Goal: Task Accomplishment & Management: Complete application form

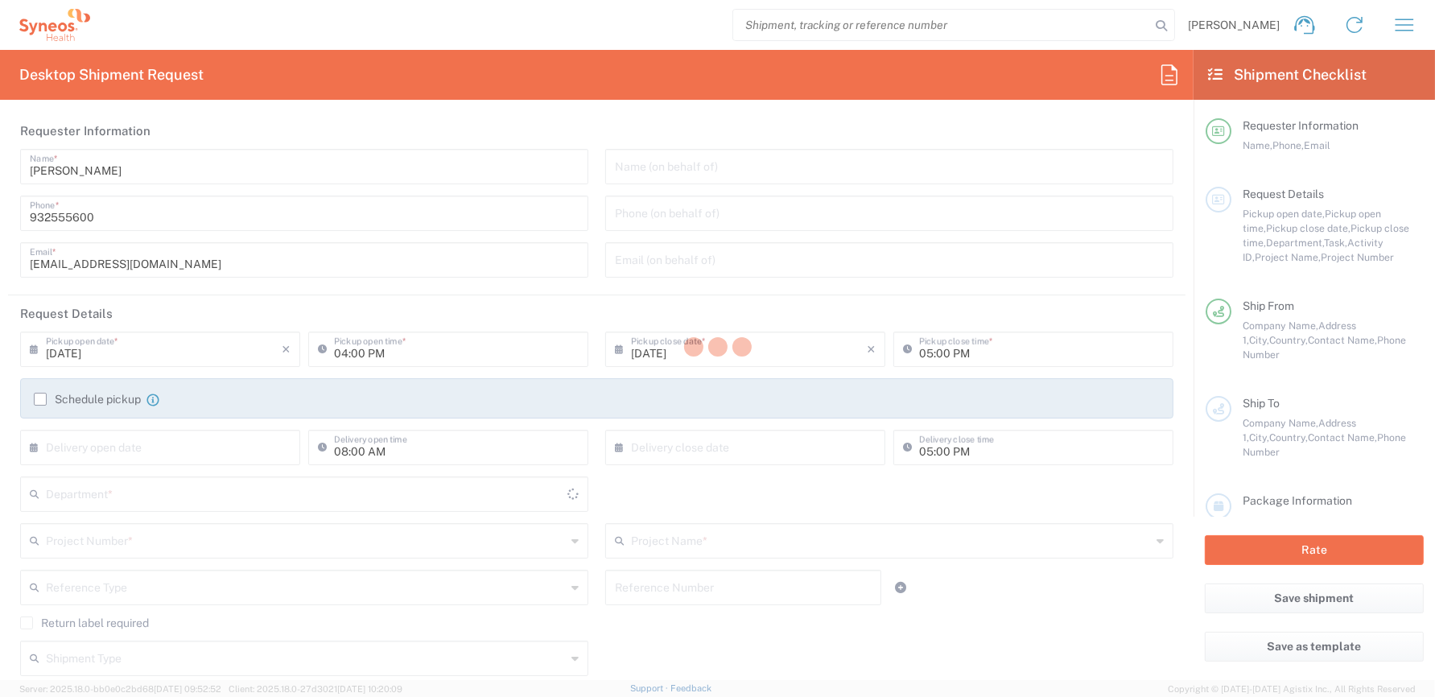
type input "8350"
type input "Syneos Health Clinical Spain"
type input "Catalunya"
type input "Spain"
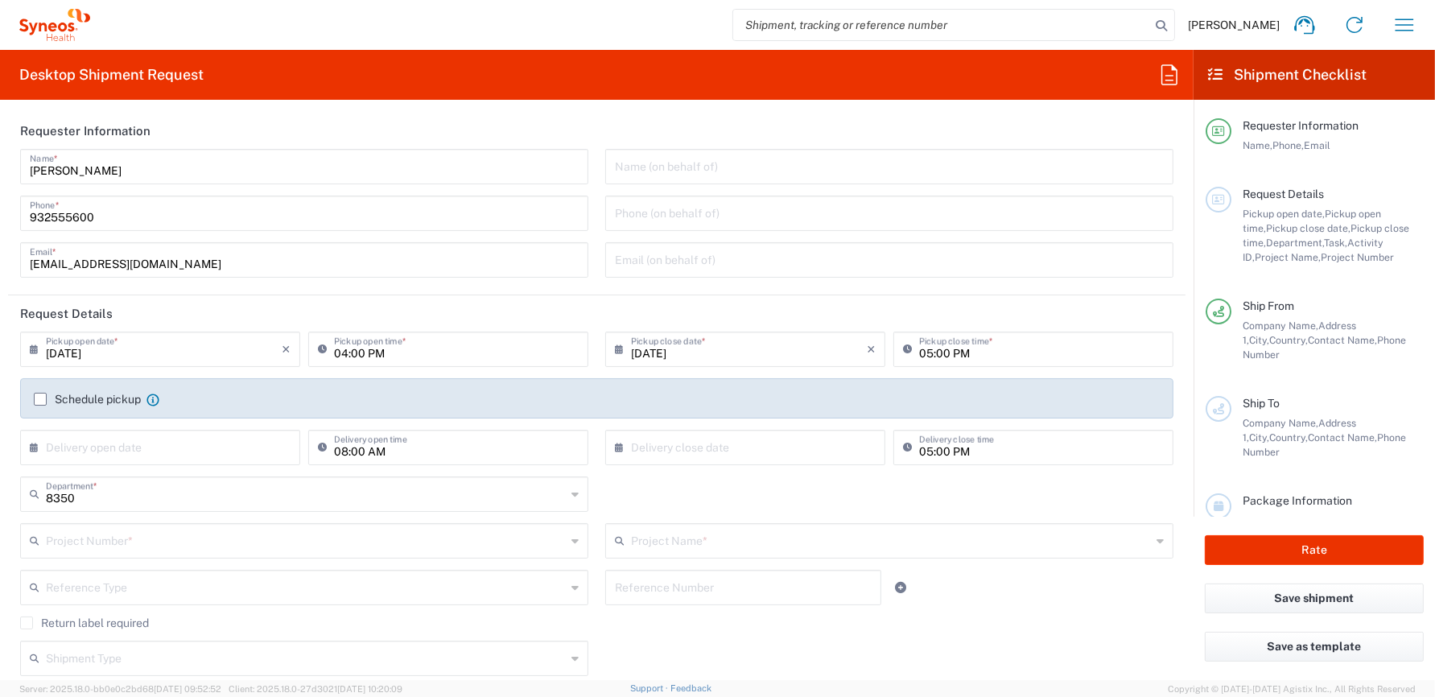
click at [121, 352] on input "[DATE]" at bounding box center [164, 348] width 236 height 28
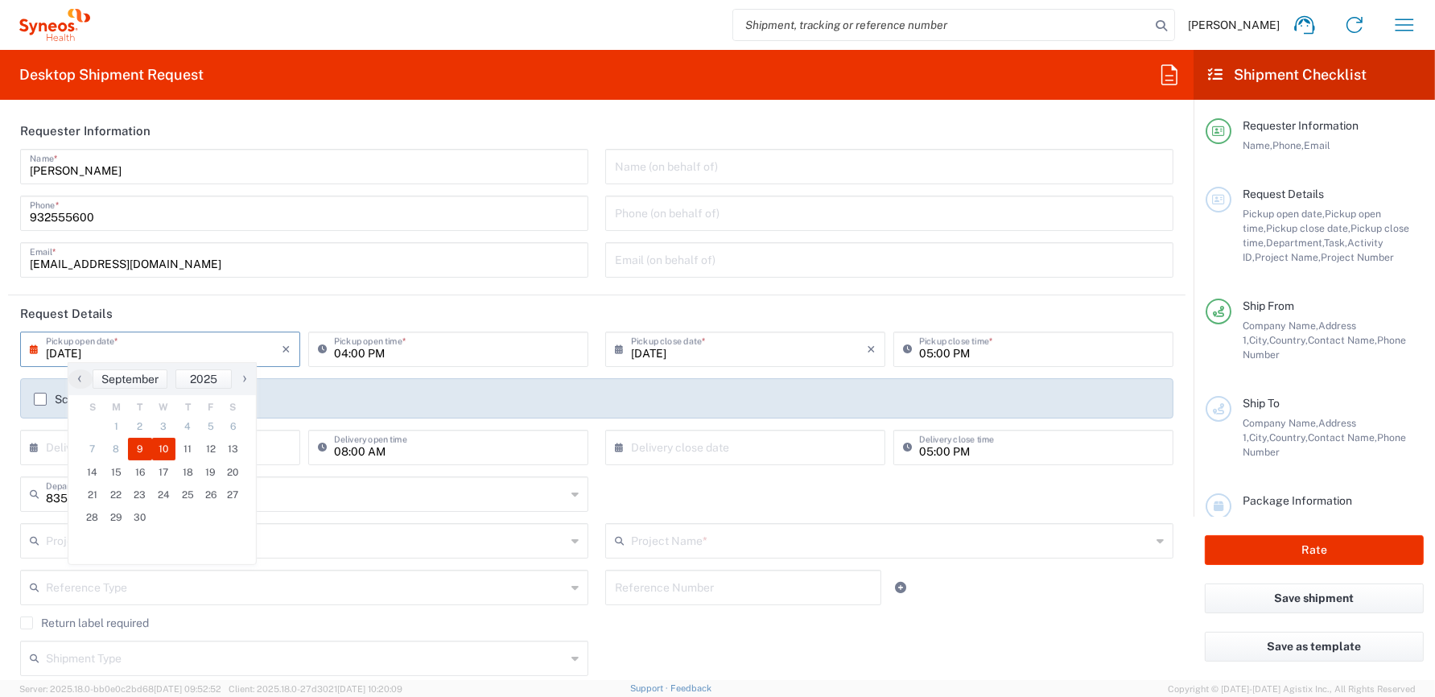
click at [161, 452] on span "10" at bounding box center [164, 449] width 24 height 23
type input "[DATE]"
type input "09/10/2025"
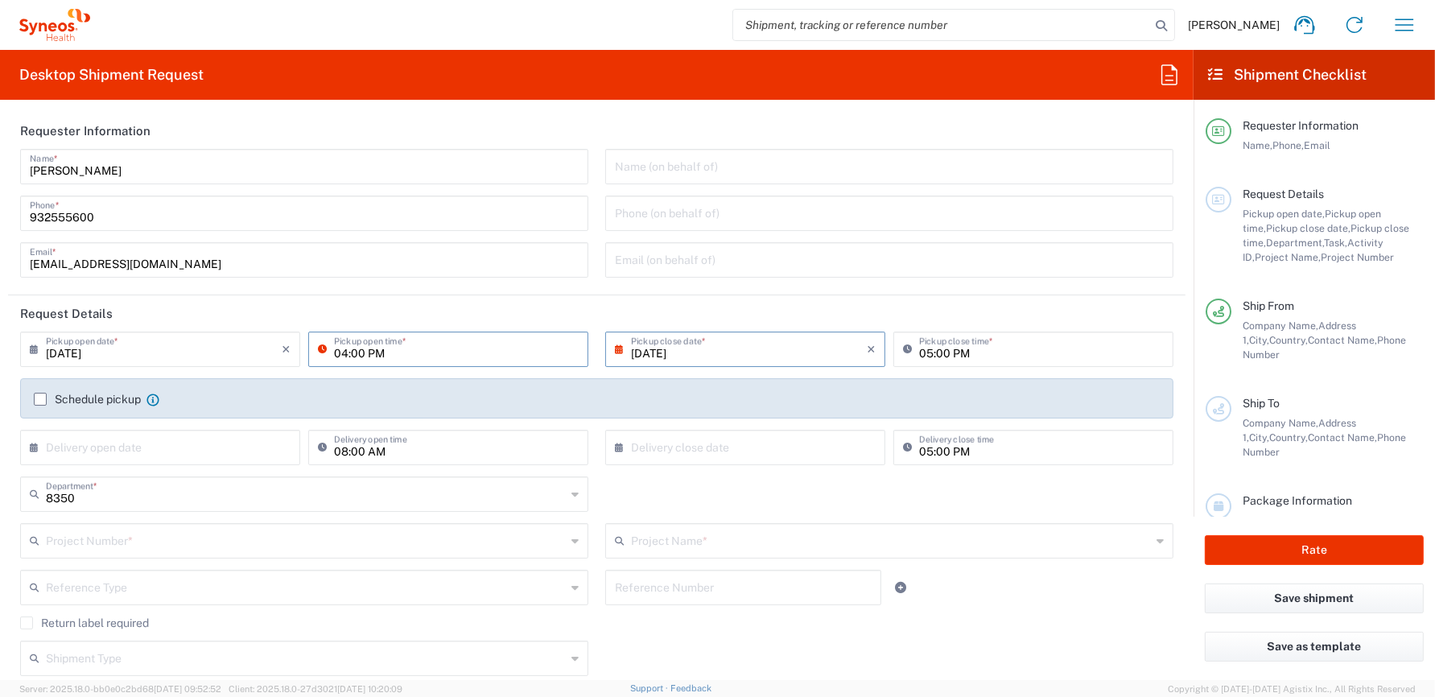
click at [343, 352] on input "04:00 PM" at bounding box center [456, 348] width 245 height 28
click at [388, 351] on input "09:00 PM" at bounding box center [456, 348] width 245 height 28
type input "09:00 AM"
click at [1007, 356] on input "05:00 PM" at bounding box center [1041, 348] width 245 height 28
type input "03:00 PM"
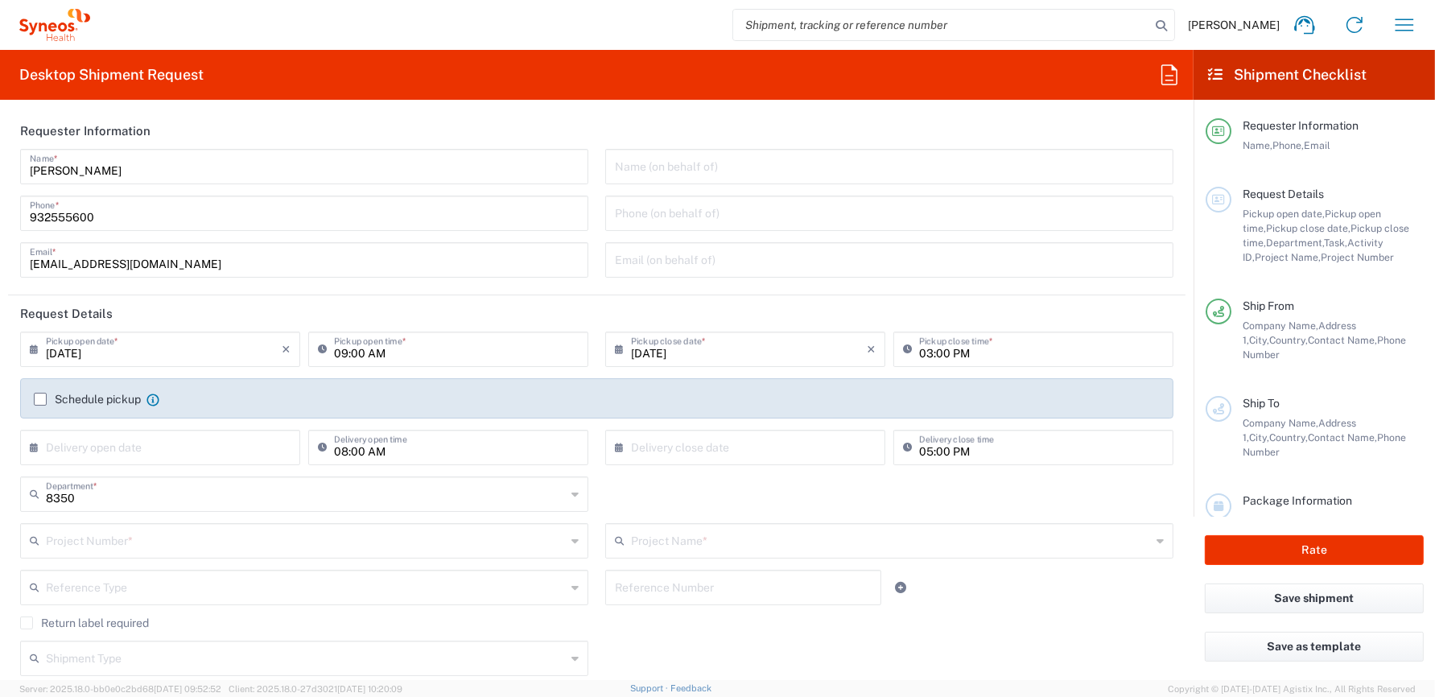
click at [785, 301] on header "Request Details" at bounding box center [596, 313] width 1177 height 36
click at [41, 395] on label "Schedule pickup" at bounding box center [87, 399] width 107 height 13
click at [40, 399] on input "Schedule pickup" at bounding box center [40, 399] width 0 height 0
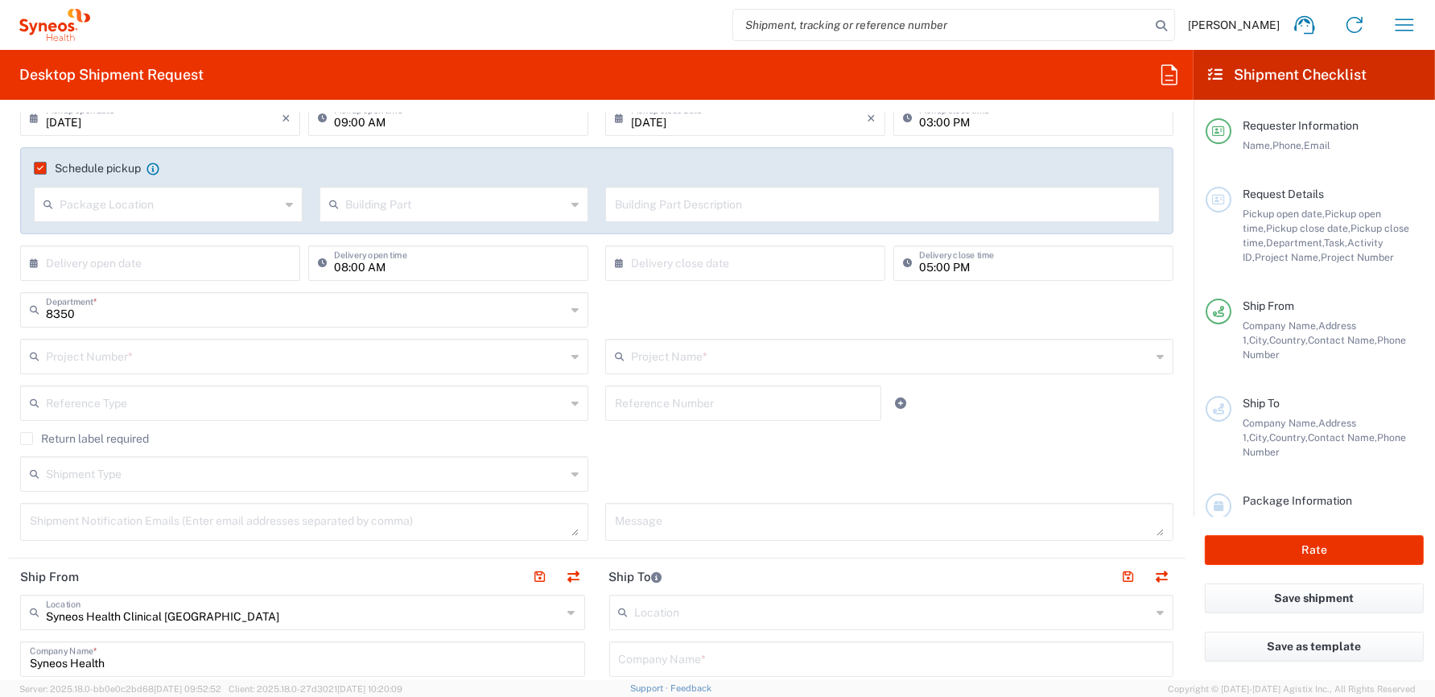
scroll to position [241, 0]
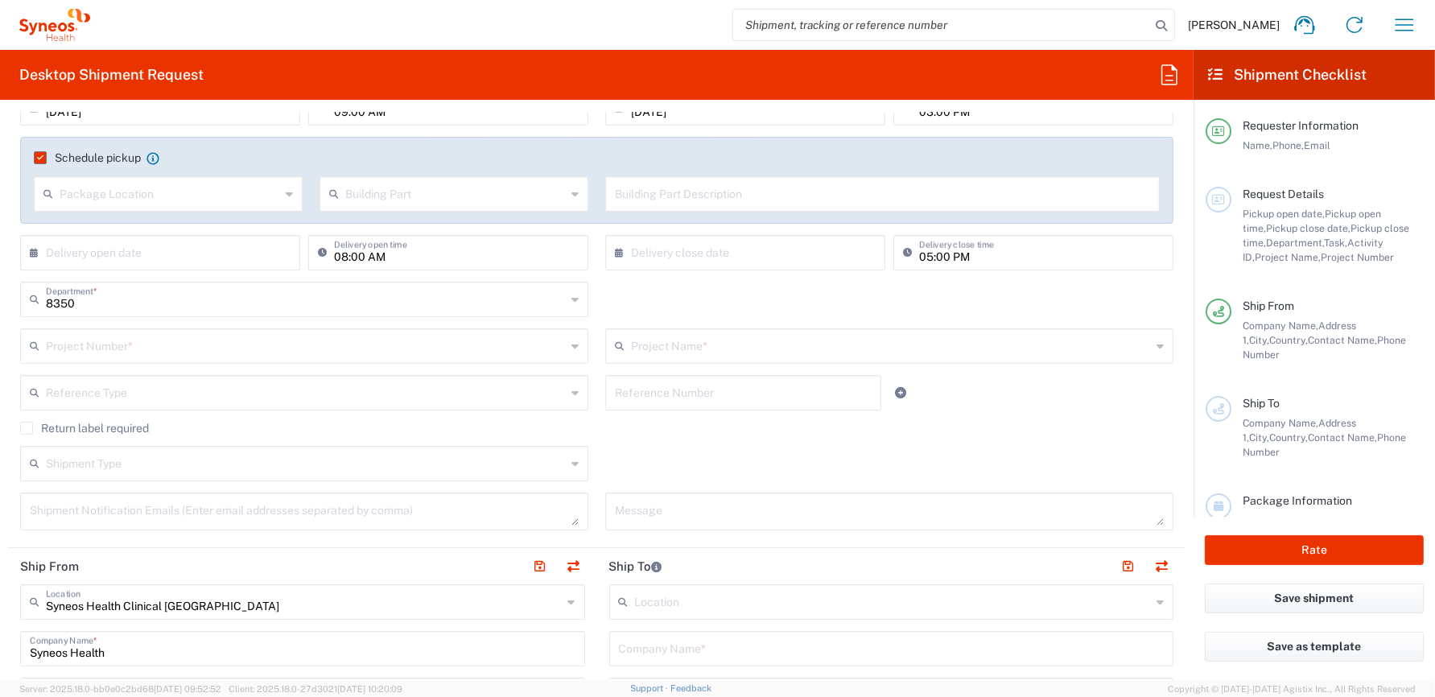
click at [116, 346] on input "text" at bounding box center [306, 345] width 520 height 28
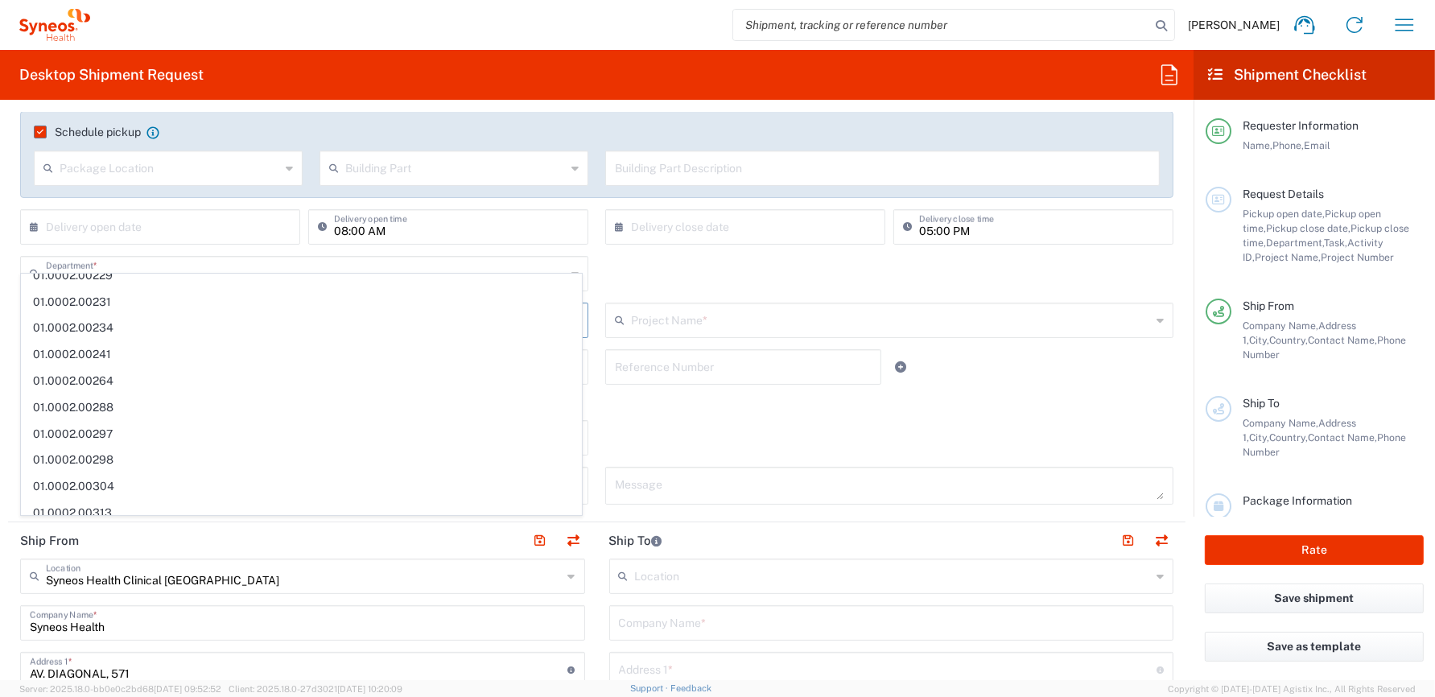
scroll to position [402, 0]
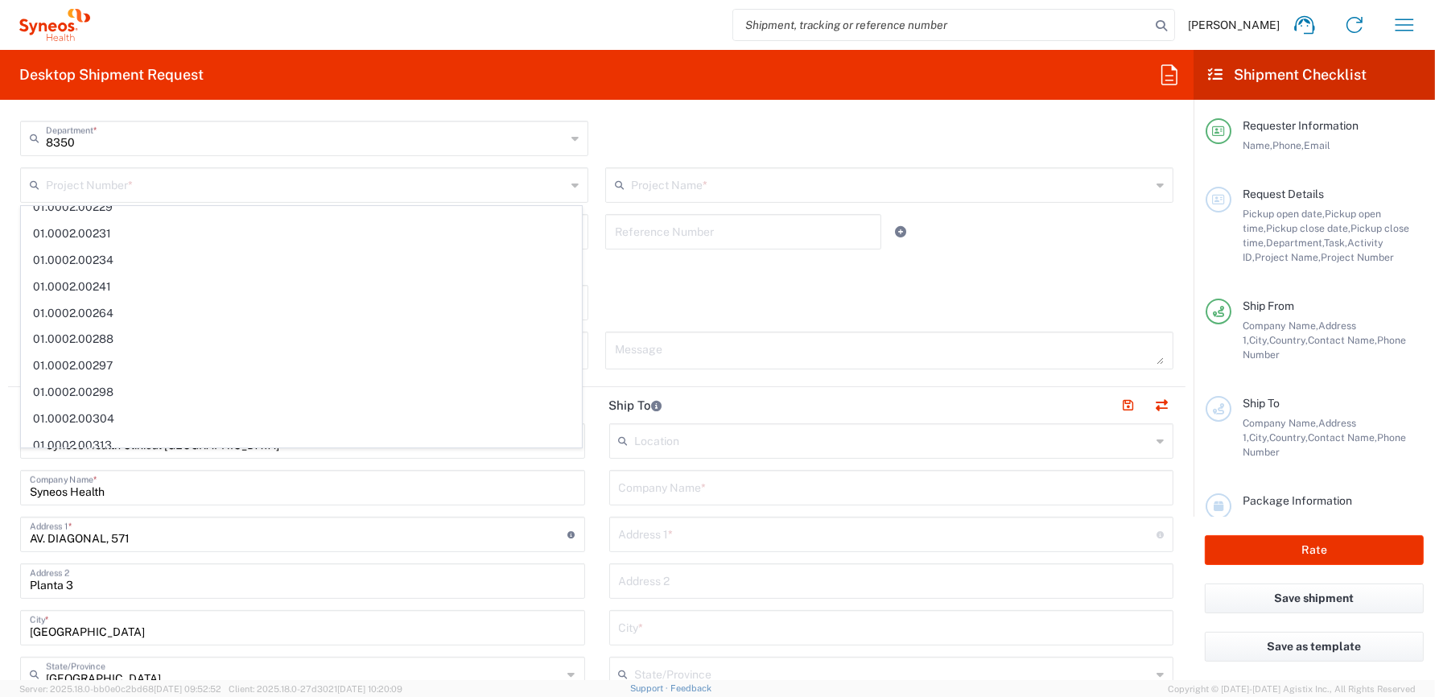
click at [597, 372] on div "Message" at bounding box center [889, 356] width 585 height 49
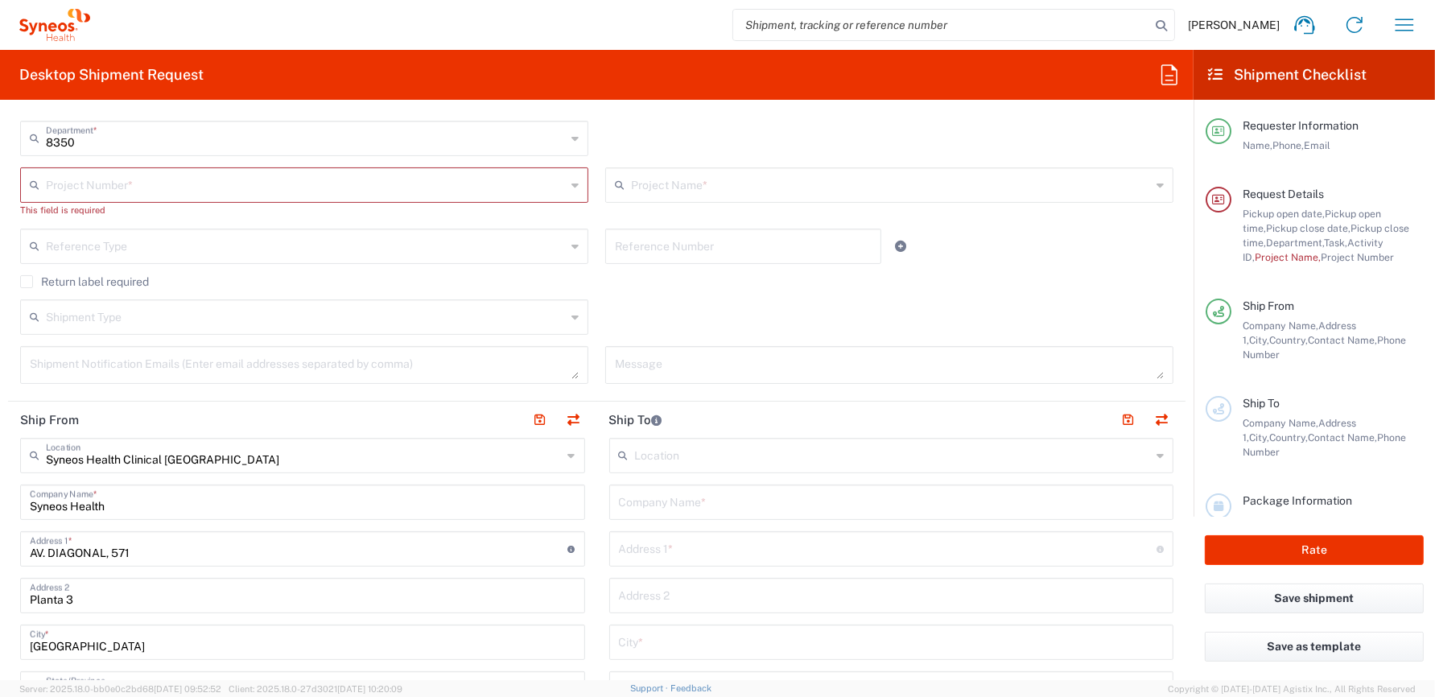
click at [122, 186] on input "text" at bounding box center [306, 184] width 520 height 28
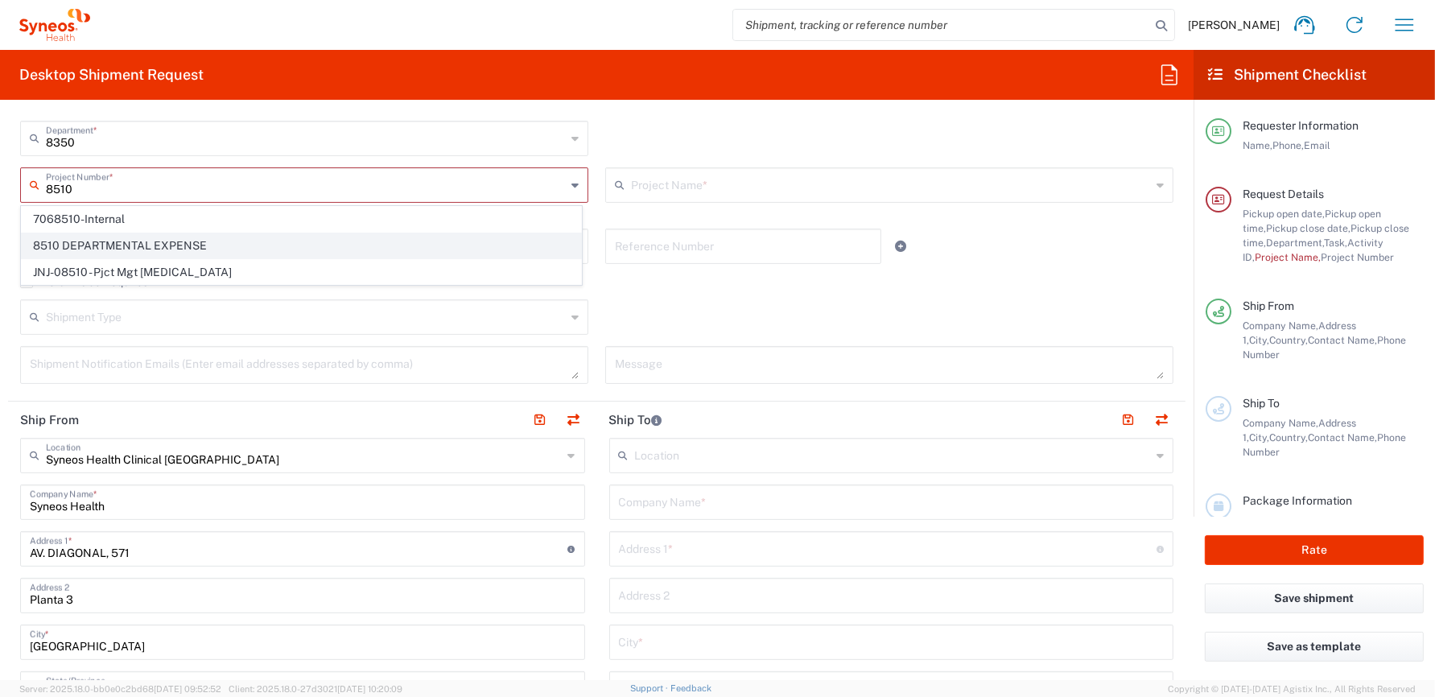
click at [122, 246] on span "8510 DEPARTMENTAL EXPENSE" at bounding box center [301, 245] width 559 height 25
type input "8510 DEPARTMENTAL EXPENSE"
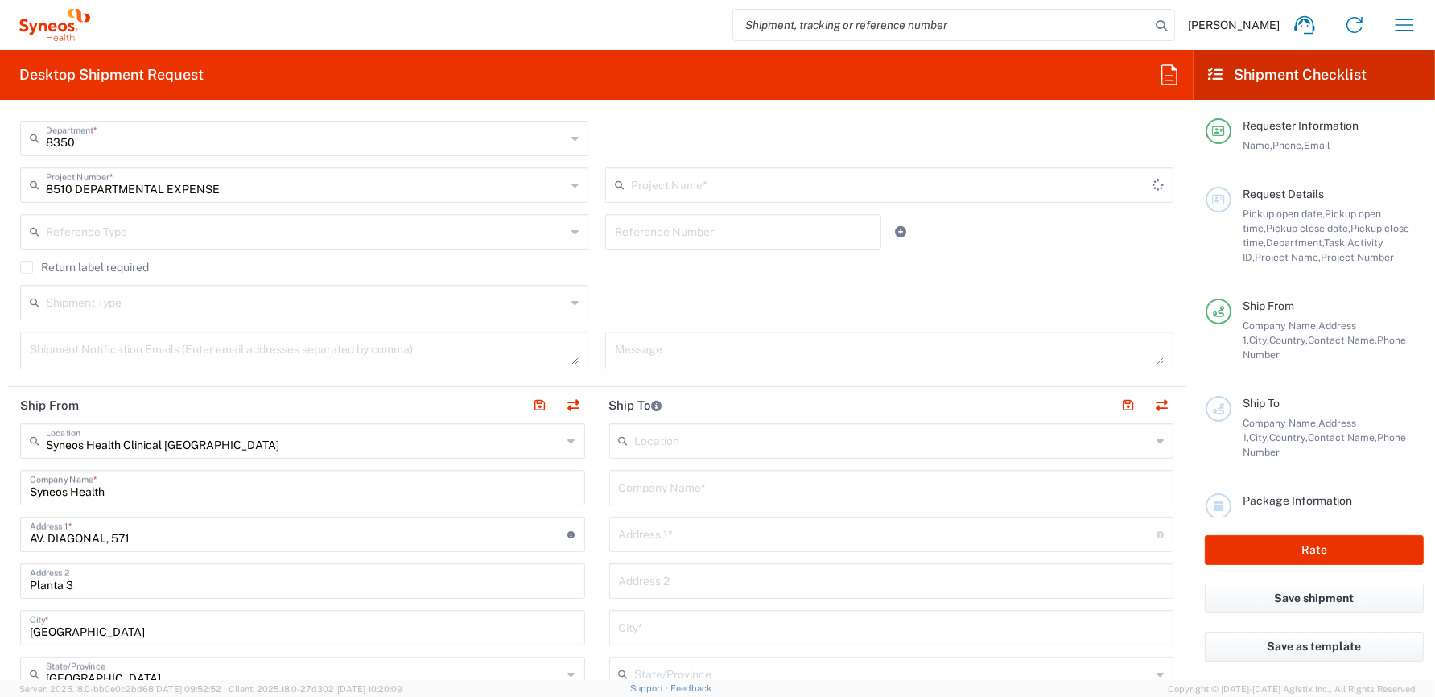
type input "8510 DEPARTMENTAL EXPENSE"
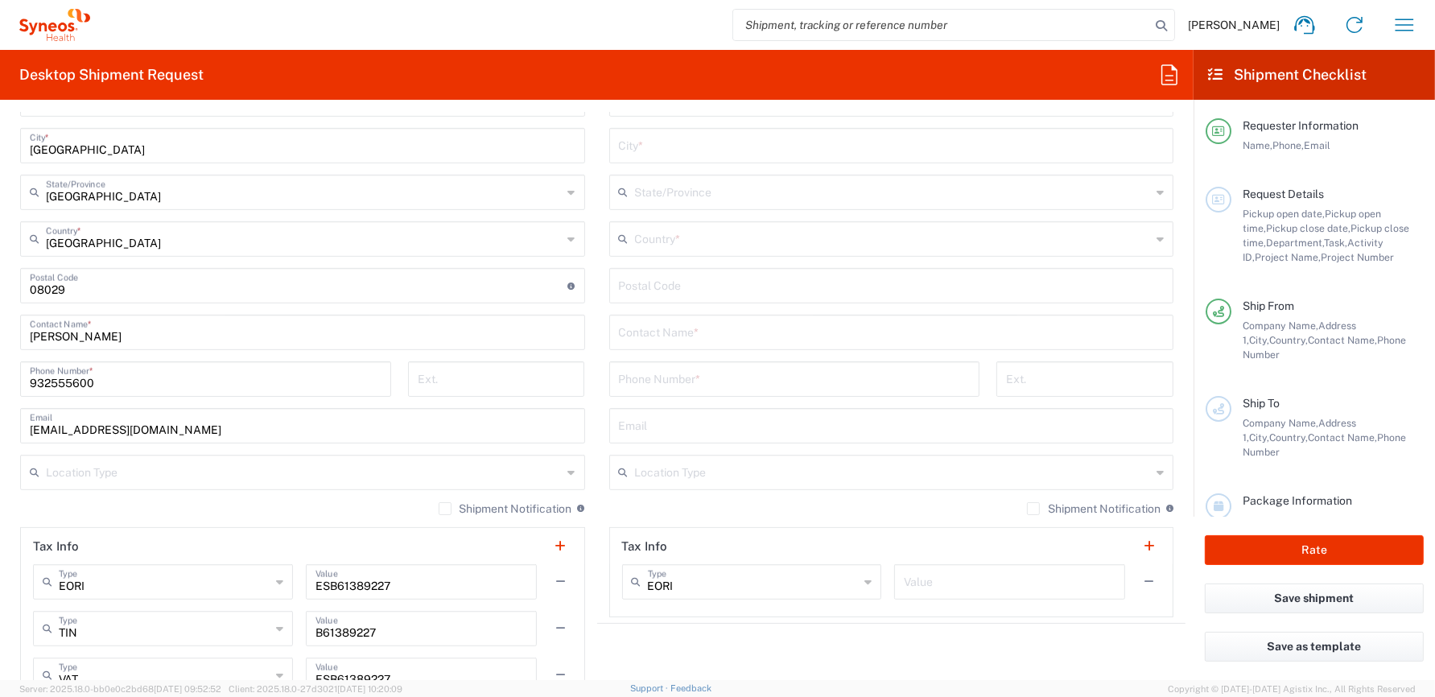
scroll to position [885, 0]
click at [212, 468] on input "text" at bounding box center [304, 470] width 517 height 28
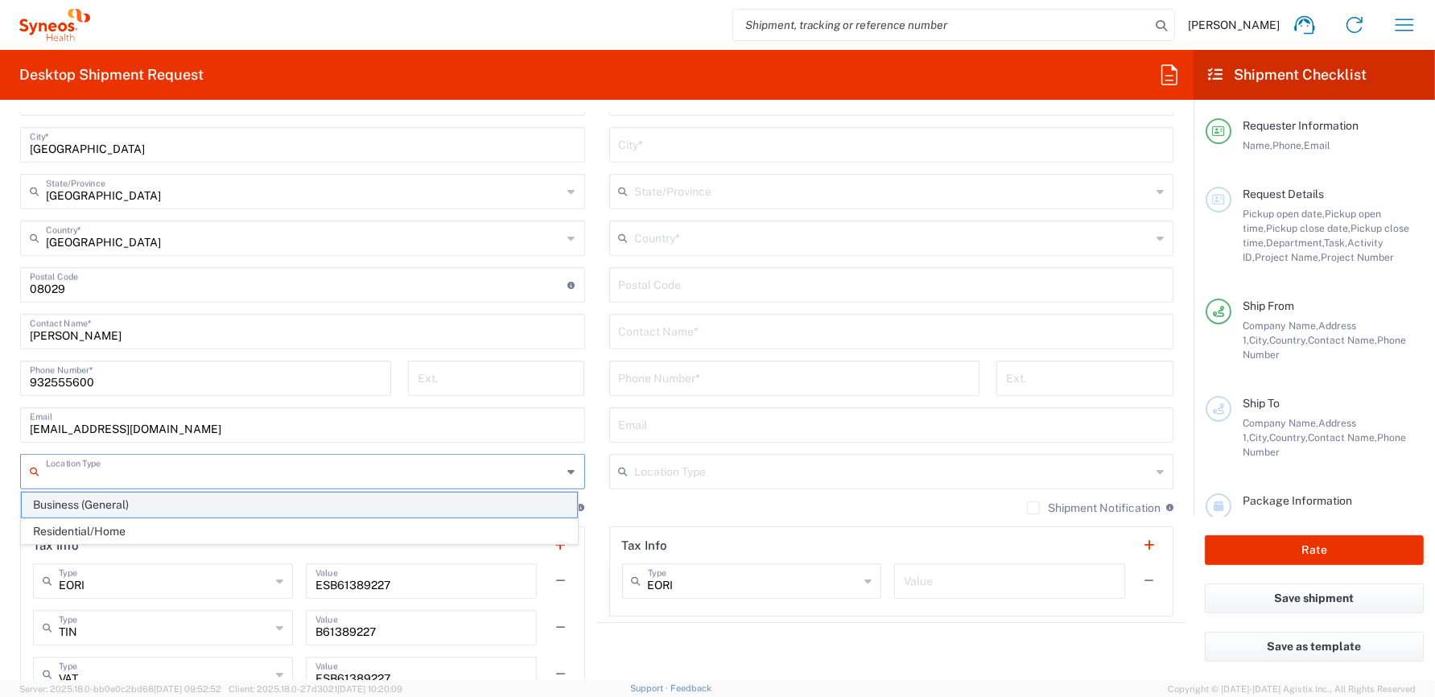
click at [145, 505] on span "Business (General)" at bounding box center [299, 505] width 555 height 25
type input "Business (General)"
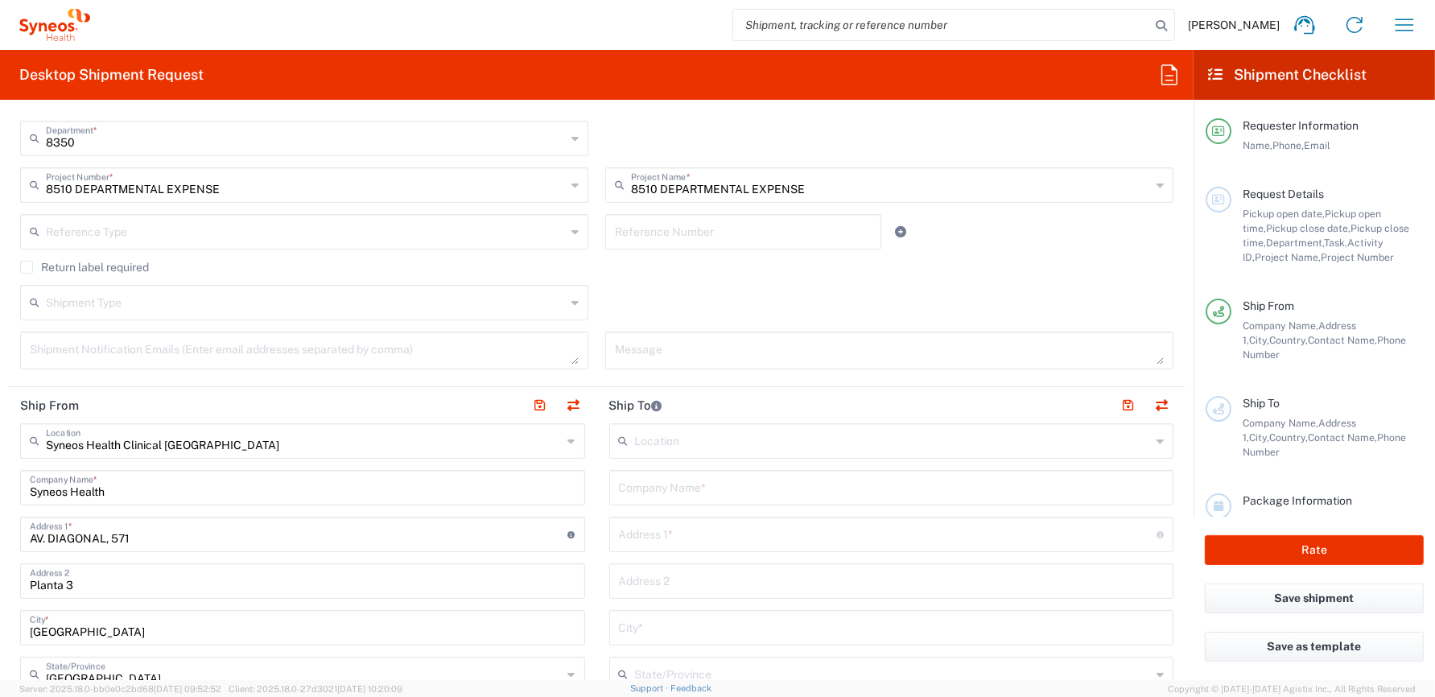
scroll to position [483, 0]
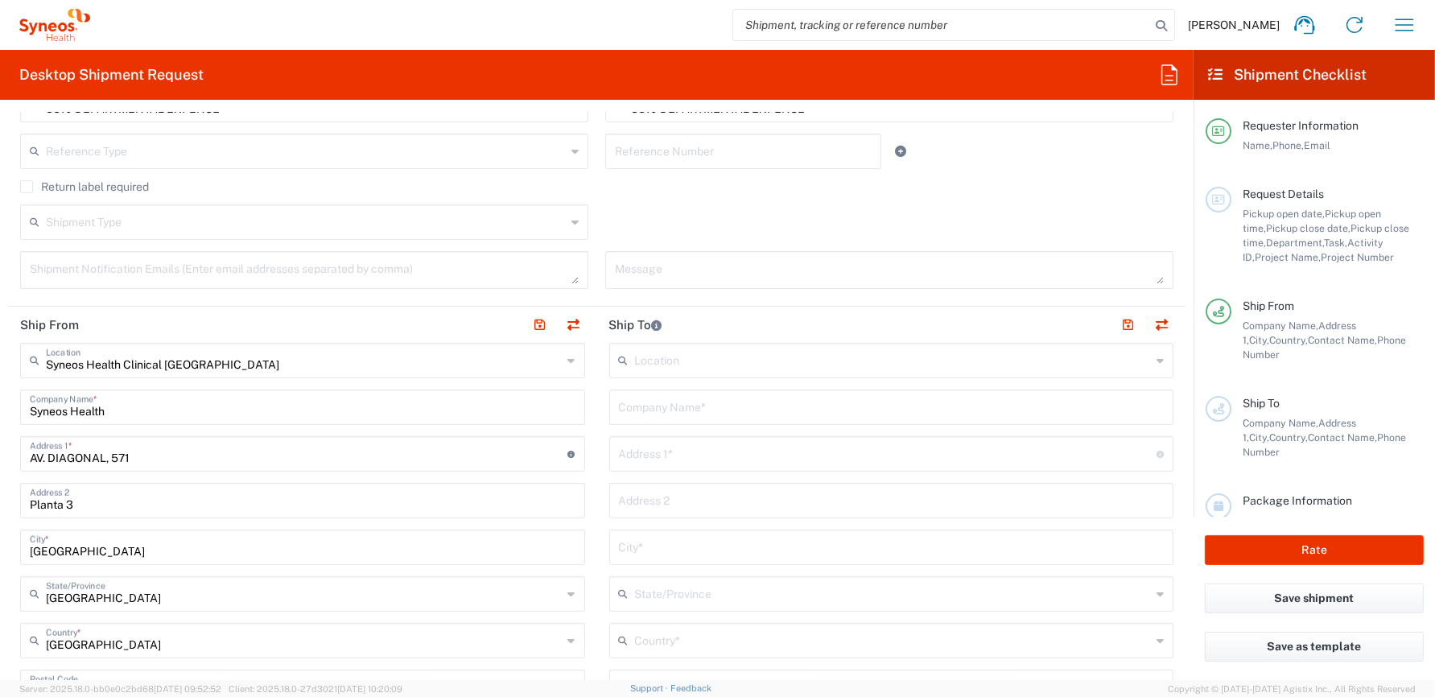
click at [734, 360] on input "text" at bounding box center [893, 359] width 517 height 28
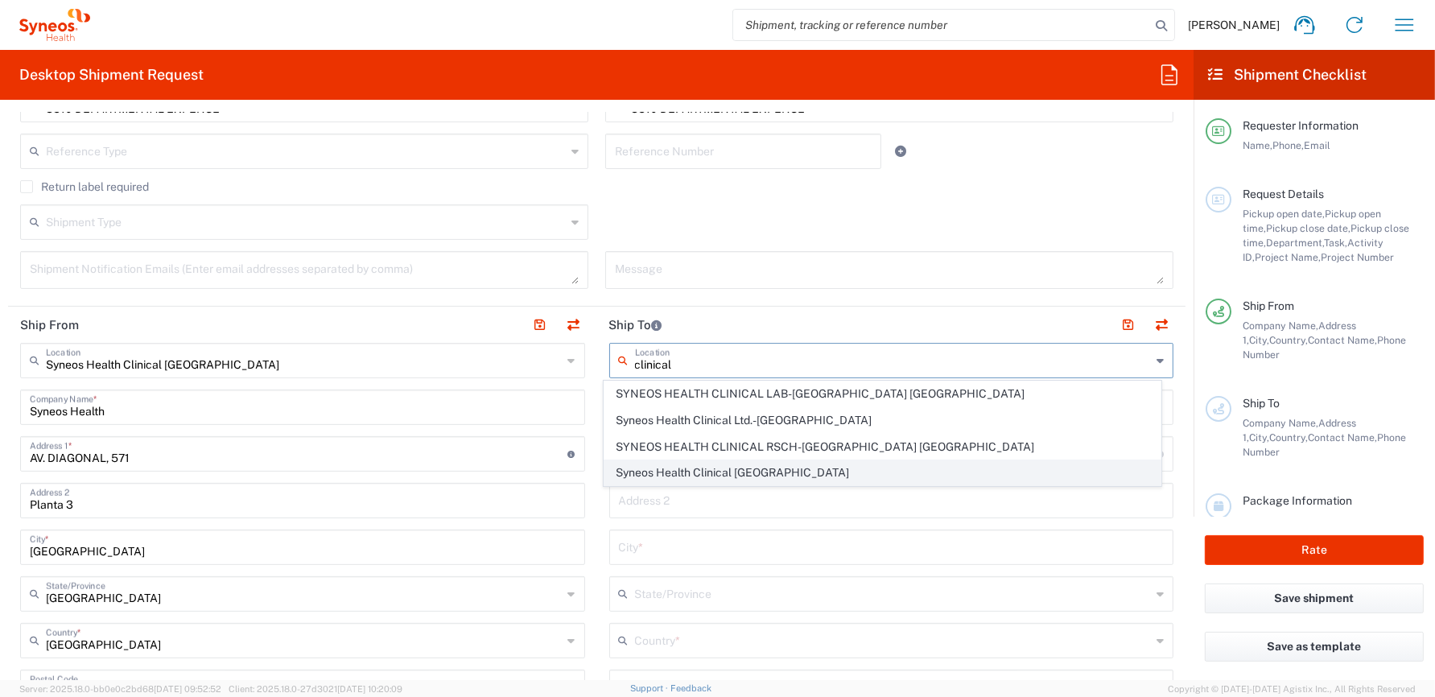
click at [737, 472] on span "Syneos Health Clinical Spain" at bounding box center [881, 472] width 555 height 25
type input "Syneos Health Clinical Spain"
type input "Calle Hernani 59"
type input "Planta 3"
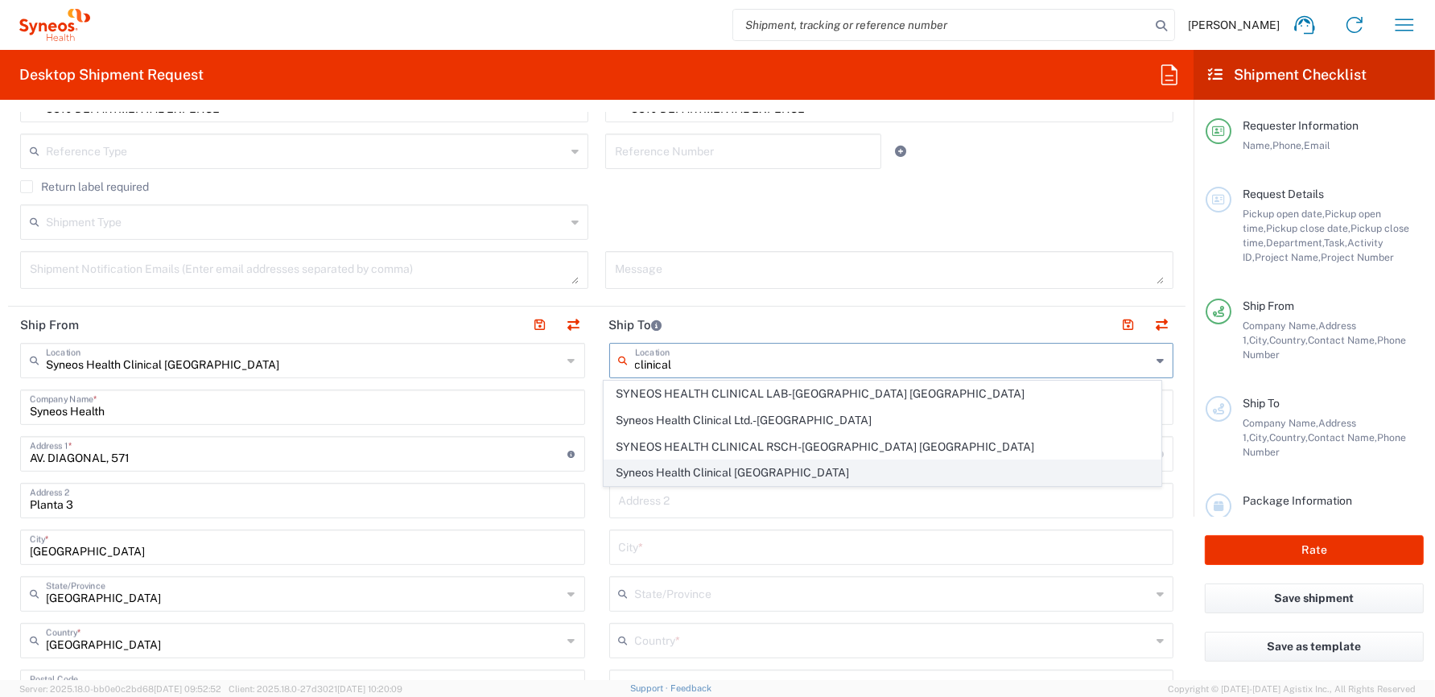
type input "Madrid"
type input "Spain"
type input "28020"
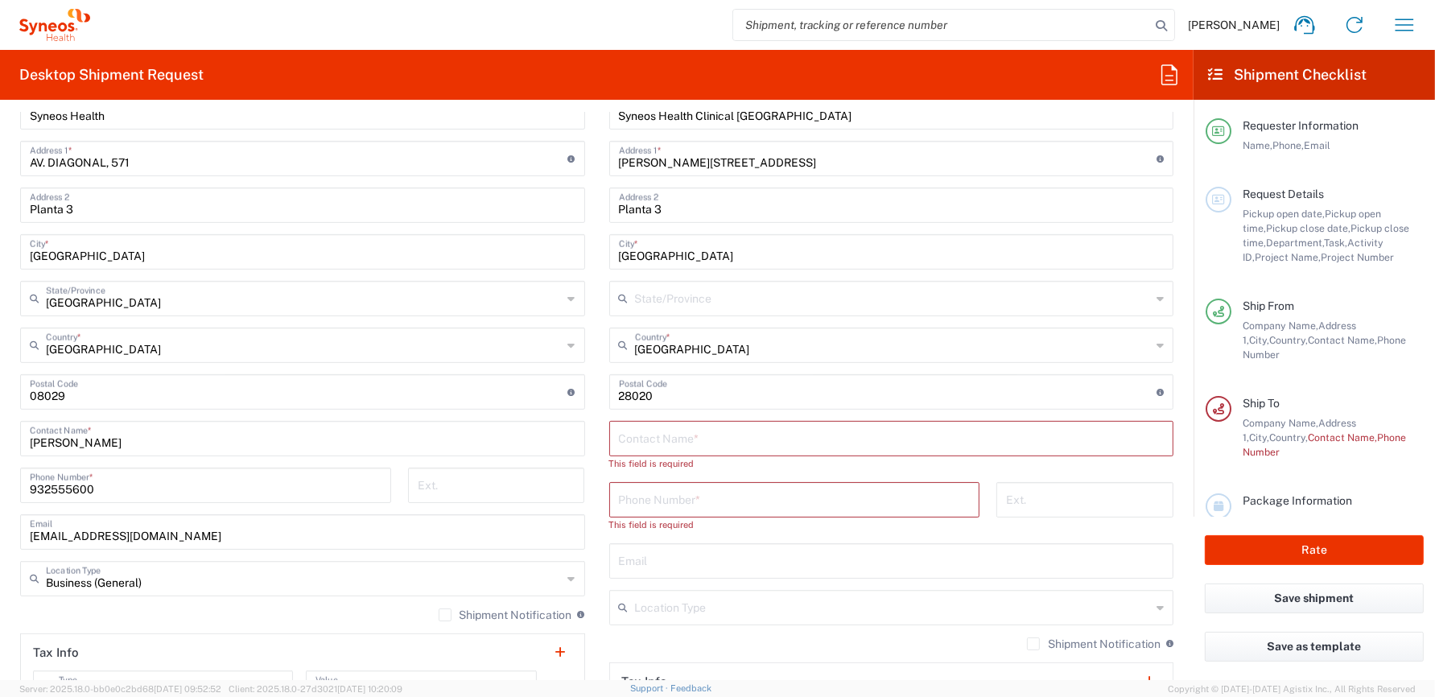
scroll to position [805, 0]
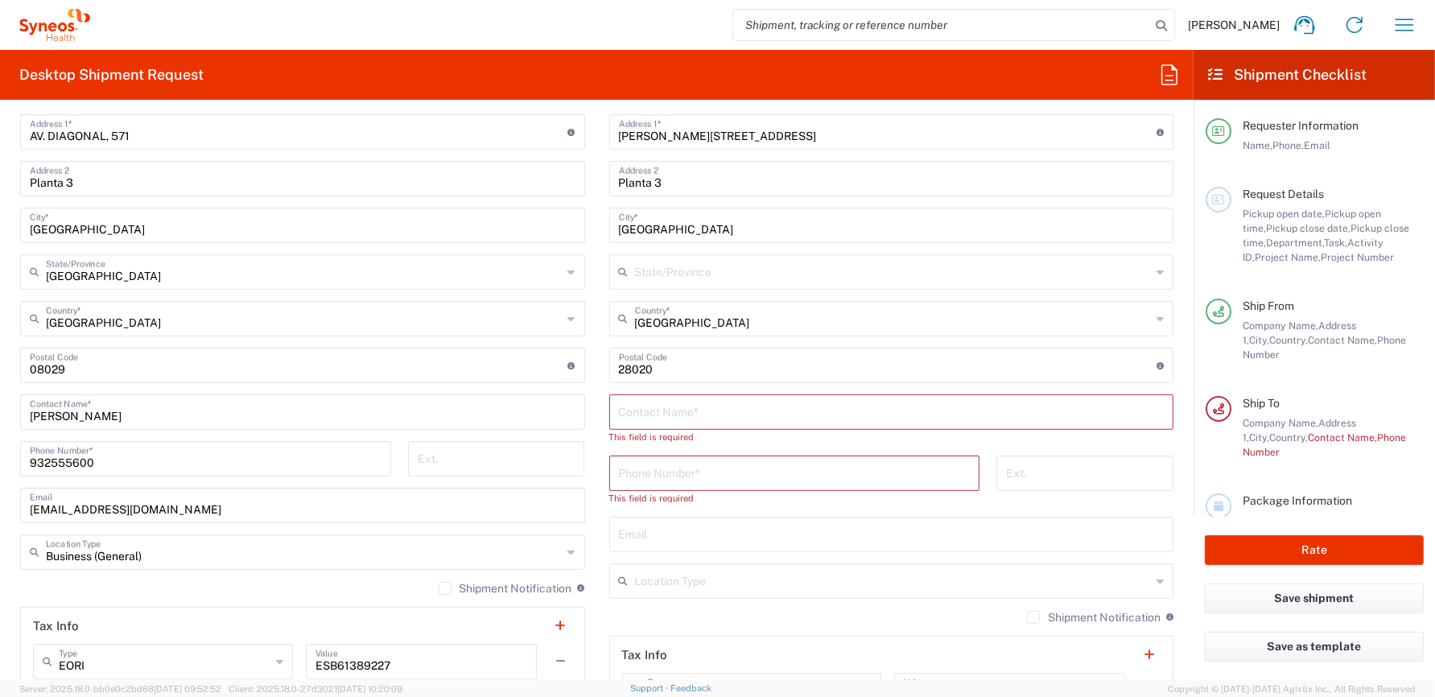
click at [715, 409] on input "text" at bounding box center [892, 411] width 546 height 28
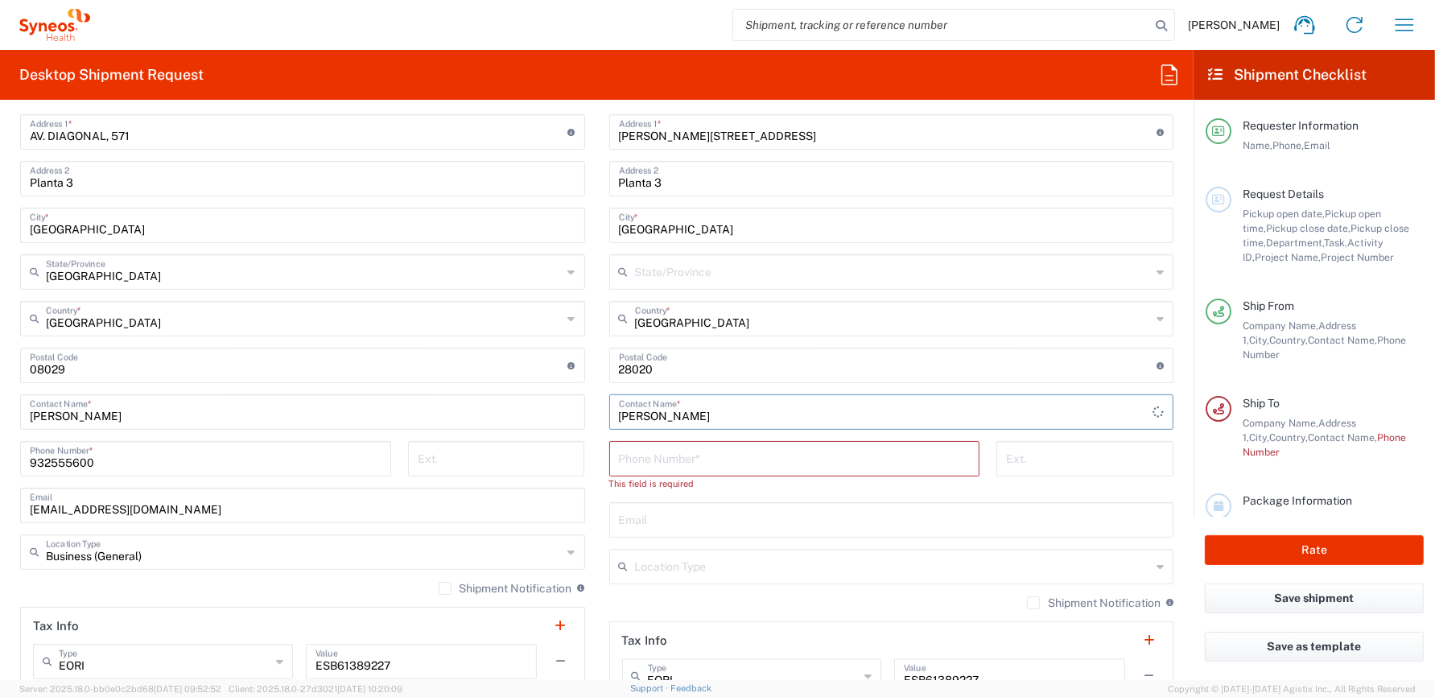
type input "Eugenio Sanchez"
click at [713, 452] on input "tel" at bounding box center [795, 457] width 352 height 28
type input "677925000"
type input "Comunidad de Madrid"
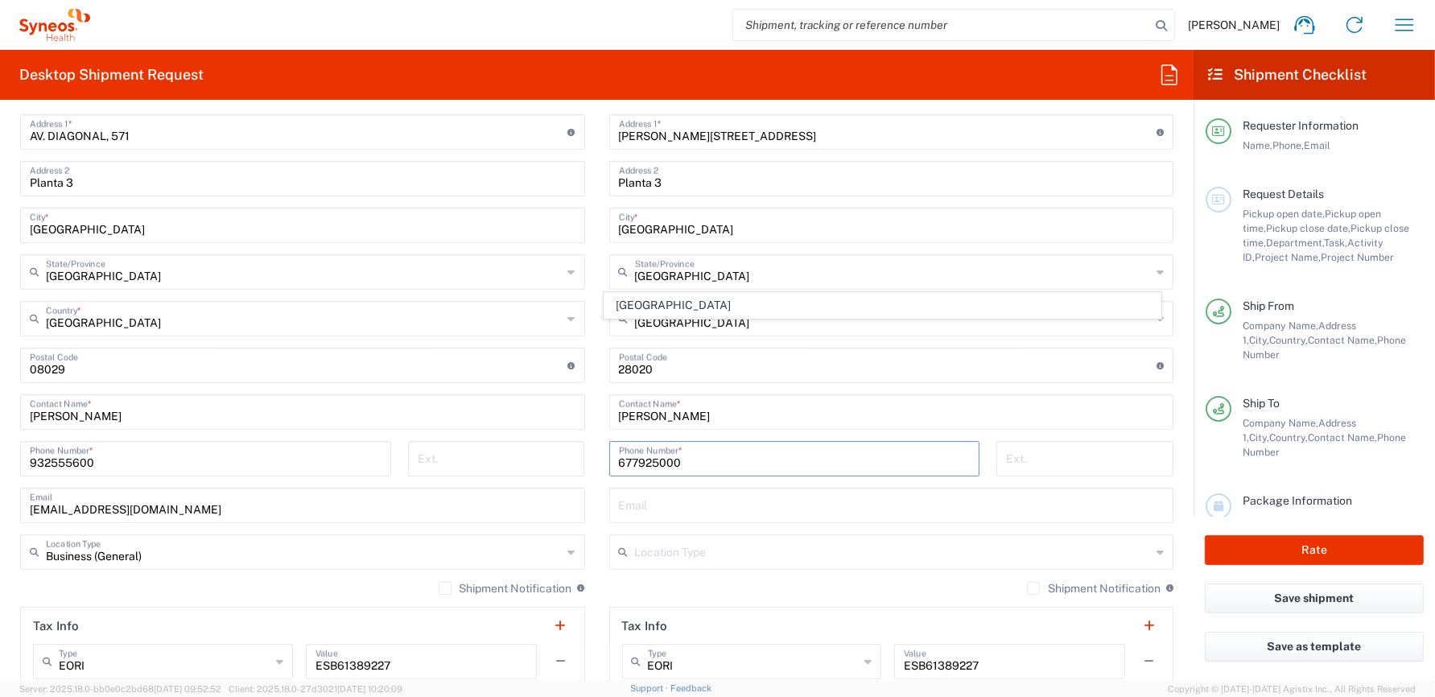
click at [732, 303] on span "Comunidad de Madrid" at bounding box center [881, 305] width 555 height 25
click at [705, 501] on input "text" at bounding box center [892, 504] width 546 height 28
type input "eugenio.sanchez@syneoshealth.com"
click at [695, 560] on form "Requester Information Bianca Suriol Galimany Name * 932555600 Phone * bianca.su…" at bounding box center [597, 396] width 1194 height 567
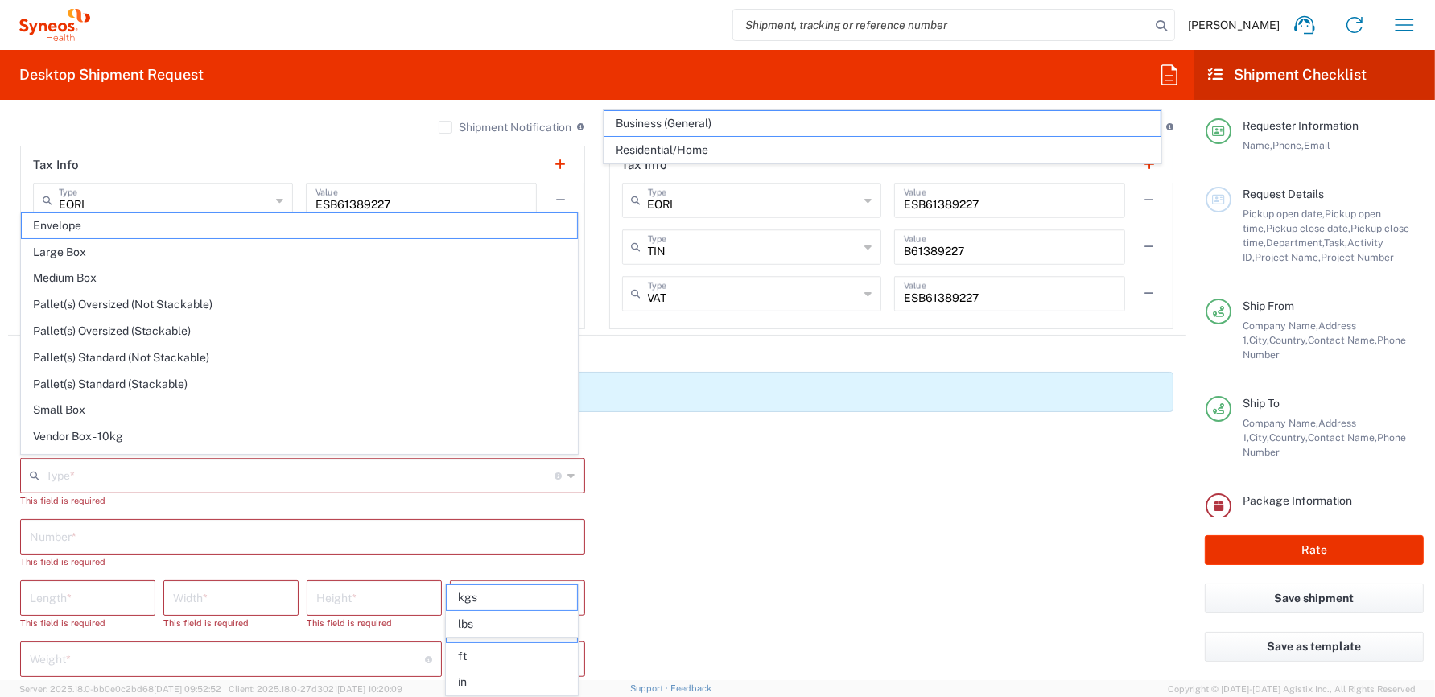
click at [754, 541] on div "Package 1 Type * Material used to package goods Envelope Large Box Medium Box P…" at bounding box center [596, 627] width 1177 height 411
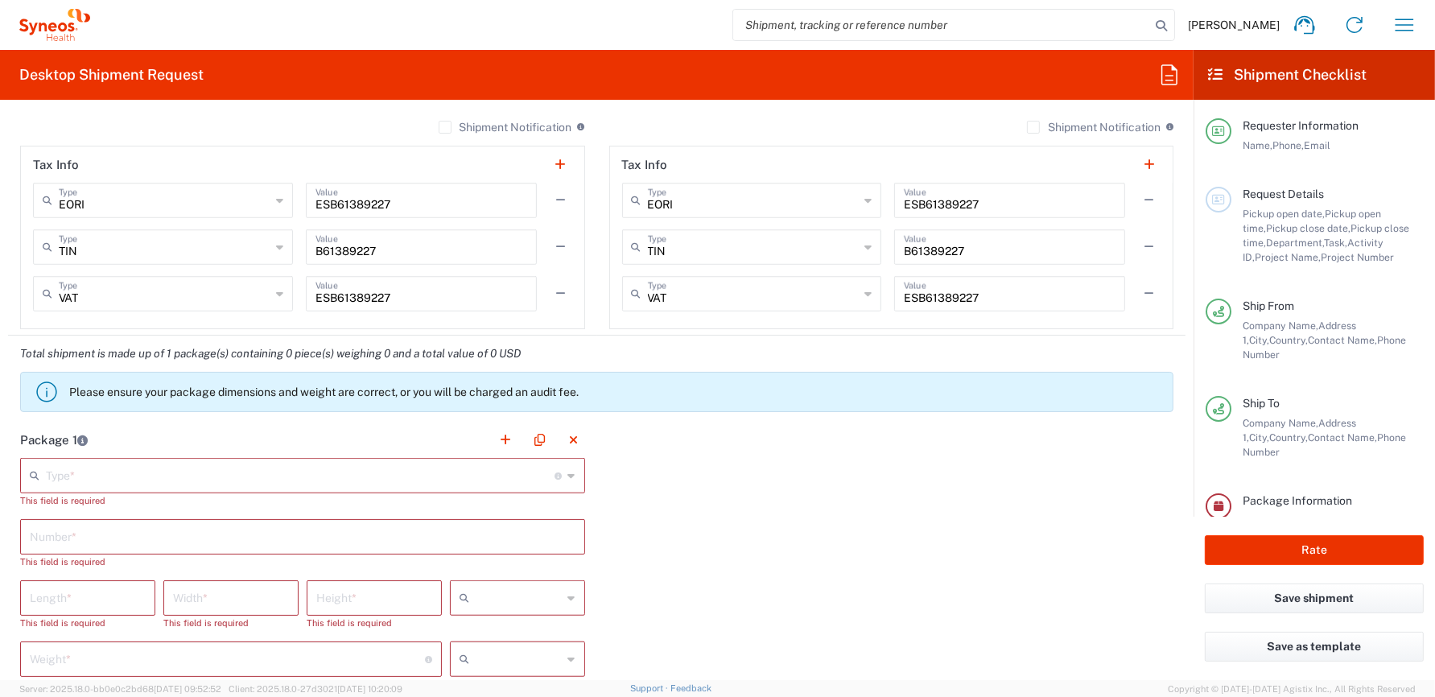
scroll to position [864, 0]
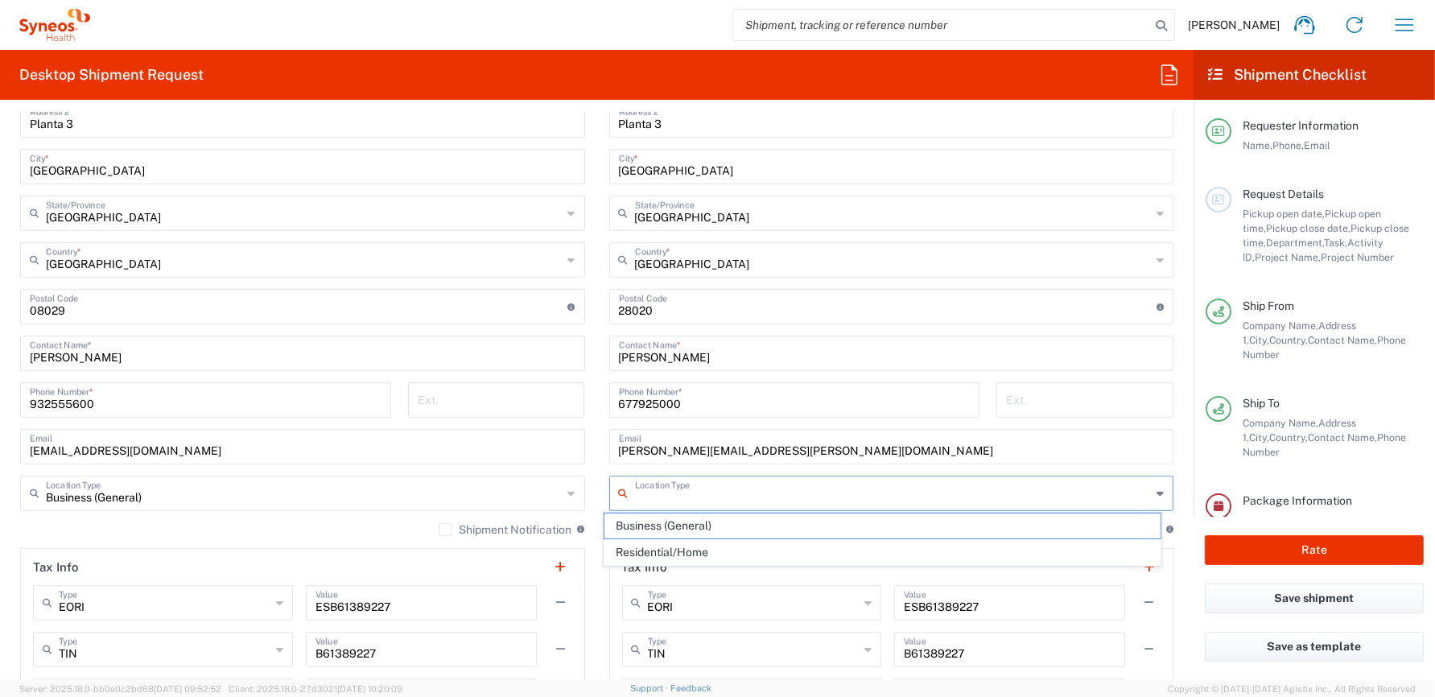
click at [703, 489] on input "text" at bounding box center [893, 492] width 517 height 28
click at [672, 526] on span "Business (General)" at bounding box center [881, 525] width 555 height 25
type input "Business (General)"
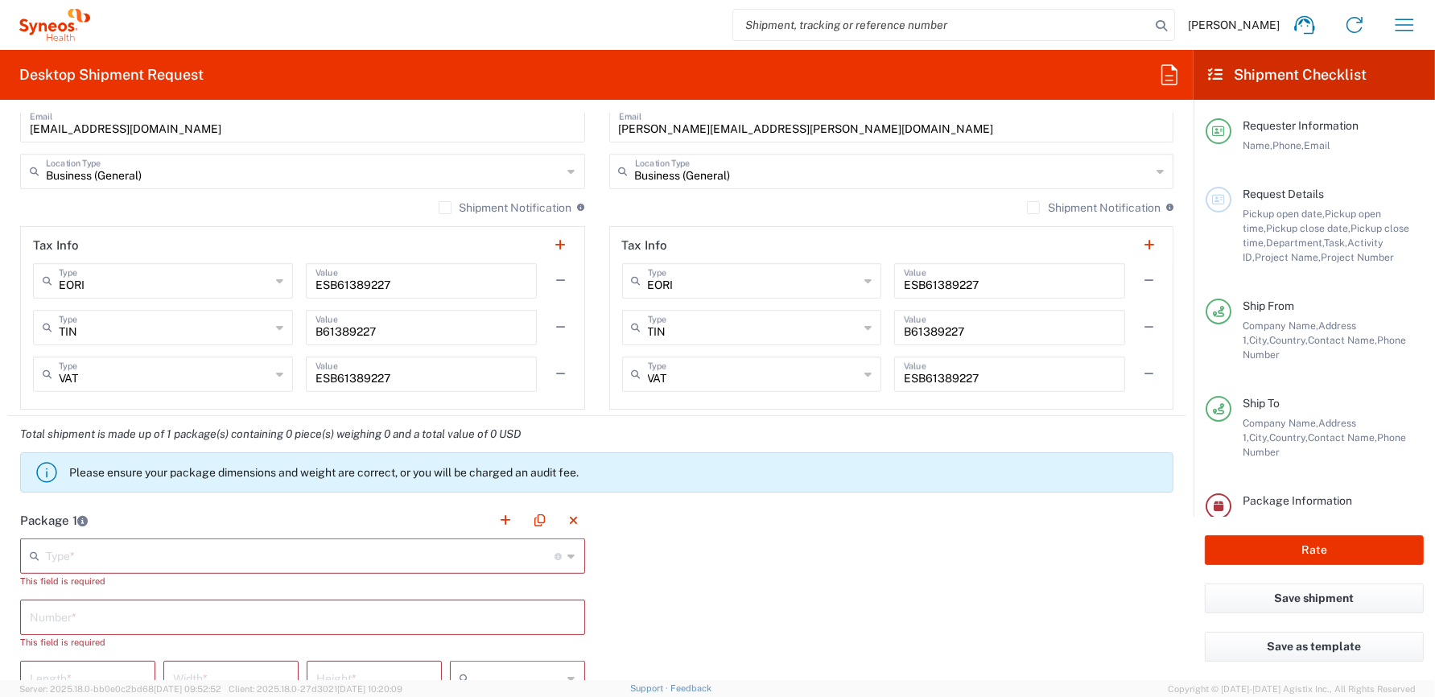
scroll to position [1346, 0]
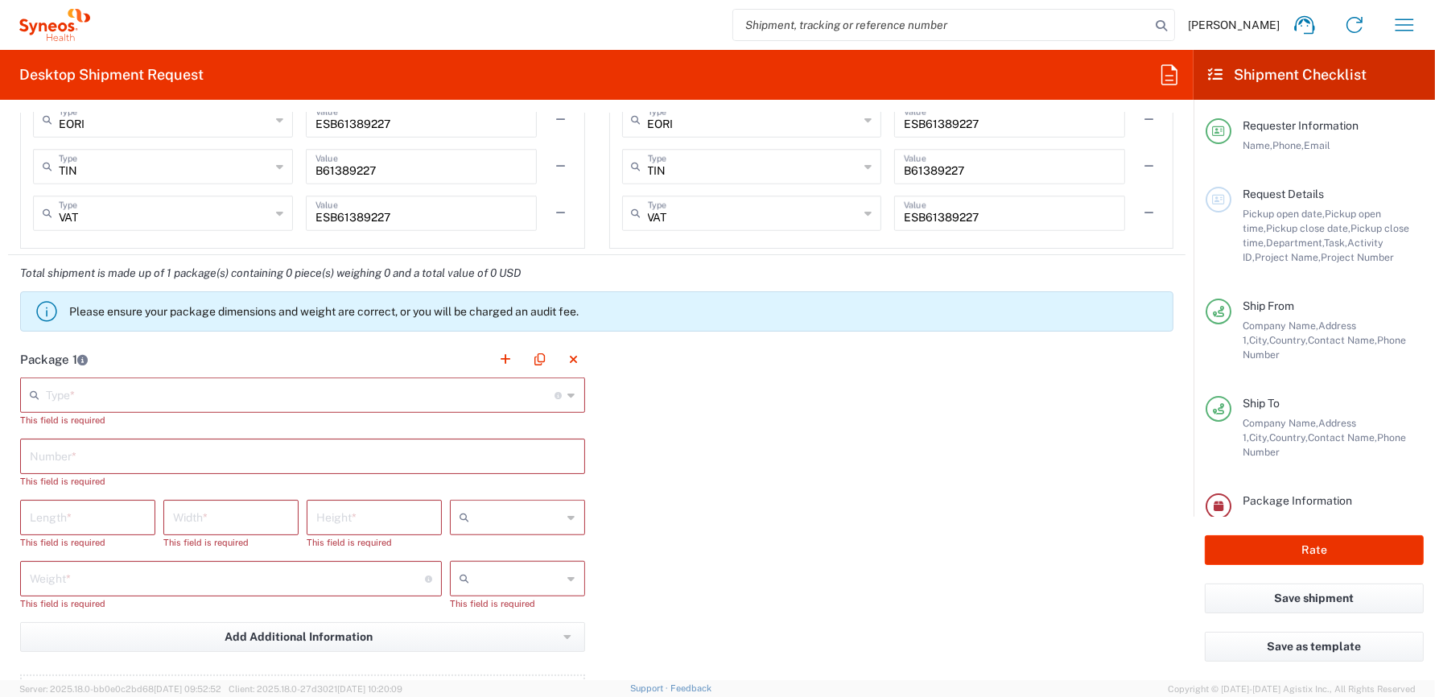
click at [159, 398] on input "text" at bounding box center [300, 394] width 509 height 28
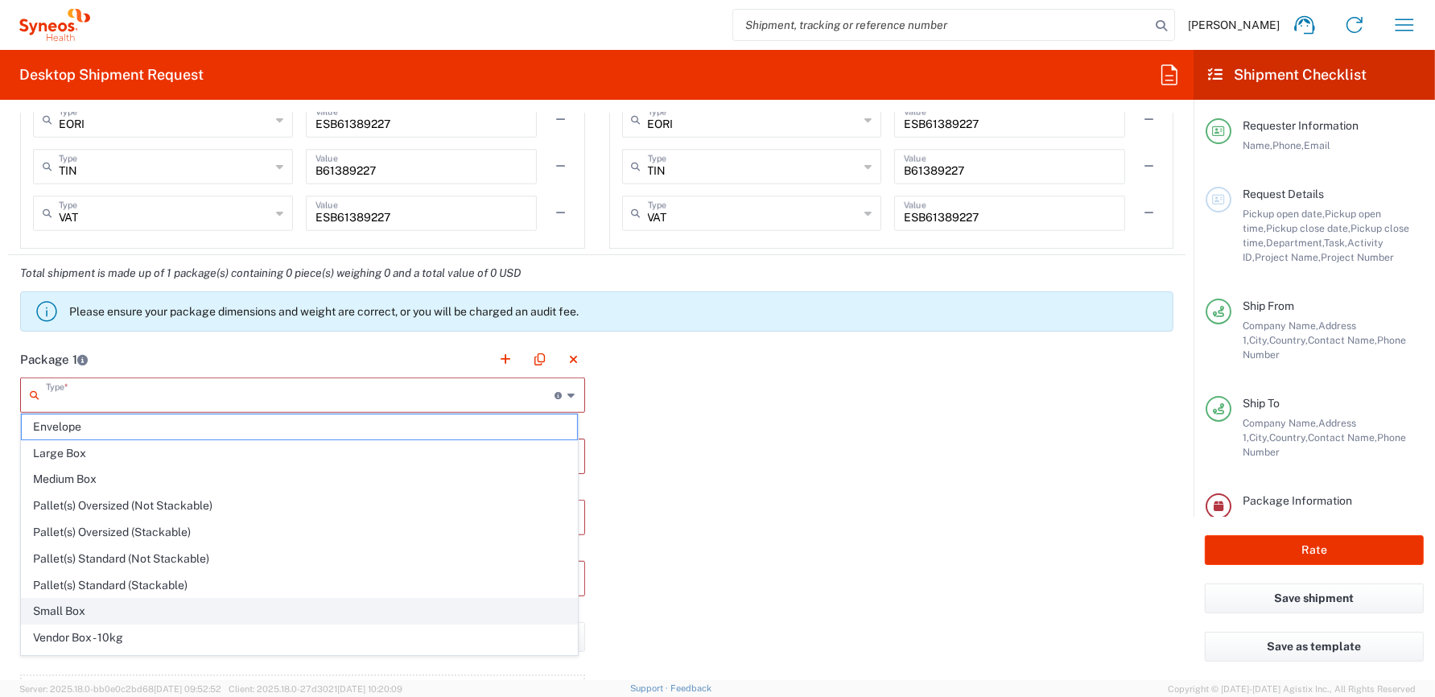
scroll to position [43, 0]
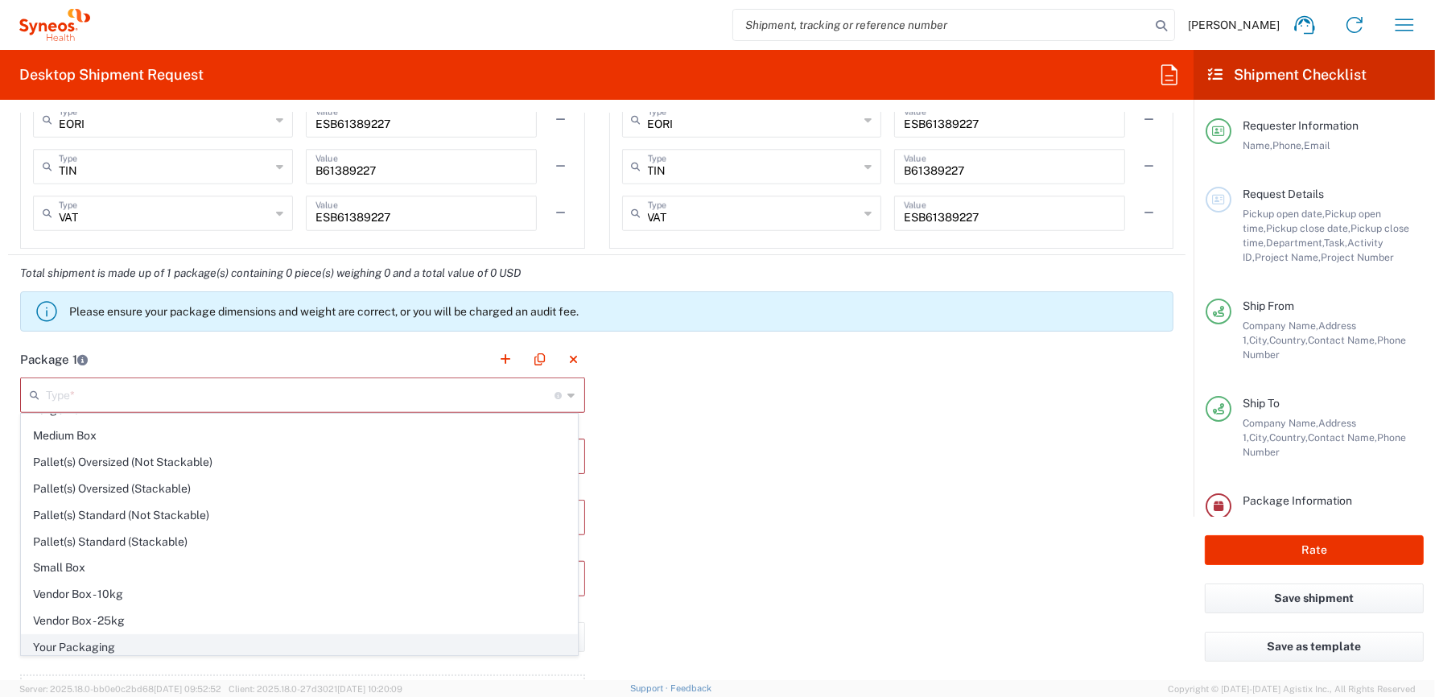
click at [97, 638] on span "Your Packaging" at bounding box center [299, 647] width 555 height 25
type input "Your Packaging"
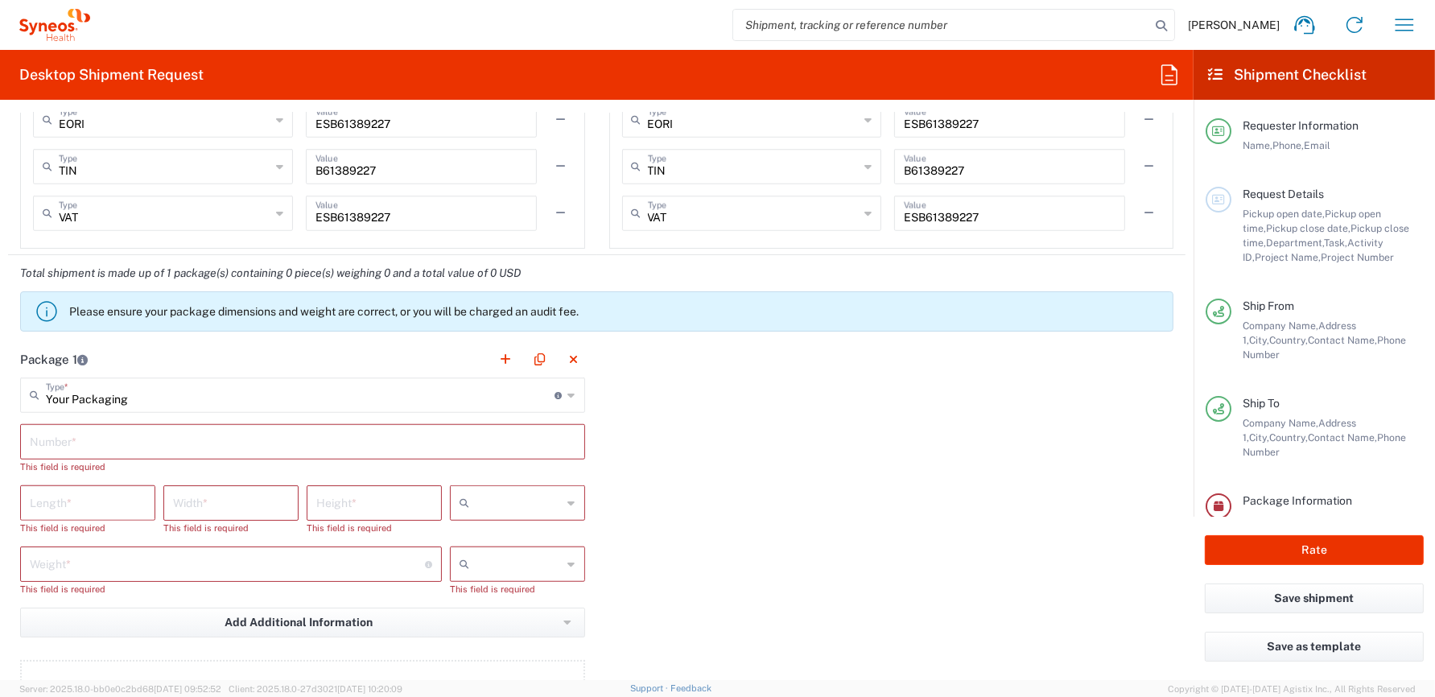
click at [168, 436] on input "text" at bounding box center [303, 441] width 546 height 28
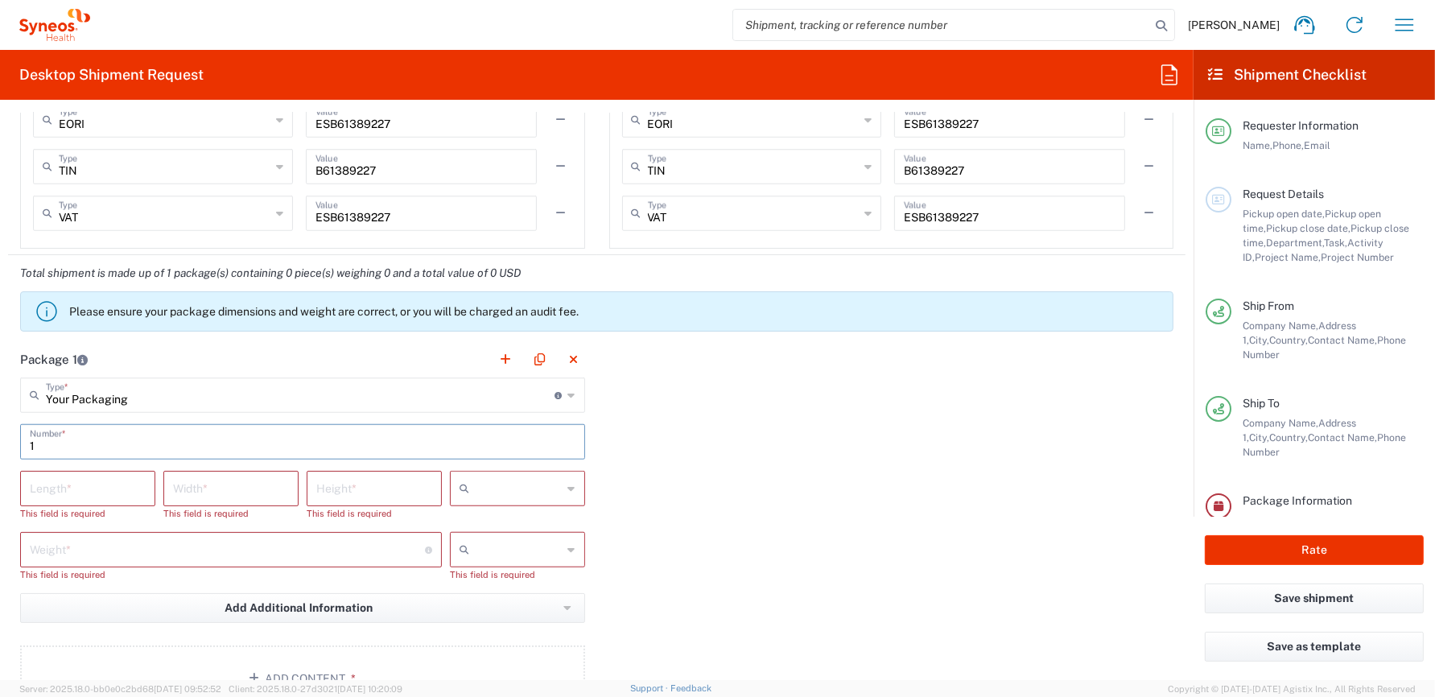
type input "1"
click at [534, 487] on input "text" at bounding box center [519, 489] width 87 height 26
drag, startPoint x: 499, startPoint y: 519, endPoint x: 480, endPoint y: 516, distance: 18.8
click at [499, 518] on span "cm" at bounding box center [512, 520] width 130 height 25
type input "cm"
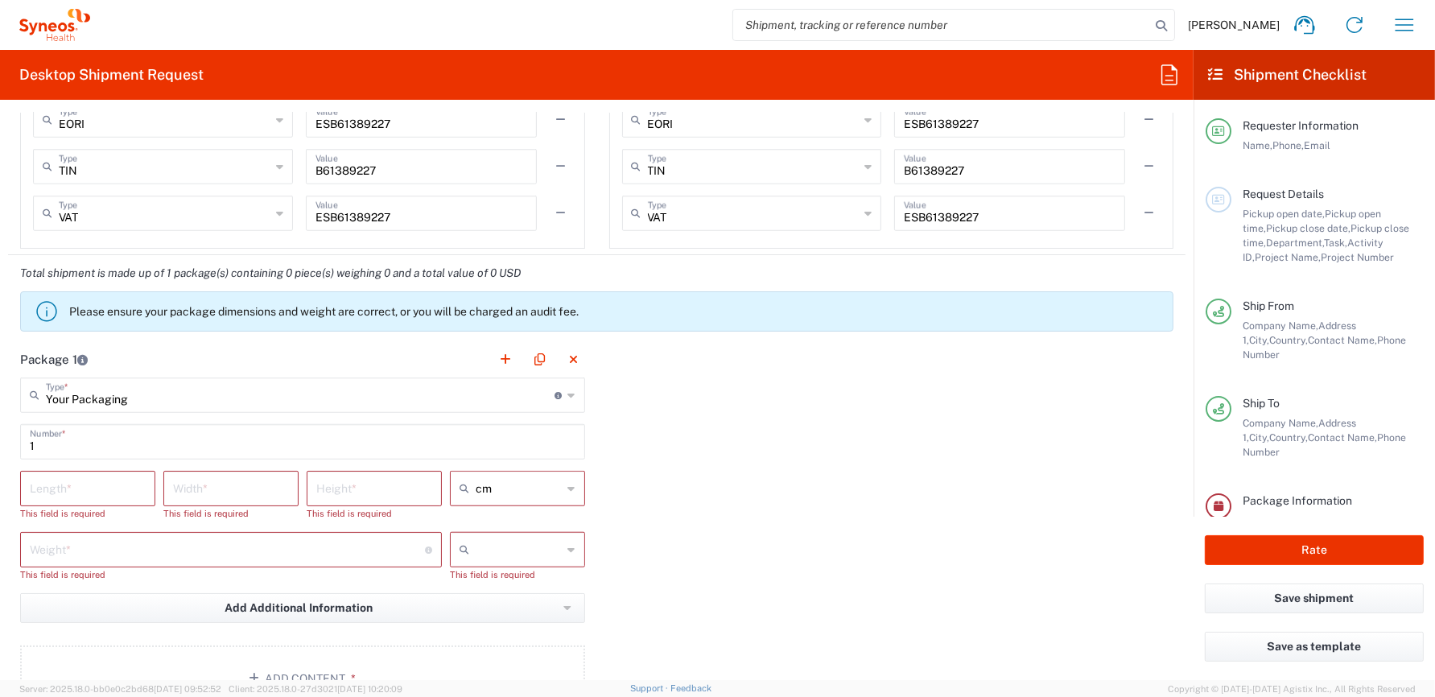
click at [113, 483] on input "number" at bounding box center [88, 487] width 116 height 28
type input "45"
type input "29"
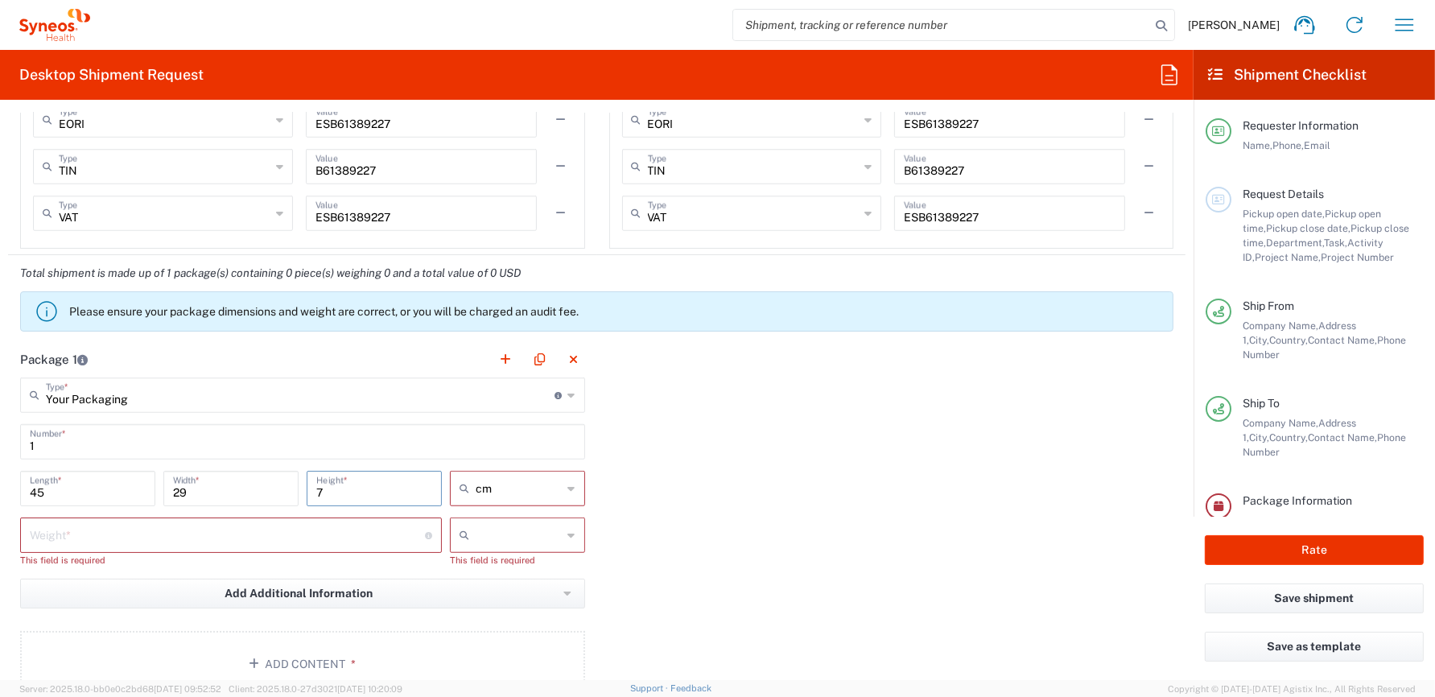
type input "7"
type input "cm"
click at [490, 518] on span "cm" at bounding box center [512, 520] width 130 height 25
click at [212, 527] on input "number" at bounding box center [227, 534] width 395 height 28
type input "3"
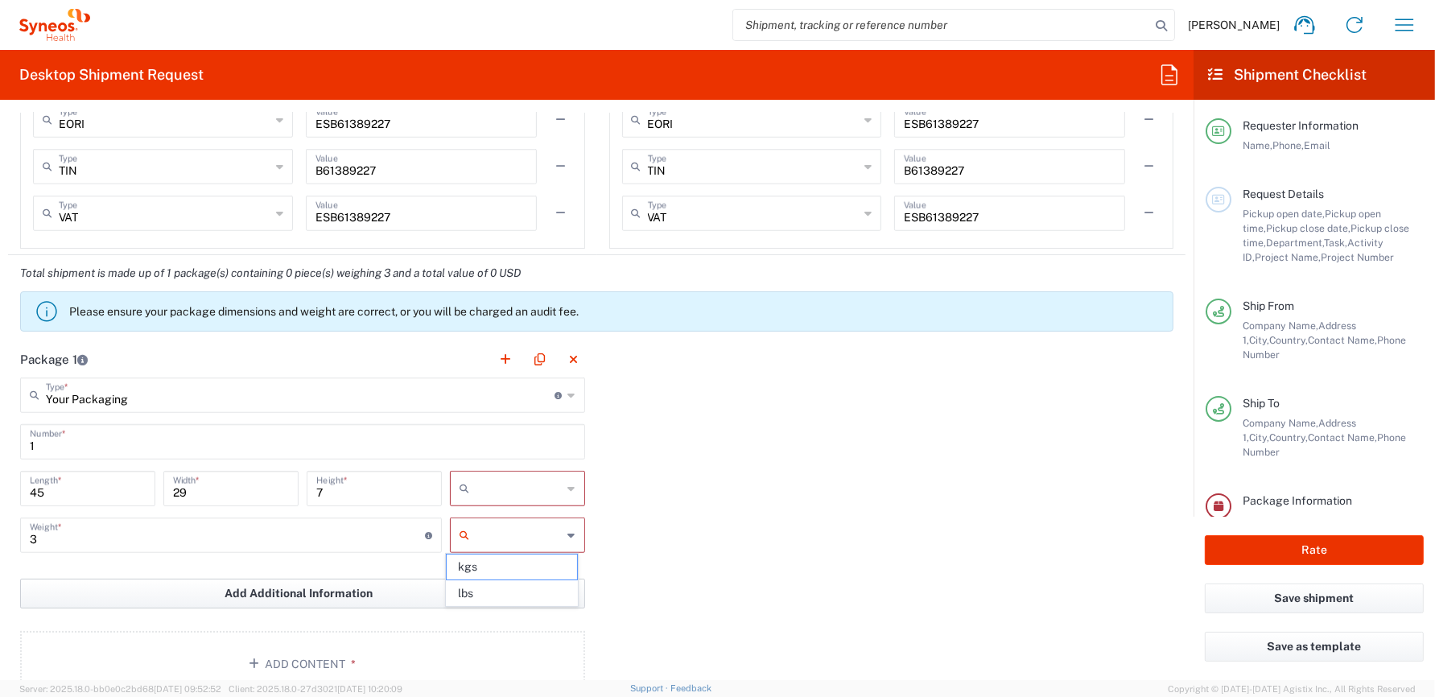
click at [480, 564] on span "kgs" at bounding box center [512, 567] width 130 height 25
type input "kgs"
click at [505, 490] on input "text" at bounding box center [519, 489] width 87 height 26
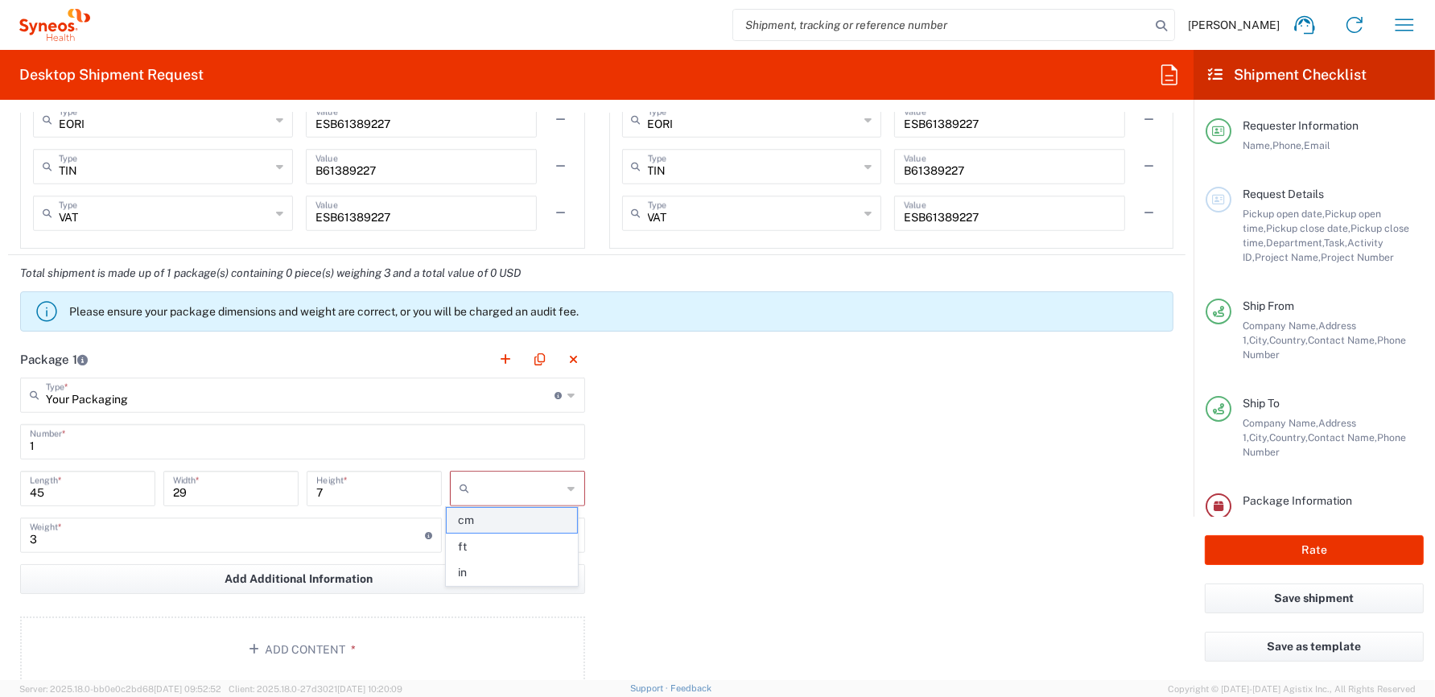
click at [495, 519] on span "cm" at bounding box center [512, 520] width 130 height 25
type input "cm"
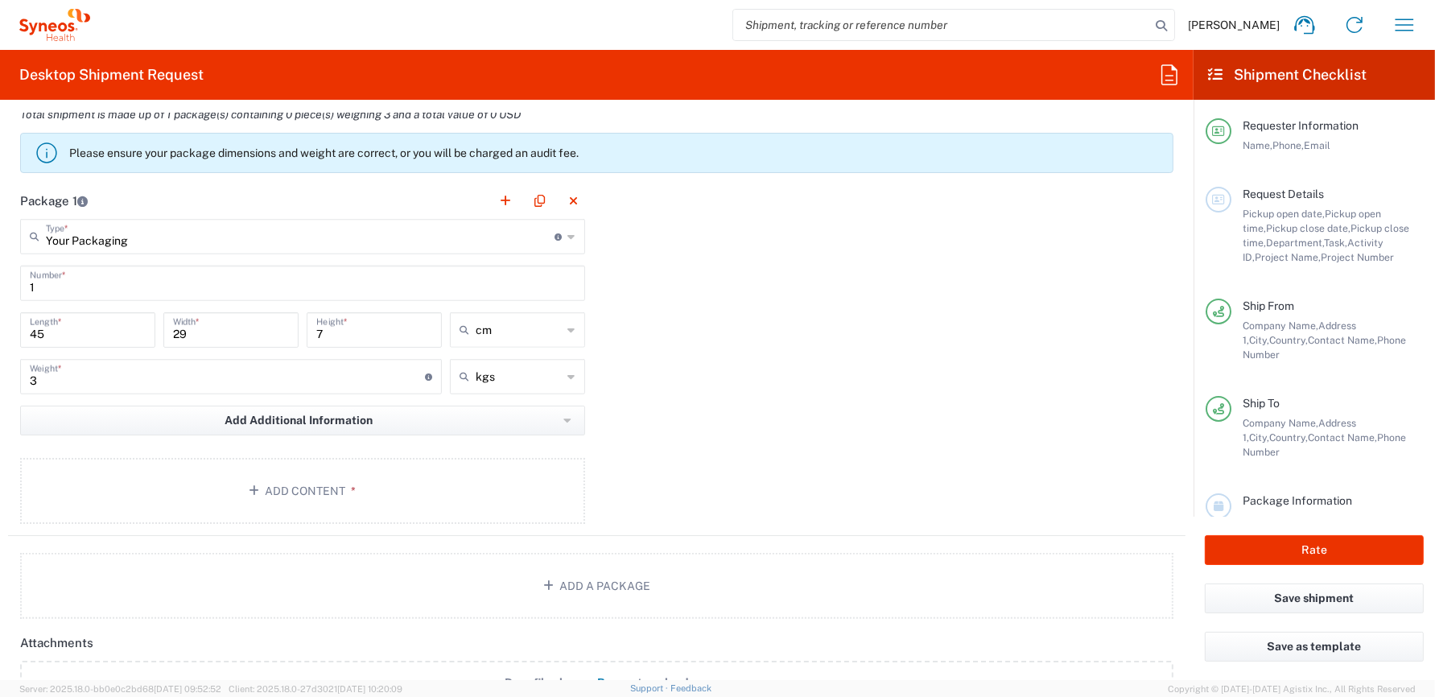
scroll to position [1507, 0]
click at [298, 483] on button "Add Content *" at bounding box center [302, 489] width 565 height 66
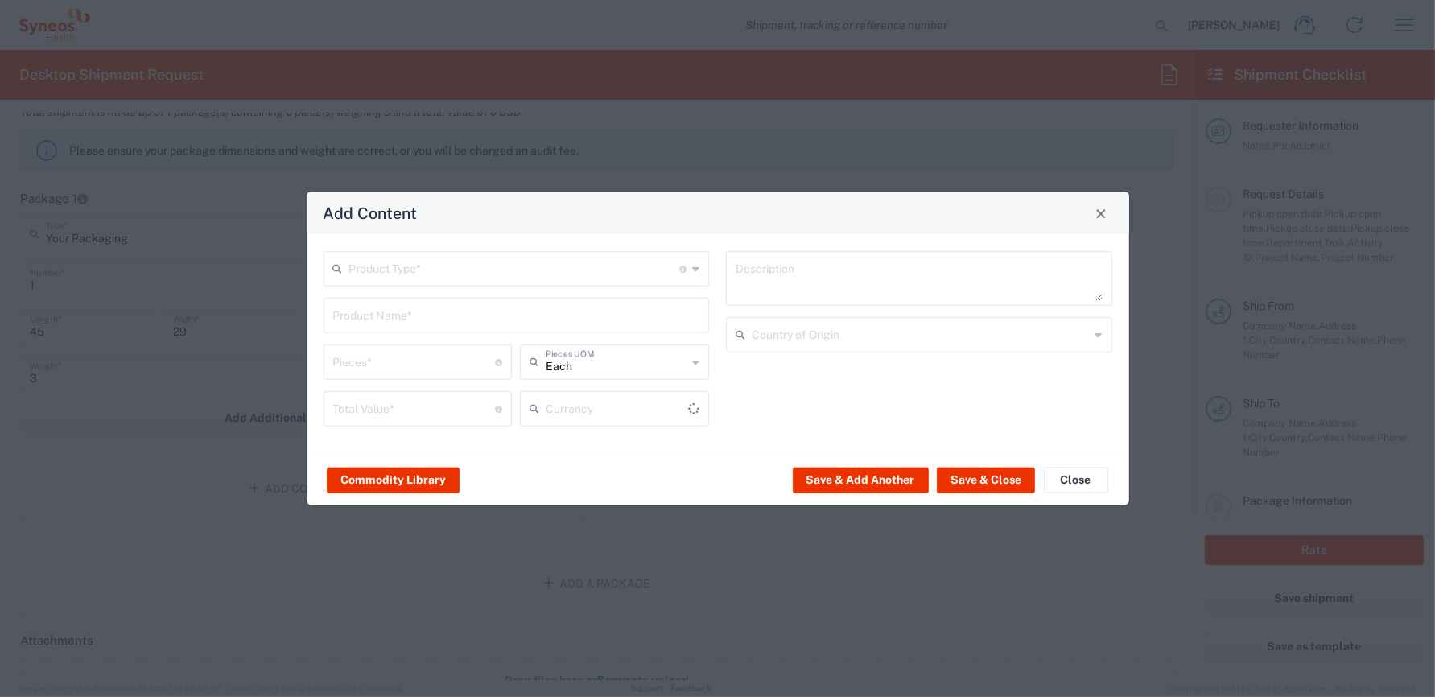
type input "US Dollar"
click at [494, 264] on input "text" at bounding box center [514, 268] width 331 height 28
click at [430, 332] on span "General Commodity" at bounding box center [515, 330] width 383 height 25
type input "General Commodity"
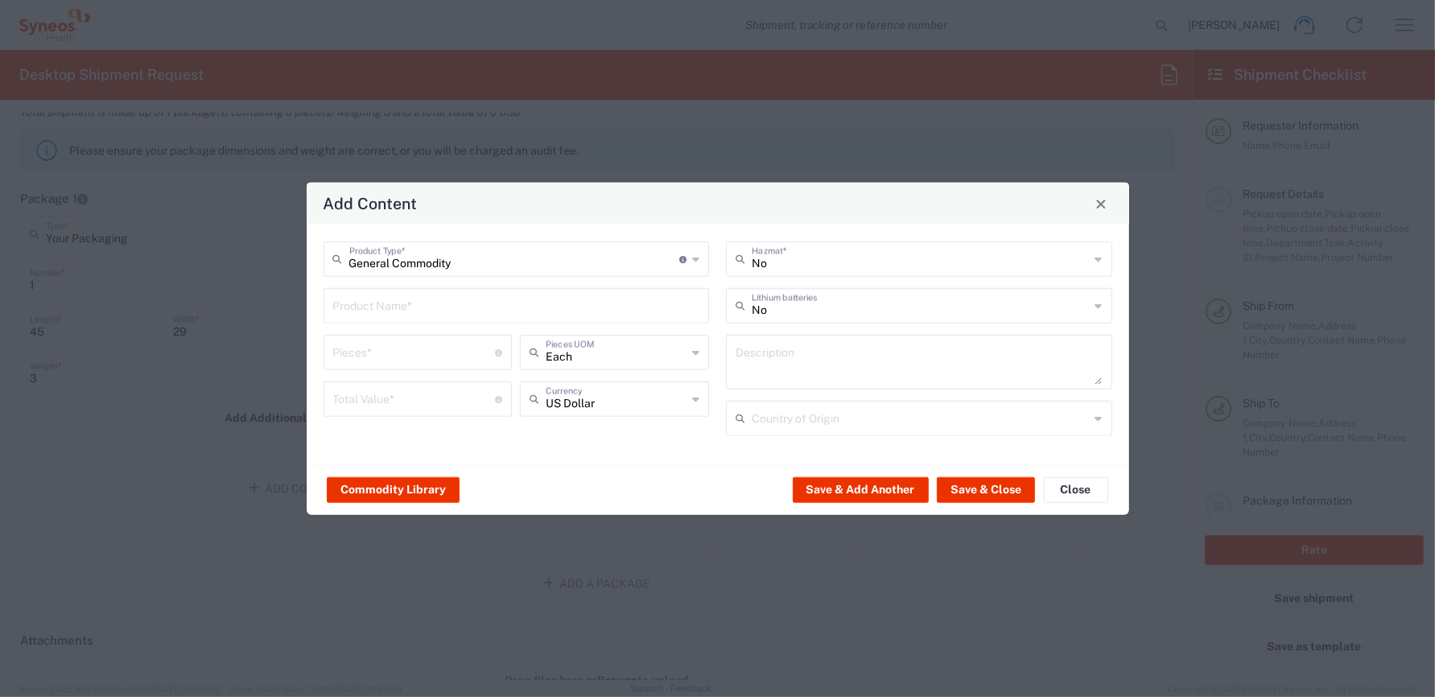
click at [425, 309] on input "text" at bounding box center [516, 305] width 367 height 28
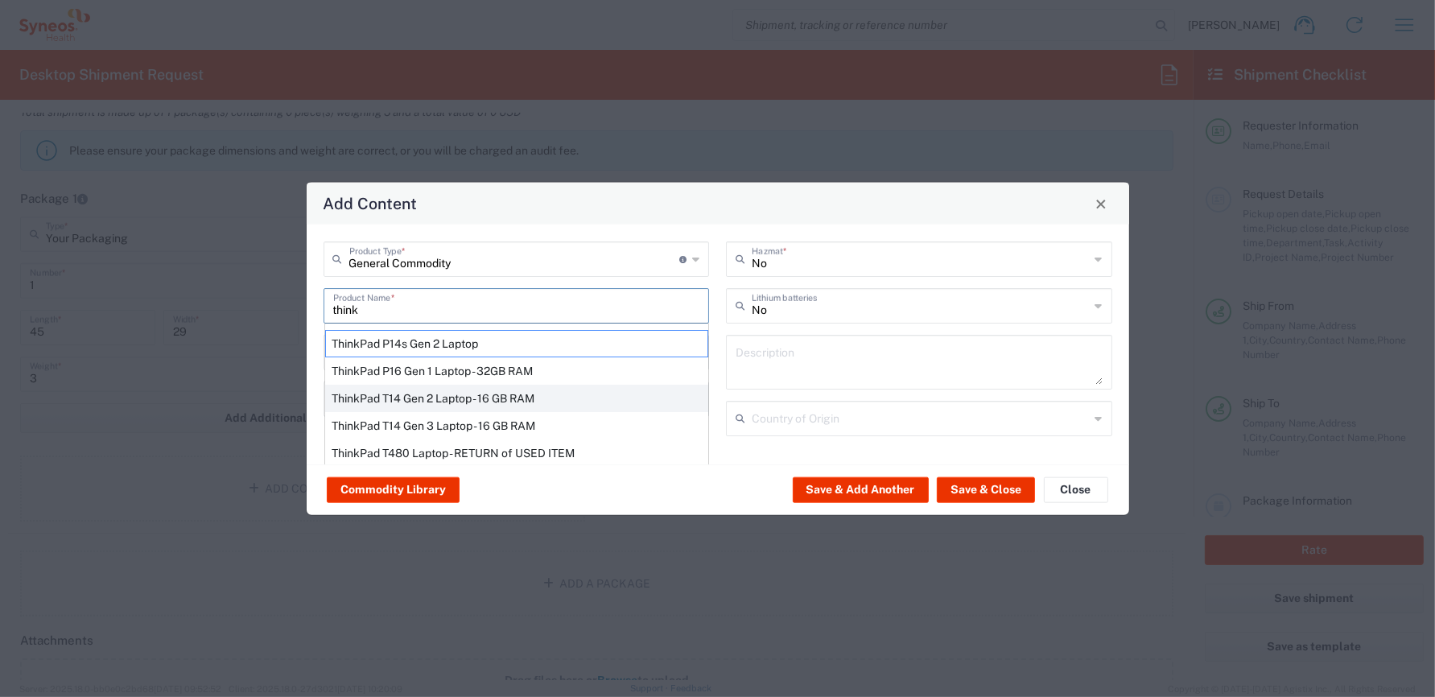
click at [453, 395] on div "ThinkPad T14 Gen 2 Laptop - 16 GB RAM" at bounding box center [516, 398] width 383 height 27
type input "ThinkPad T14 Gen 2 Laptop - 16 GB RAM"
type input "1"
type textarea "Intel Core i7-1156G7 vProÂ® Processor - 14"- 16 GB RAM - 512 GB SSD"
type input "China"
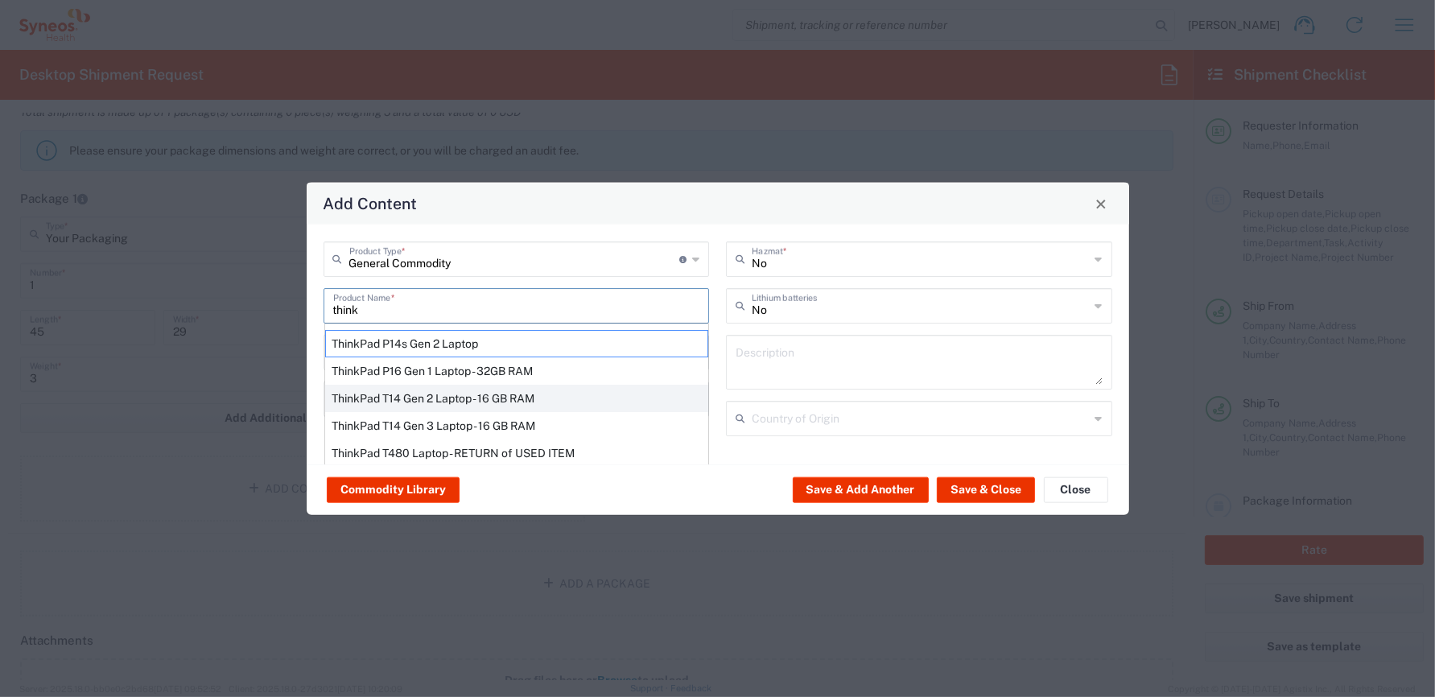
type input "Yes"
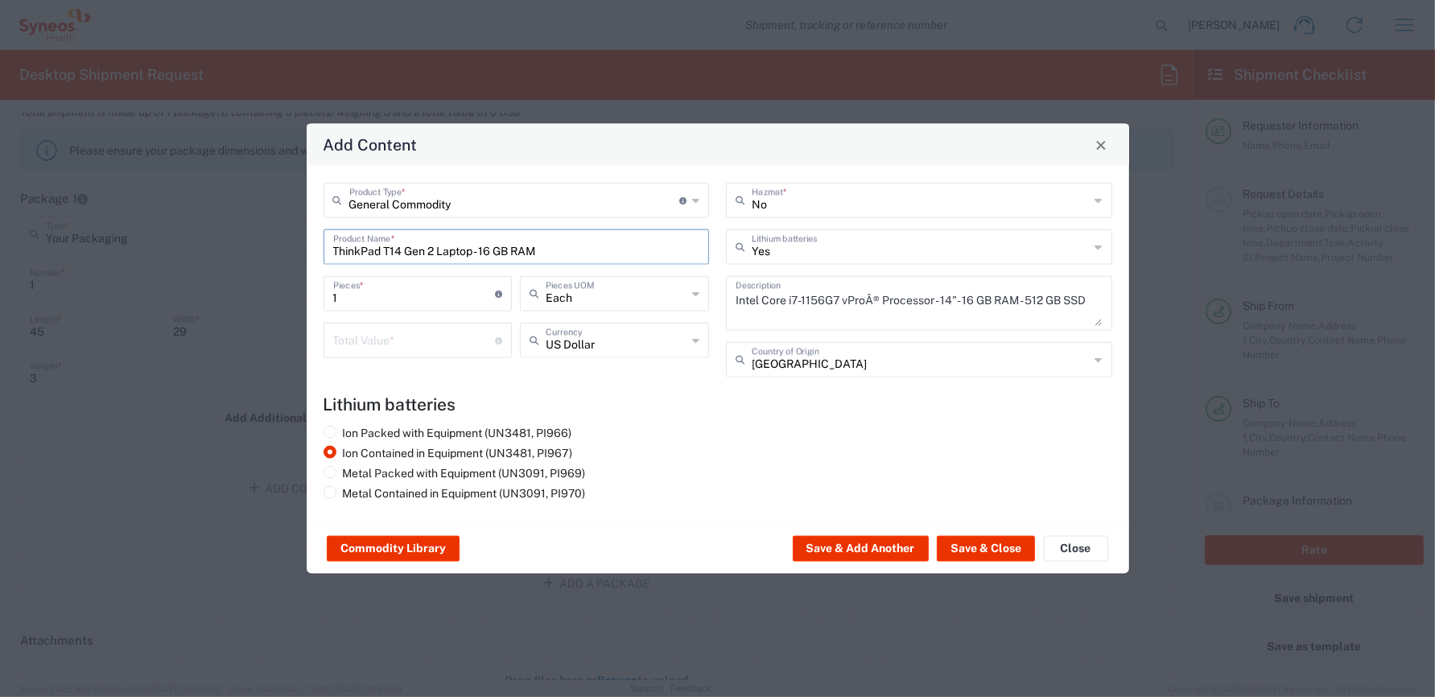
click at [401, 343] on input "number" at bounding box center [414, 339] width 163 height 28
type input "1000"
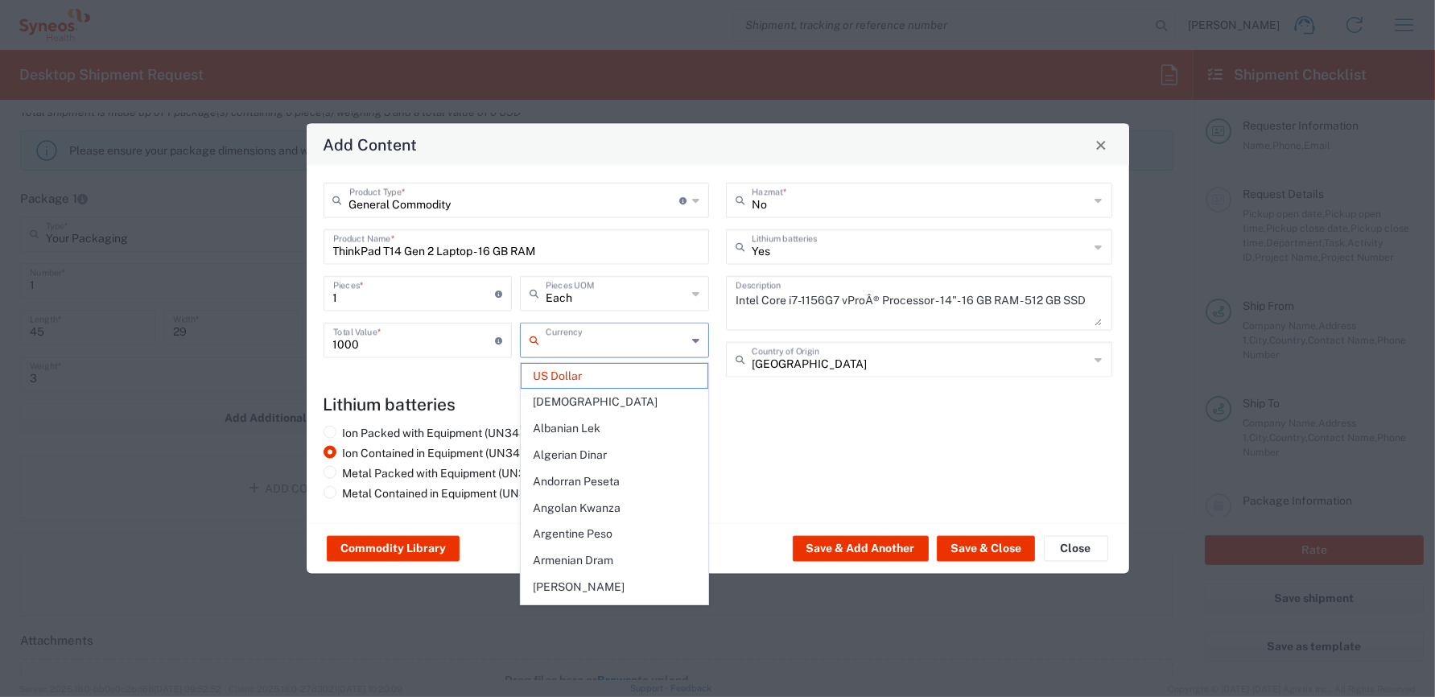
click at [647, 340] on input "text" at bounding box center [616, 339] width 141 height 28
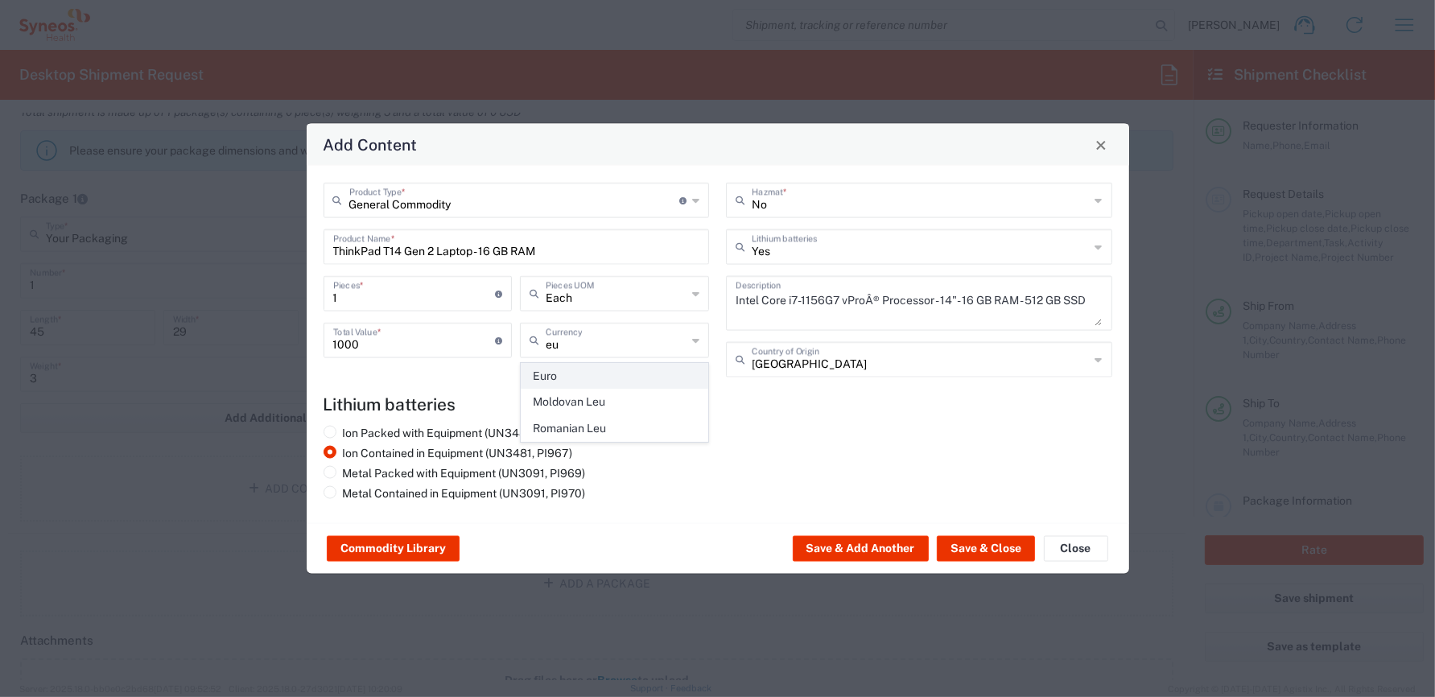
click at [591, 377] on span "Euro" at bounding box center [615, 376] width 186 height 25
type input "Euro"
click at [996, 549] on button "Save & Close" at bounding box center [986, 549] width 98 height 26
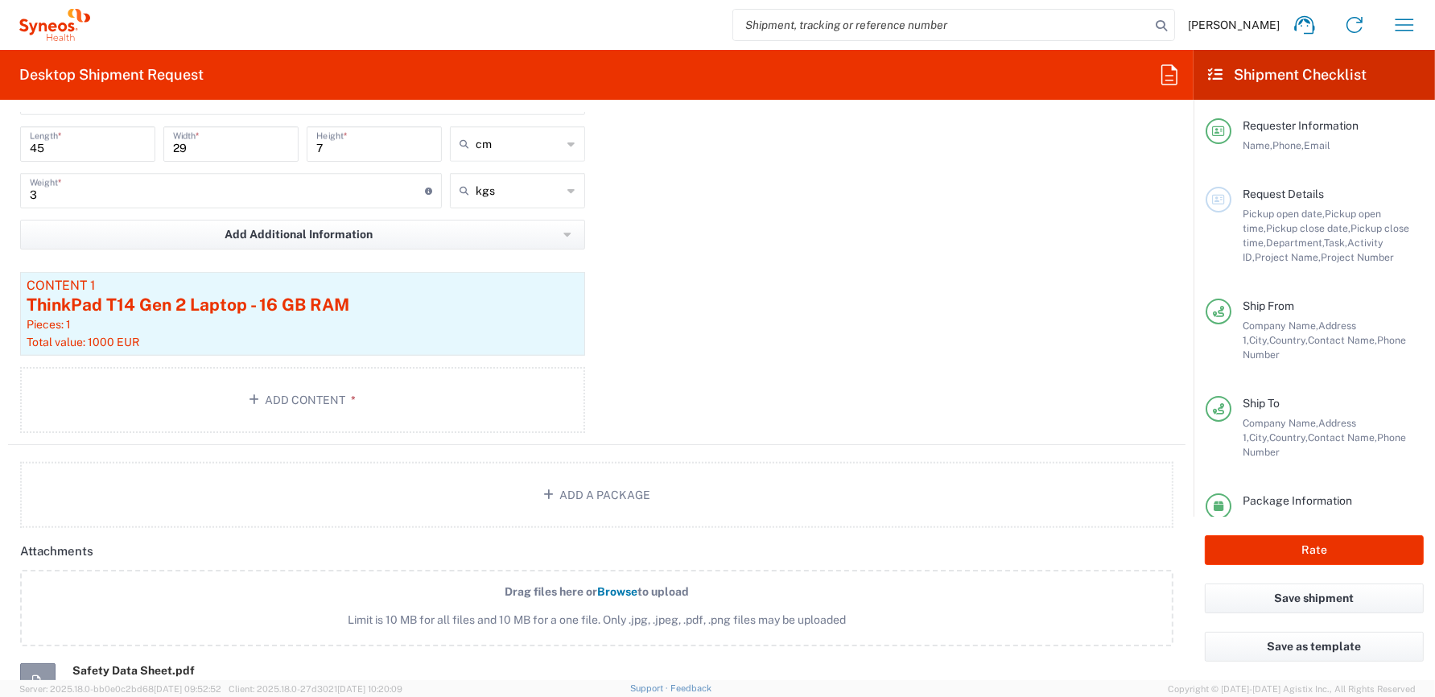
scroll to position [1771, 0]
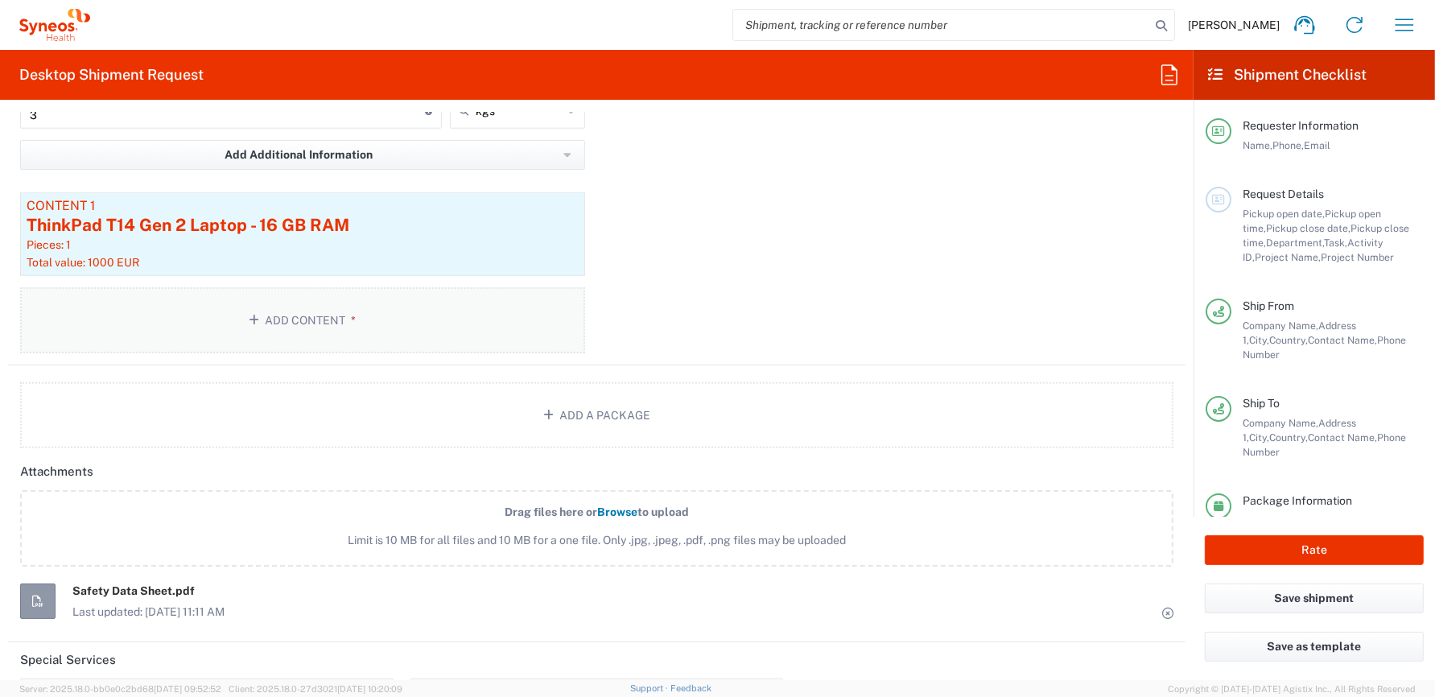
click at [352, 318] on button "Add Content *" at bounding box center [302, 320] width 565 height 66
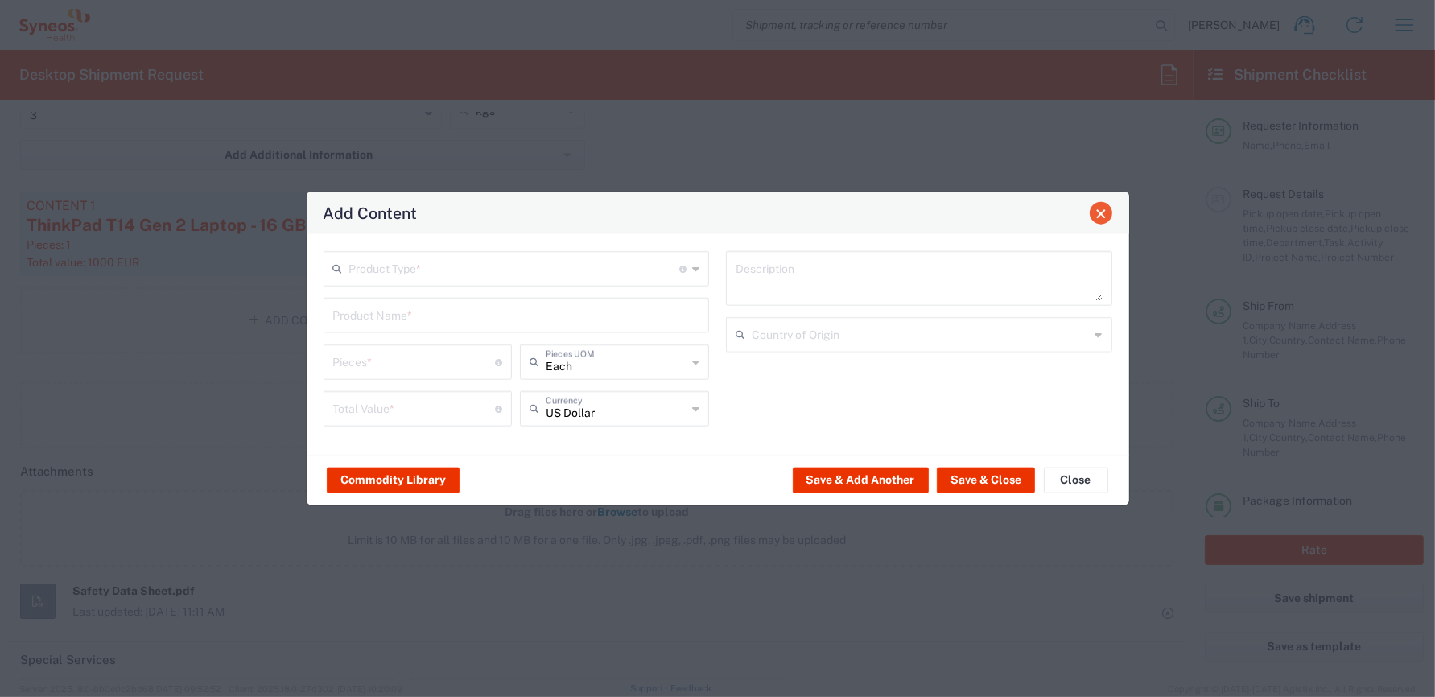
click at [1108, 212] on button "Close" at bounding box center [1101, 213] width 23 height 23
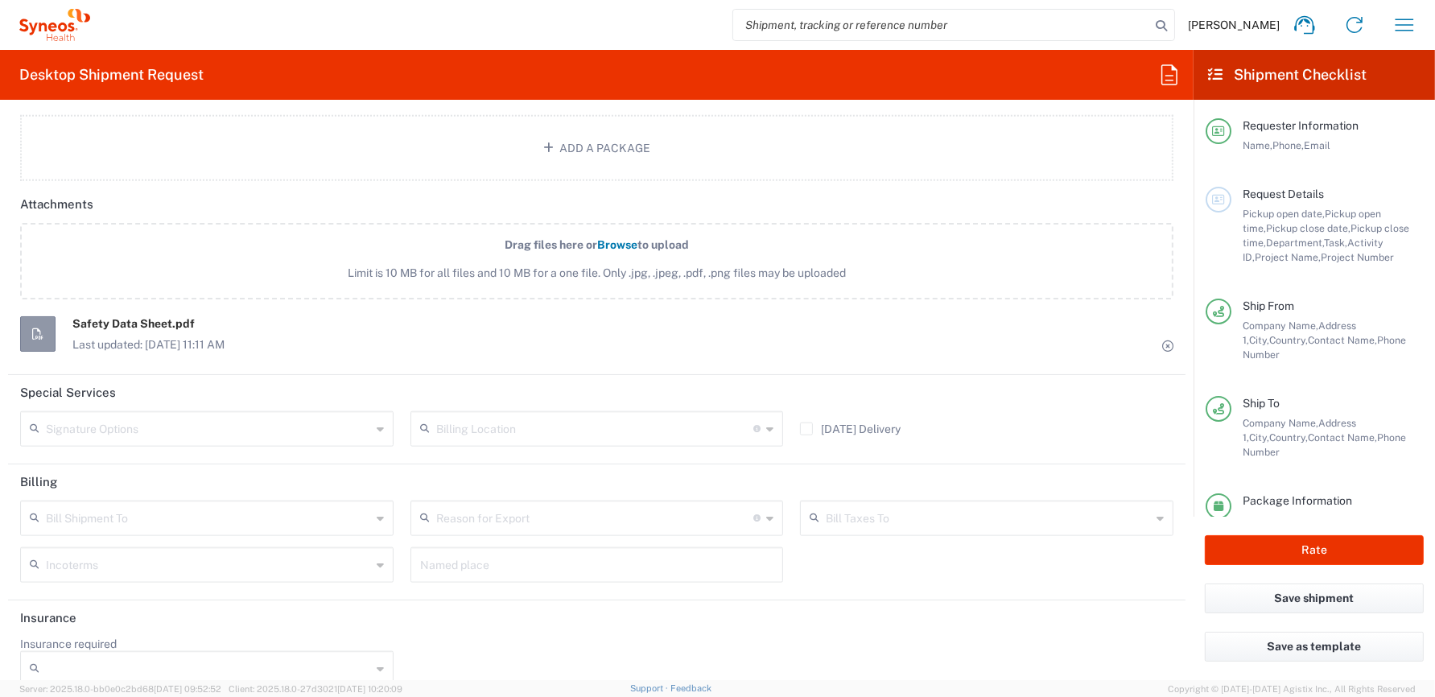
scroll to position [2053, 0]
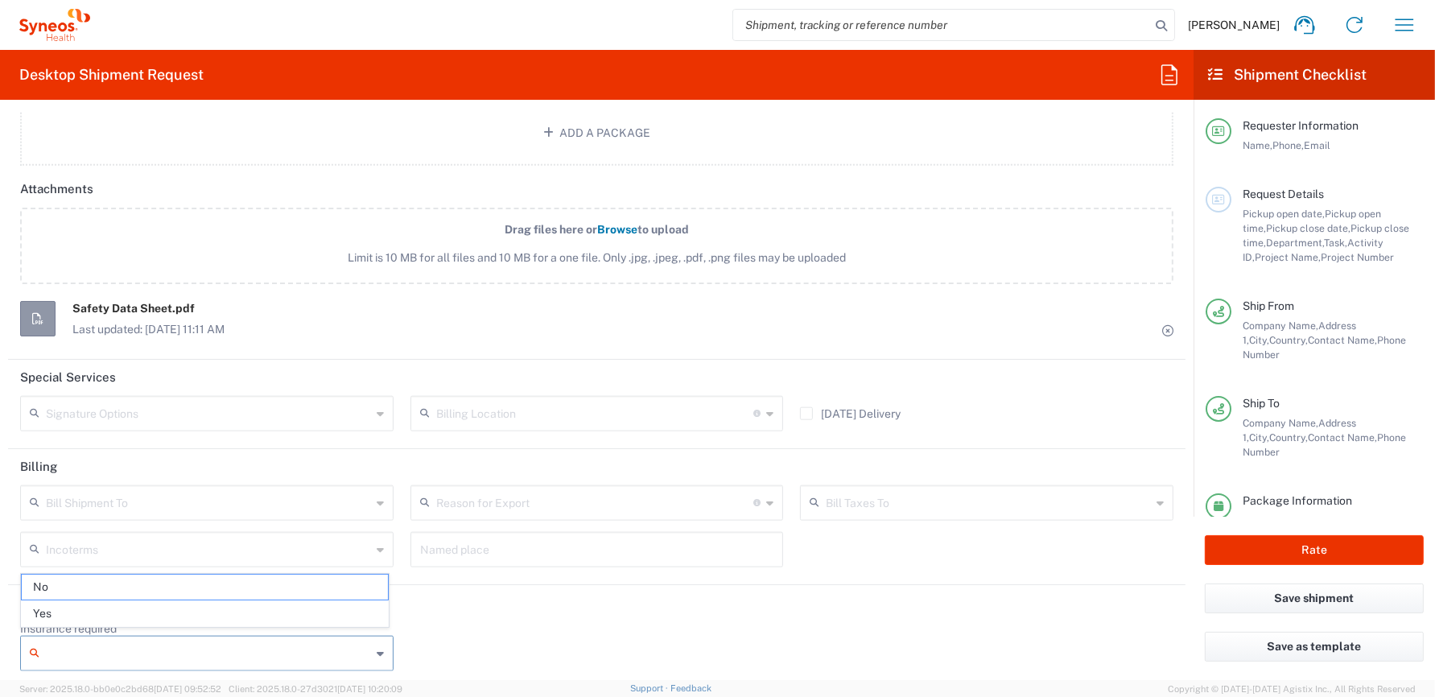
click at [104, 652] on input "Insurance required" at bounding box center [208, 654] width 325 height 26
click at [103, 609] on span "Yes" at bounding box center [205, 613] width 366 height 25
type input "Yes"
click at [472, 651] on input "Insurance Value" at bounding box center [597, 654] width 354 height 26
type input "1000"
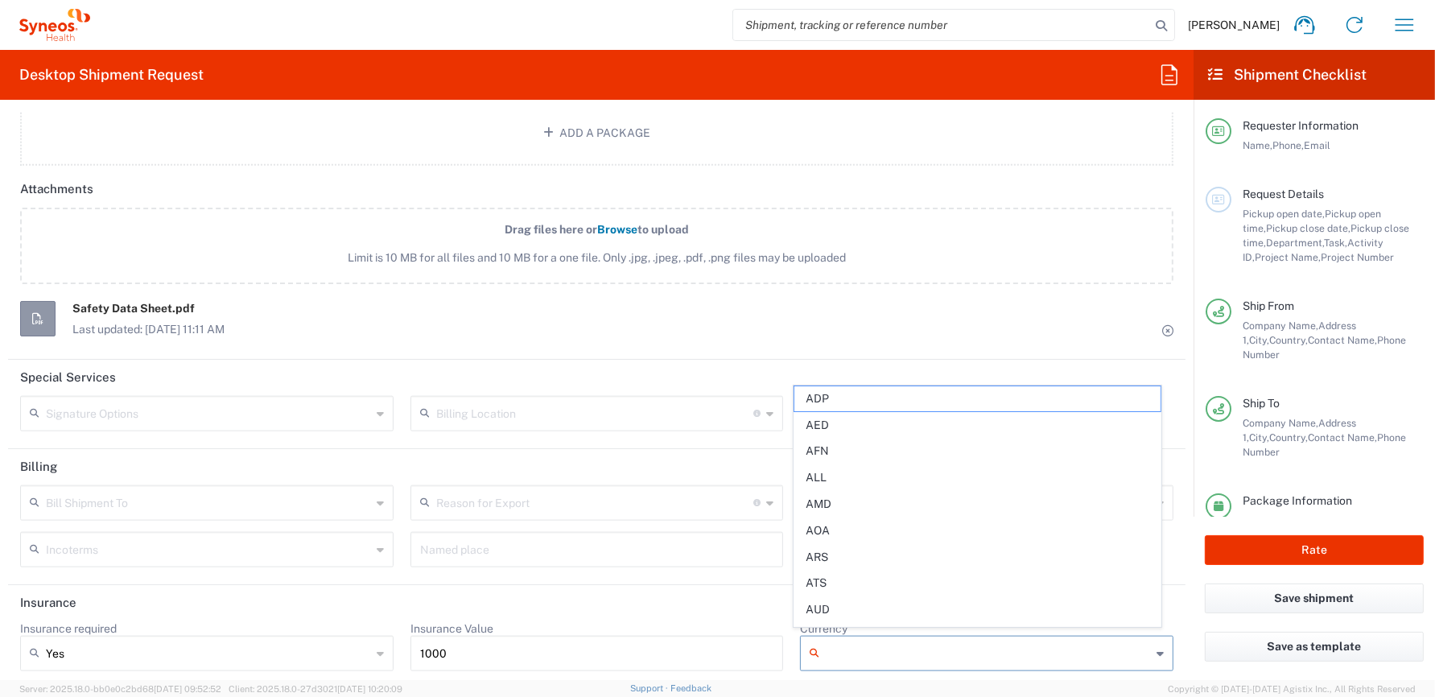
click at [874, 642] on input "Currency" at bounding box center [988, 654] width 325 height 26
click at [864, 614] on span "EUR" at bounding box center [977, 613] width 366 height 25
type input "EUR"
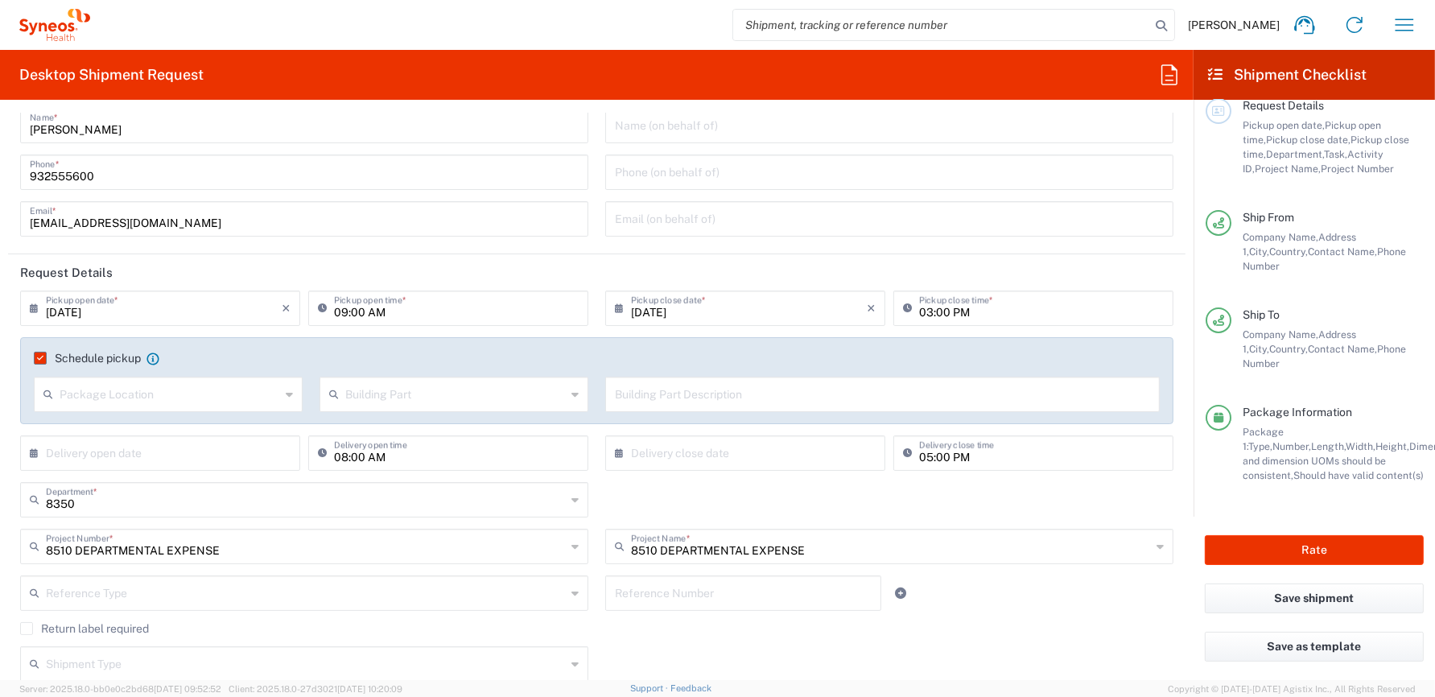
scroll to position [0, 0]
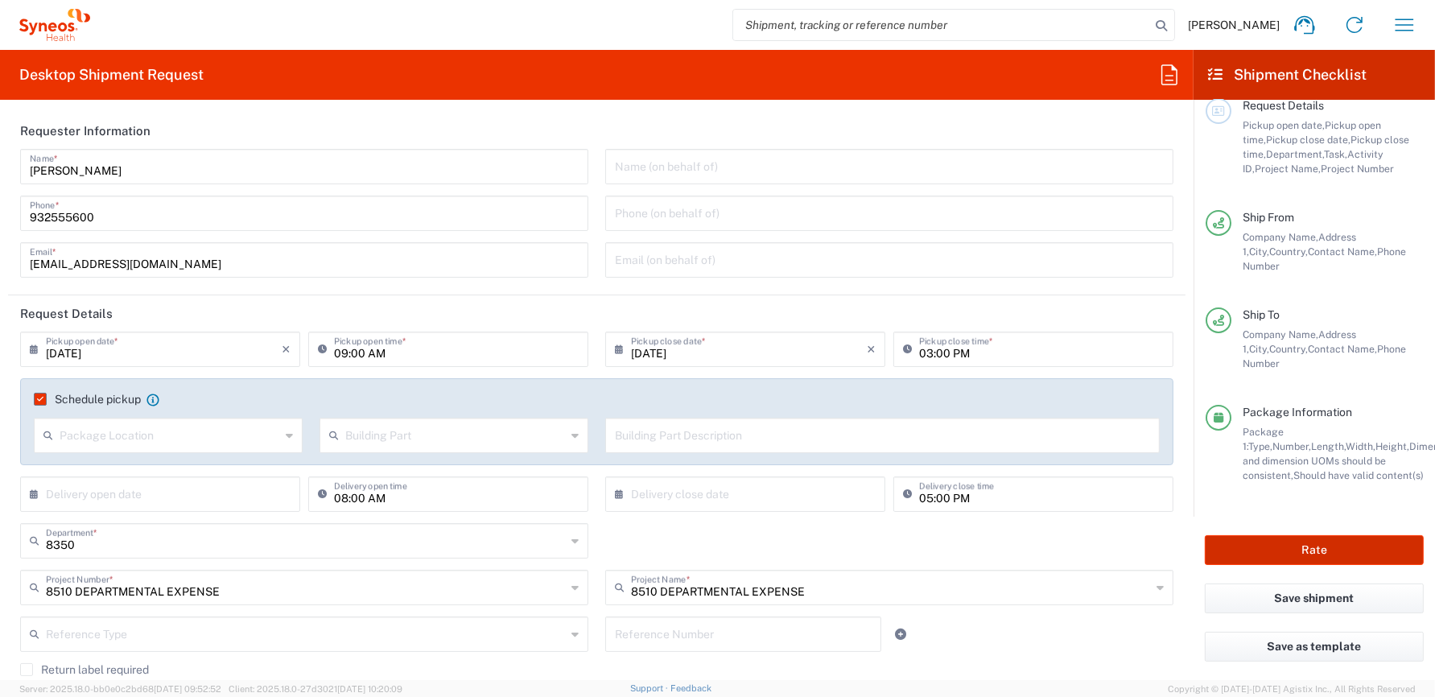
click at [1264, 551] on button "Rate" at bounding box center [1314, 550] width 219 height 30
type input "8510 DEPARTMENTAL EXPENSE"
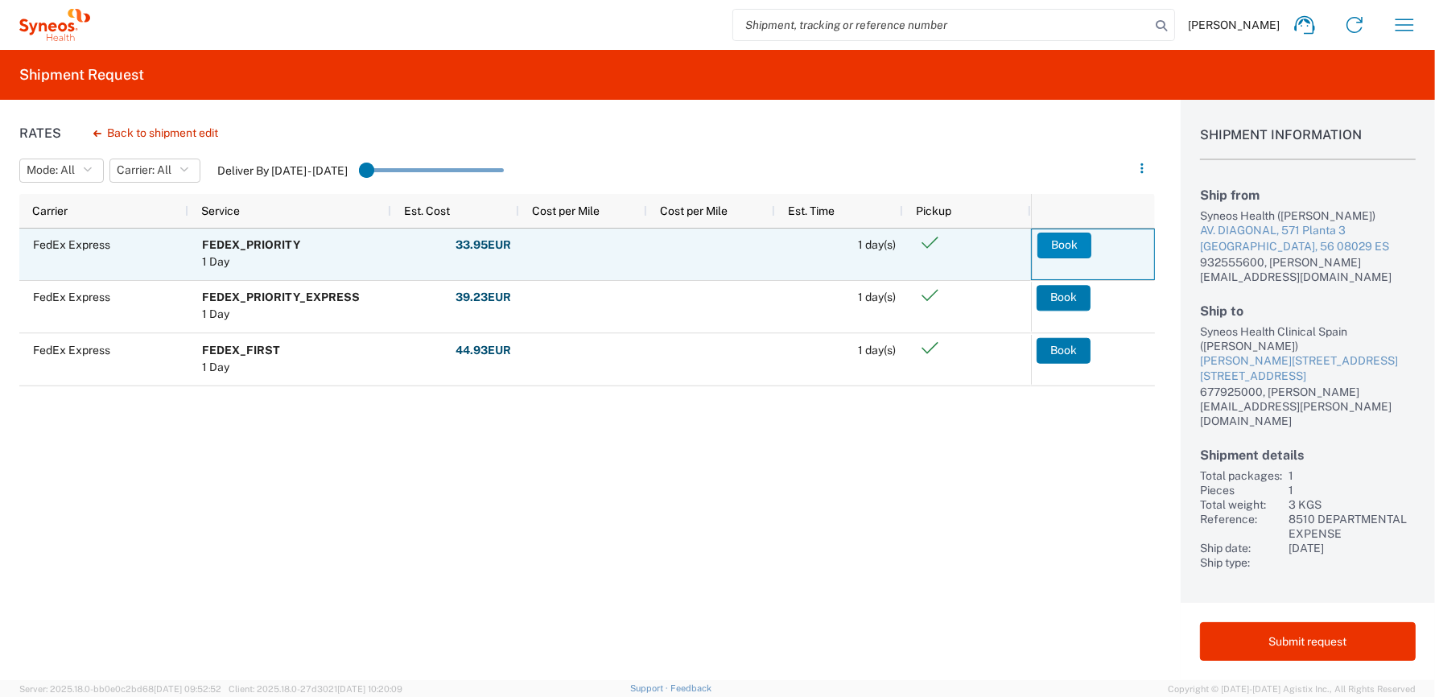
click at [1076, 240] on button "Book" at bounding box center [1064, 246] width 54 height 26
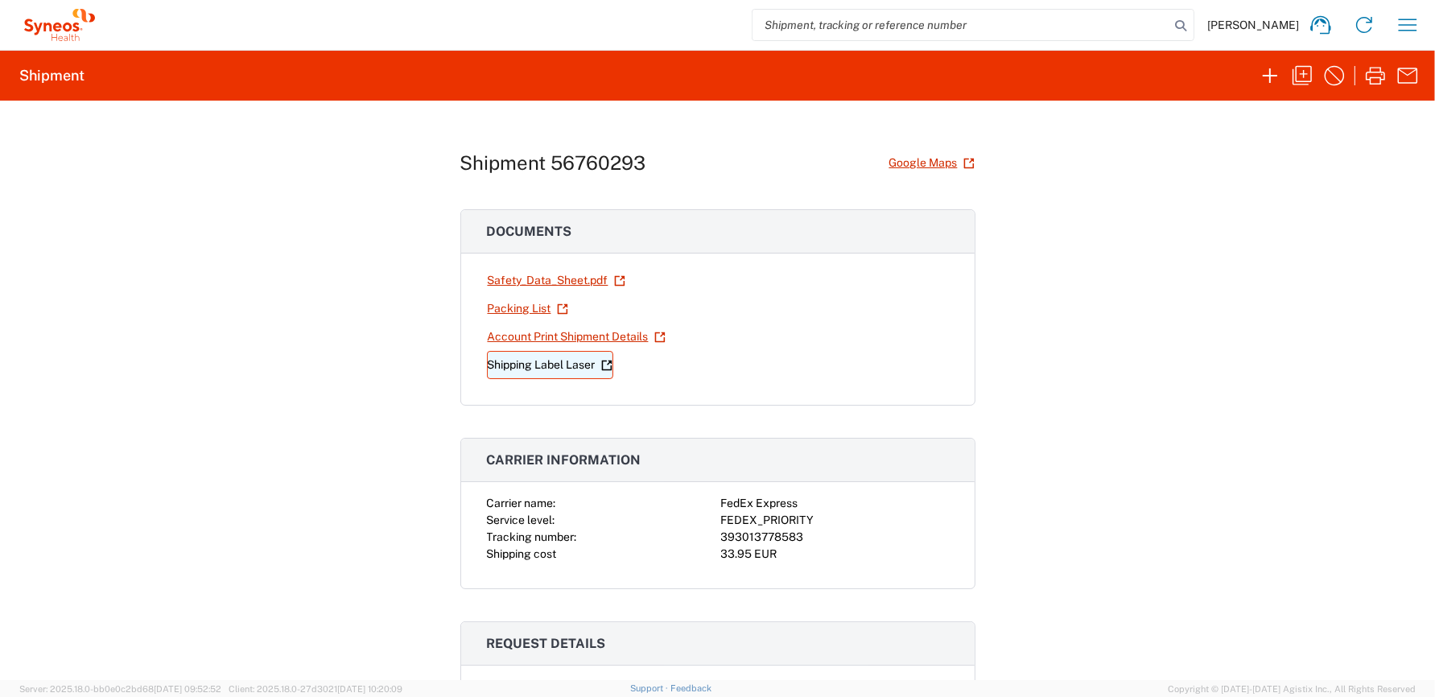
click at [523, 357] on link "Shipping Label Laser" at bounding box center [550, 365] width 126 height 28
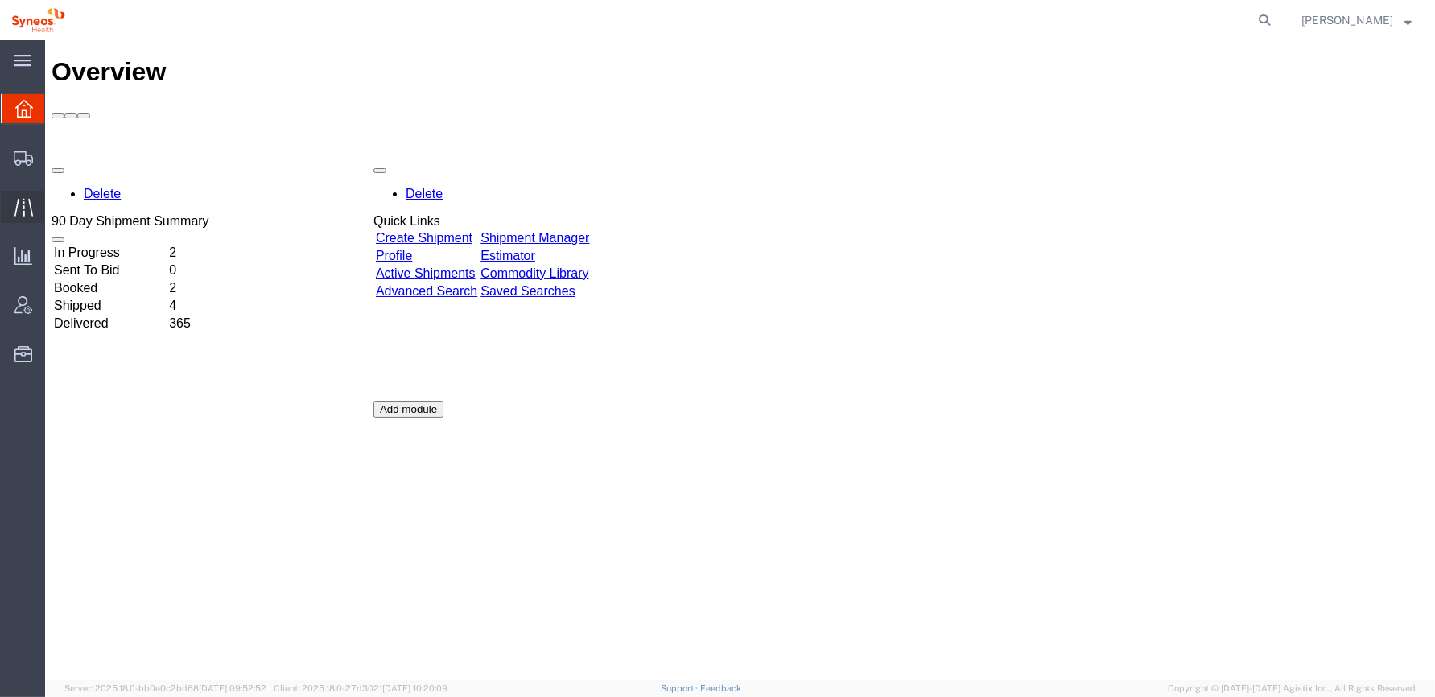
click at [21, 201] on icon at bounding box center [23, 207] width 19 height 19
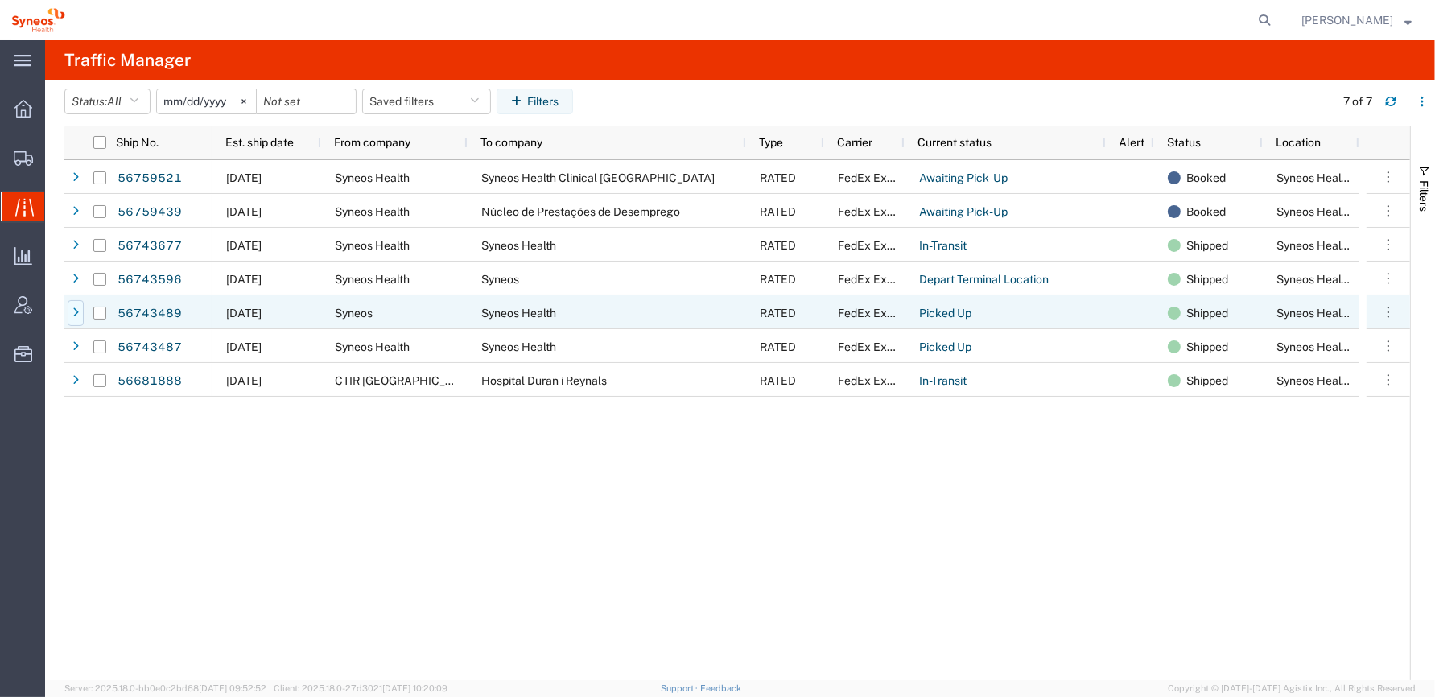
click at [73, 313] on icon at bounding box center [75, 312] width 6 height 11
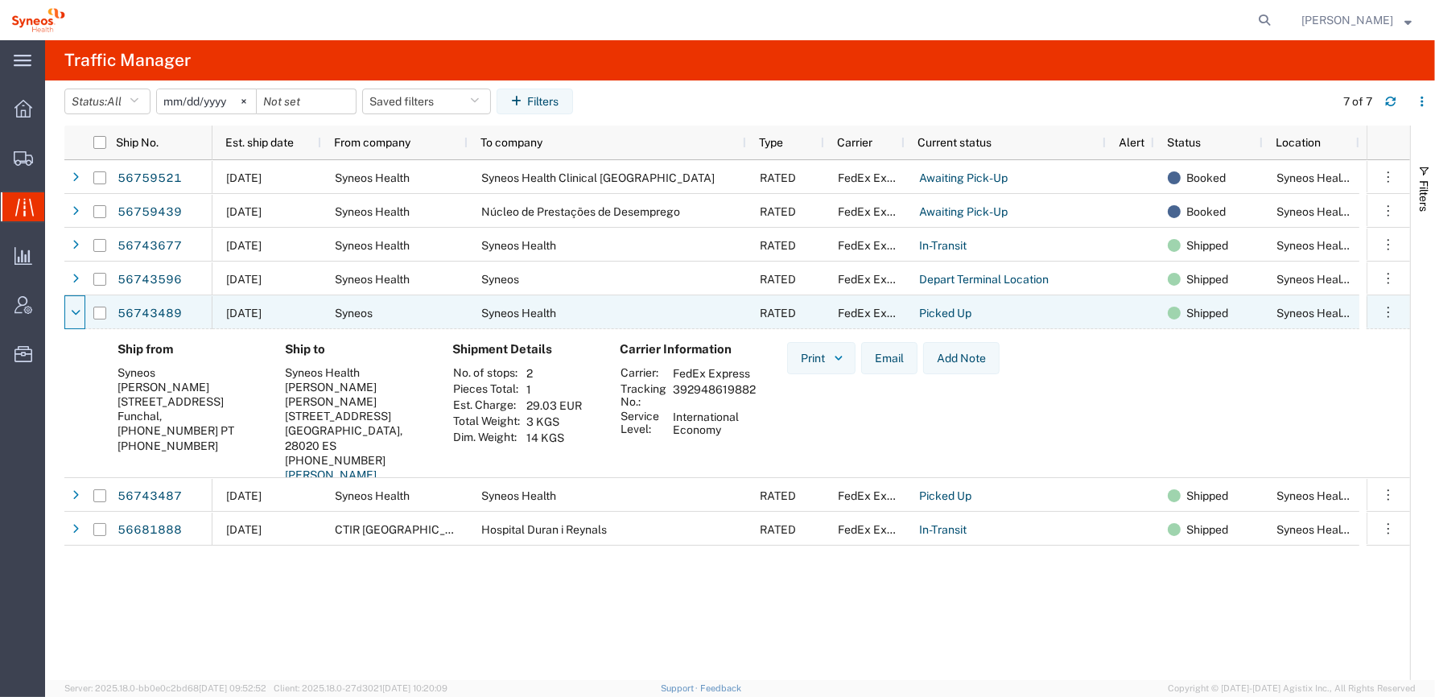
click at [73, 313] on icon at bounding box center [76, 312] width 10 height 11
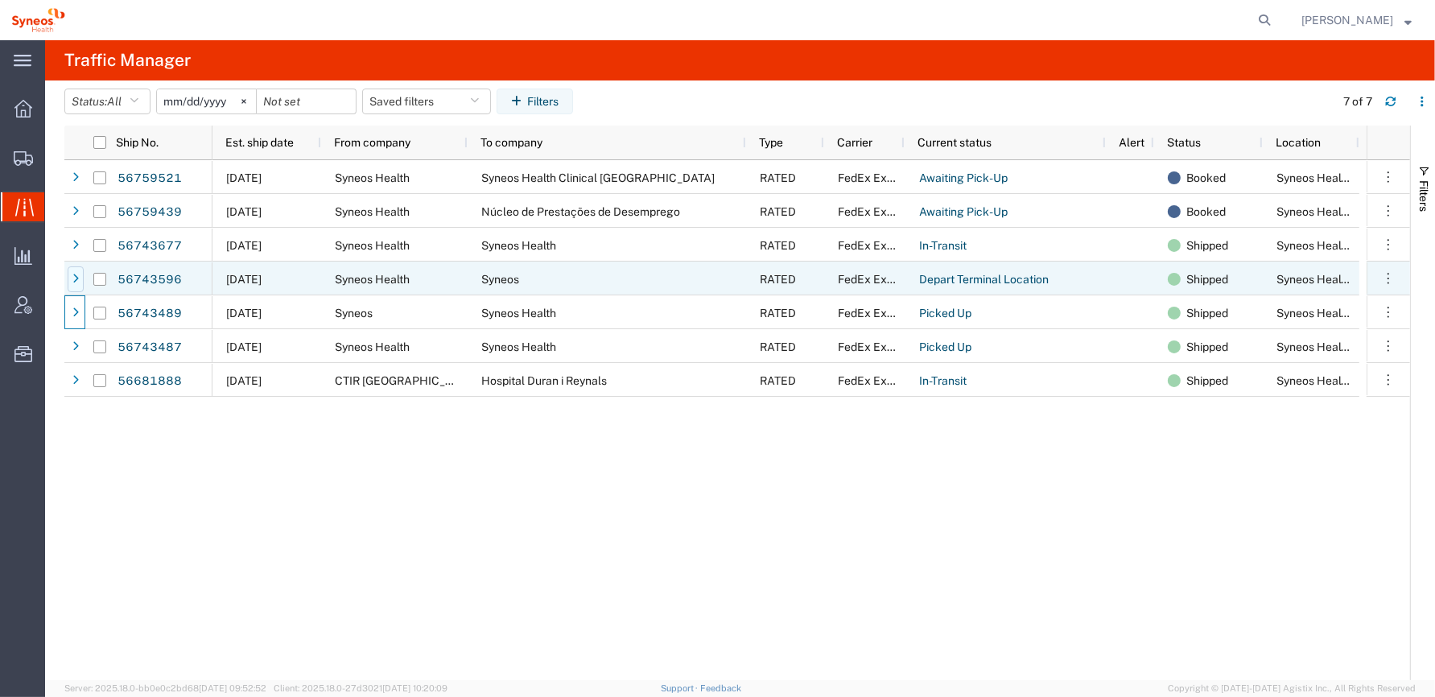
click at [76, 279] on icon at bounding box center [75, 279] width 6 height 11
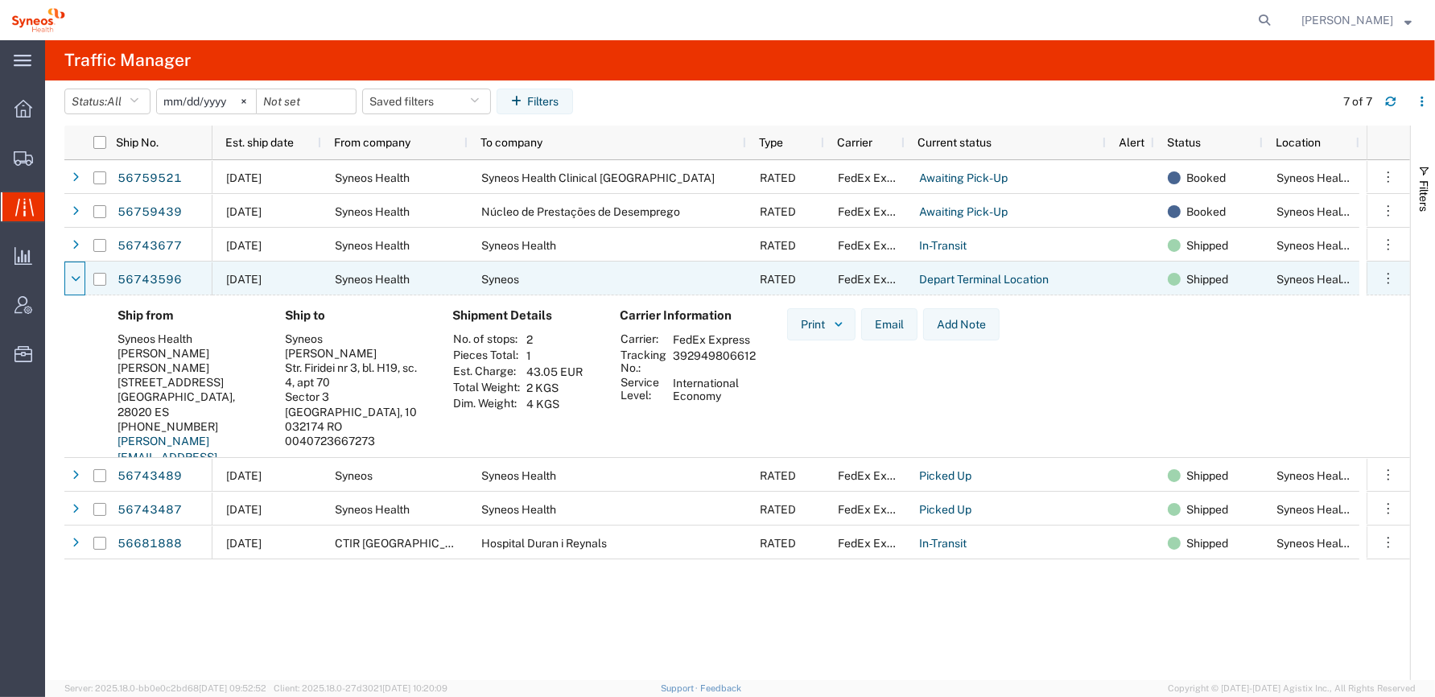
click at [76, 279] on icon at bounding box center [76, 279] width 10 height 11
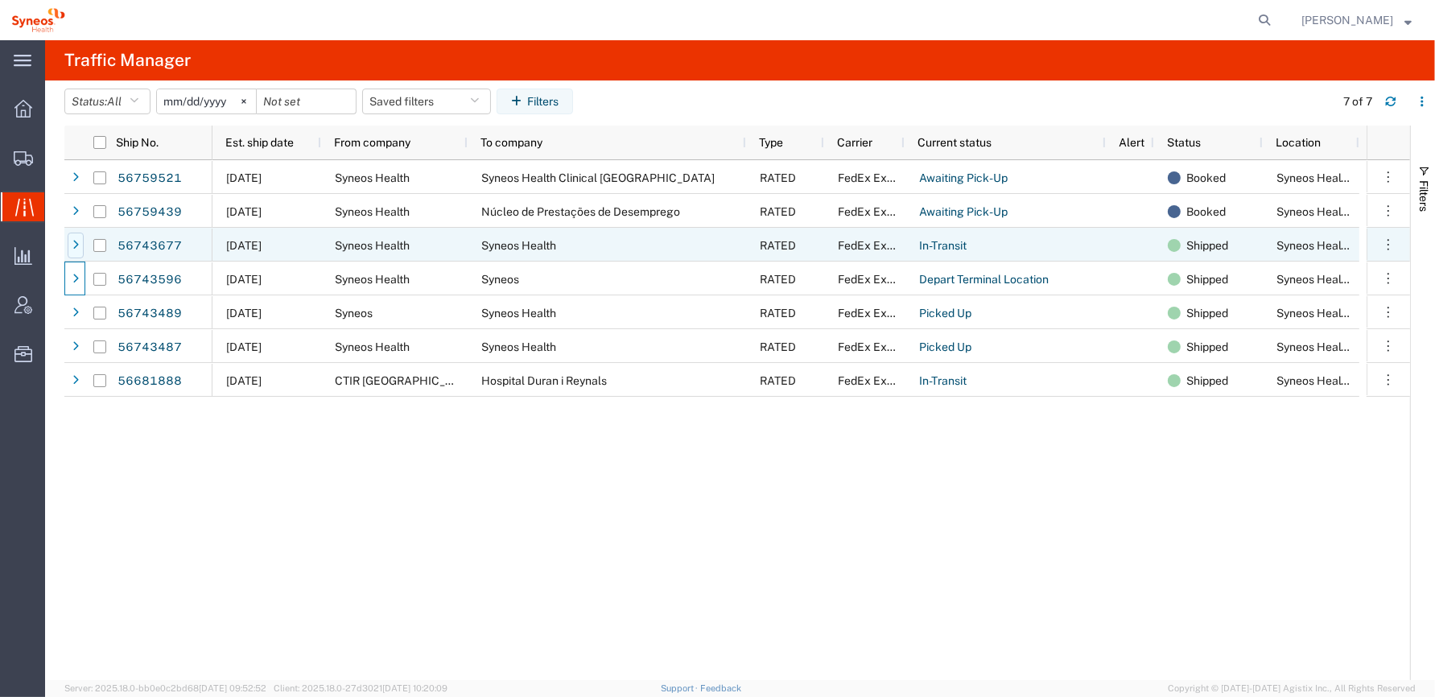
click at [72, 247] on icon at bounding box center [75, 245] width 6 height 11
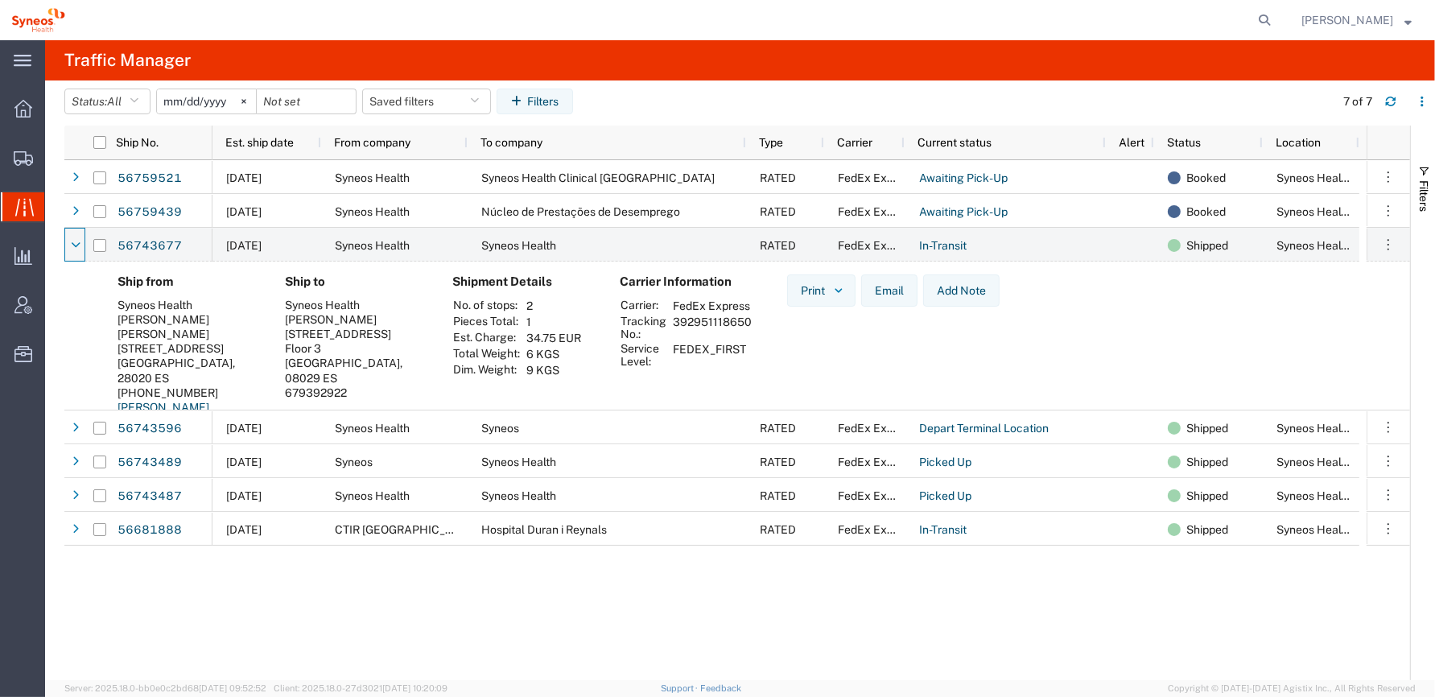
click at [710, 335] on td "392951118650" at bounding box center [712, 327] width 90 height 27
copy td "392951118650"
click at [326, 315] on div "Bianca Suriol" at bounding box center [356, 319] width 142 height 14
click at [76, 243] on icon at bounding box center [76, 245] width 10 height 11
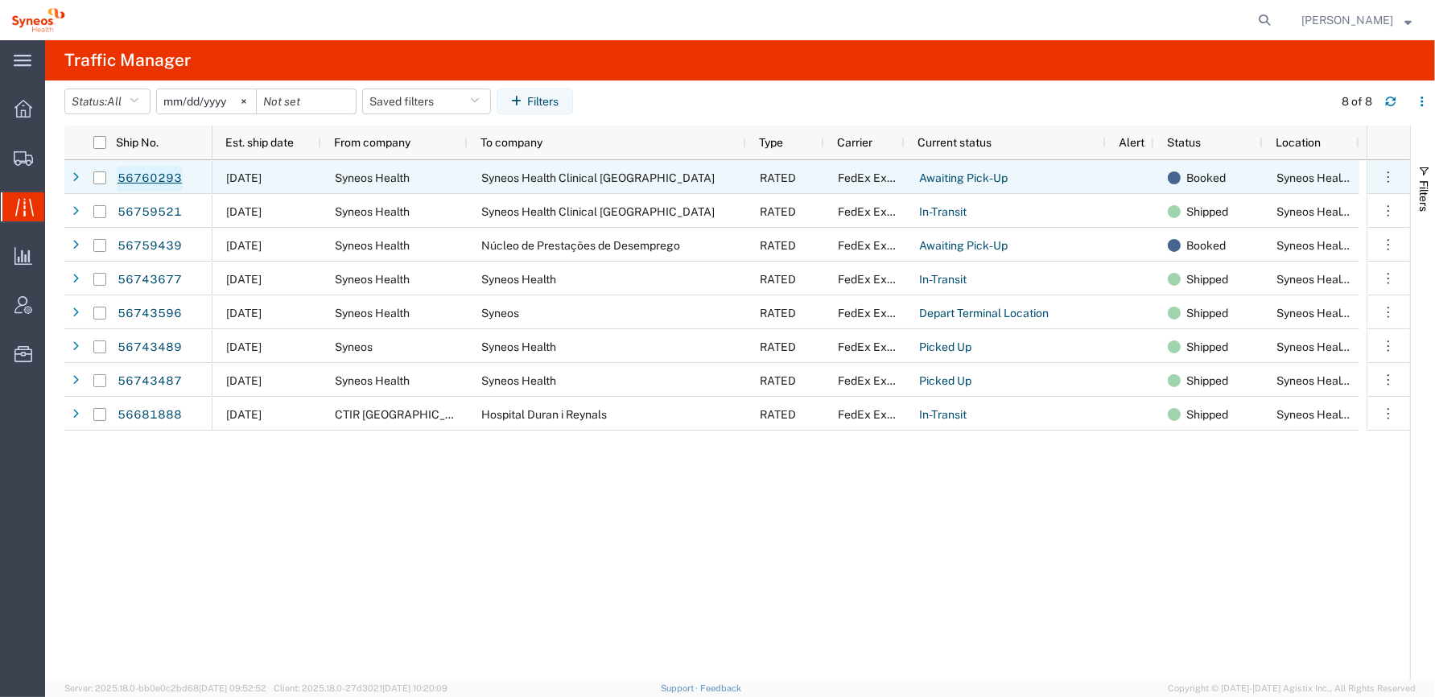
click at [160, 176] on link "56760293" at bounding box center [150, 179] width 66 height 26
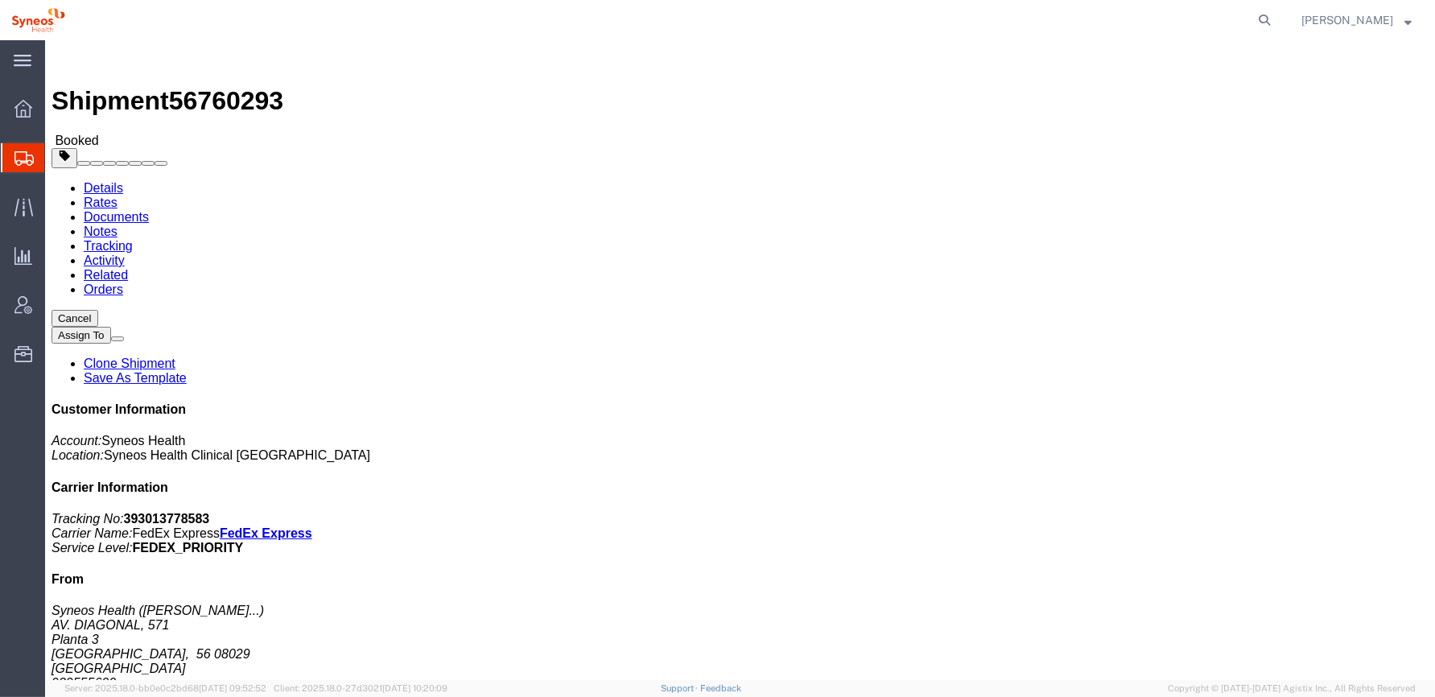
click span "button"
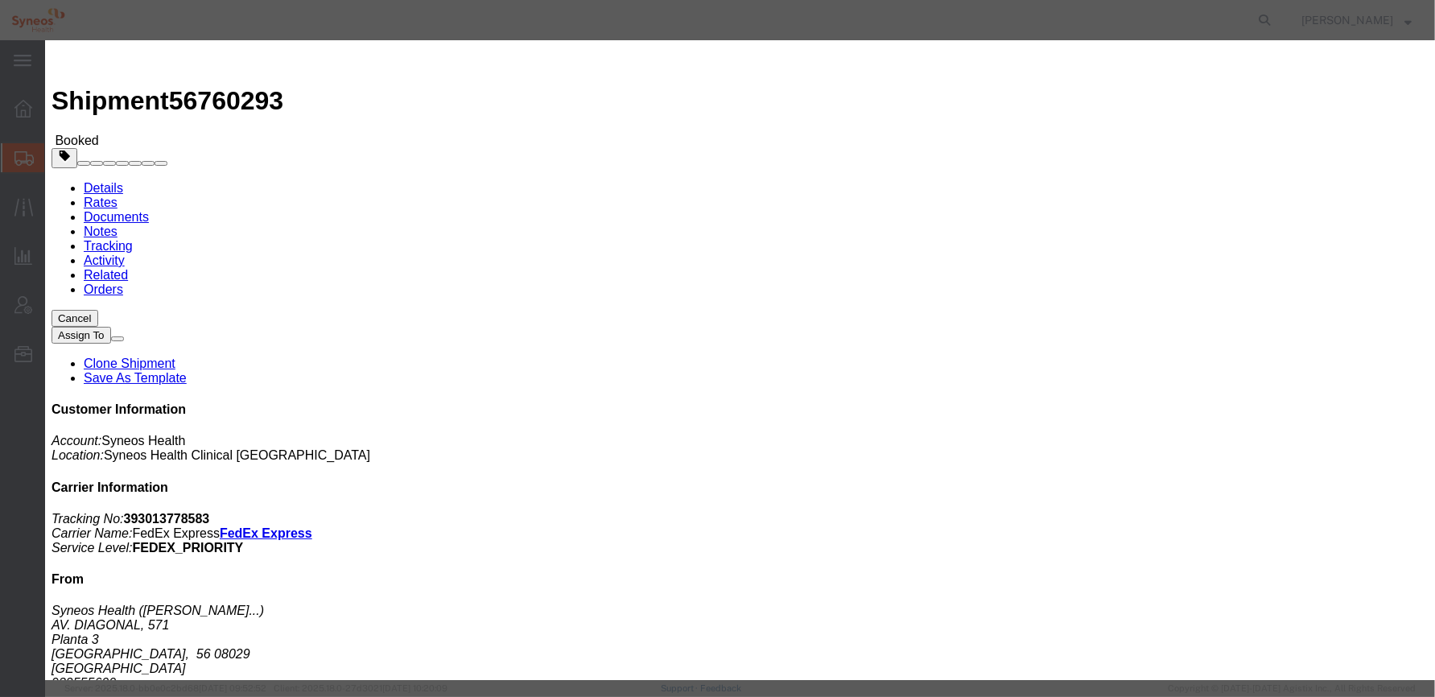
click input "8510 DEPARTMENTAL EXPENSE"
type input "4510 DEPARTMENTAL EXPENSE"
click input "8510 DEPARTMENTAL EXPENSE"
type input "4510 DEPARTMENTAL EXPENSE"
drag, startPoint x: 736, startPoint y: 151, endPoint x: 696, endPoint y: 152, distance: 40.3
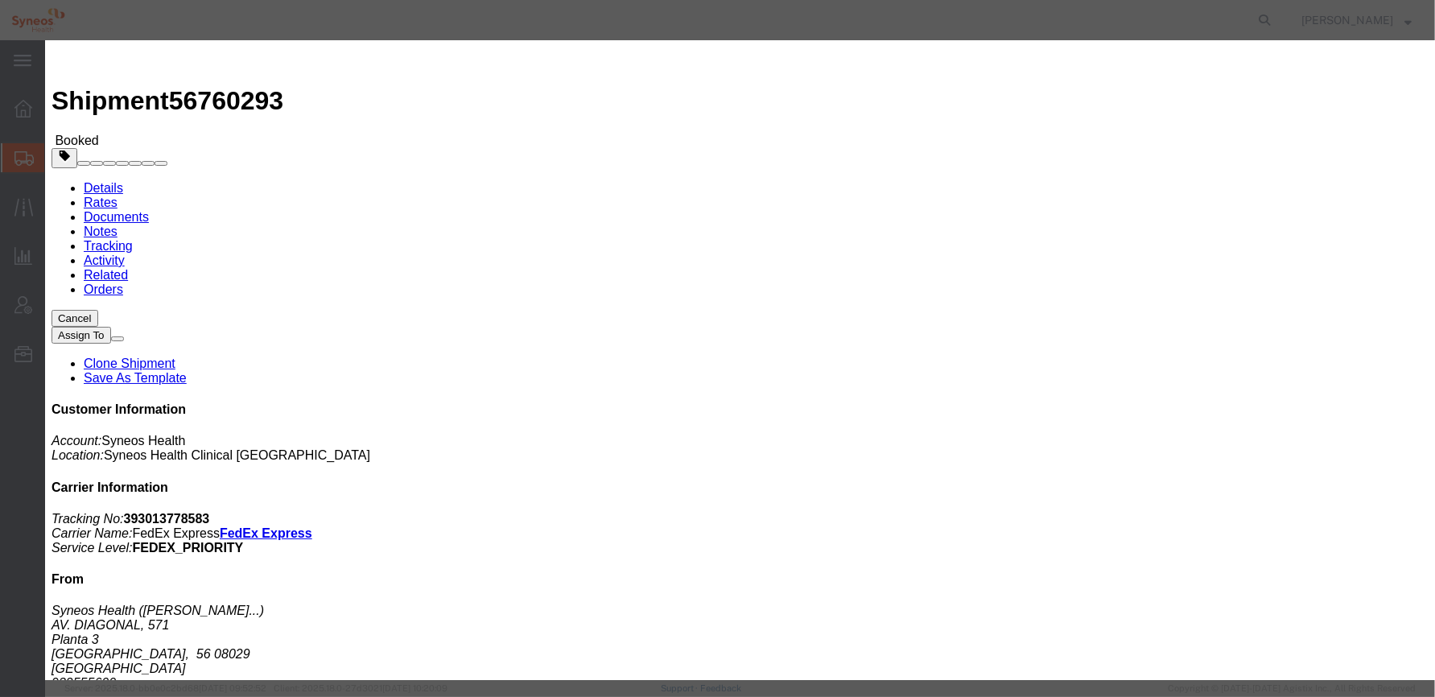
click div "8350"
type input "4510"
click button "Save"
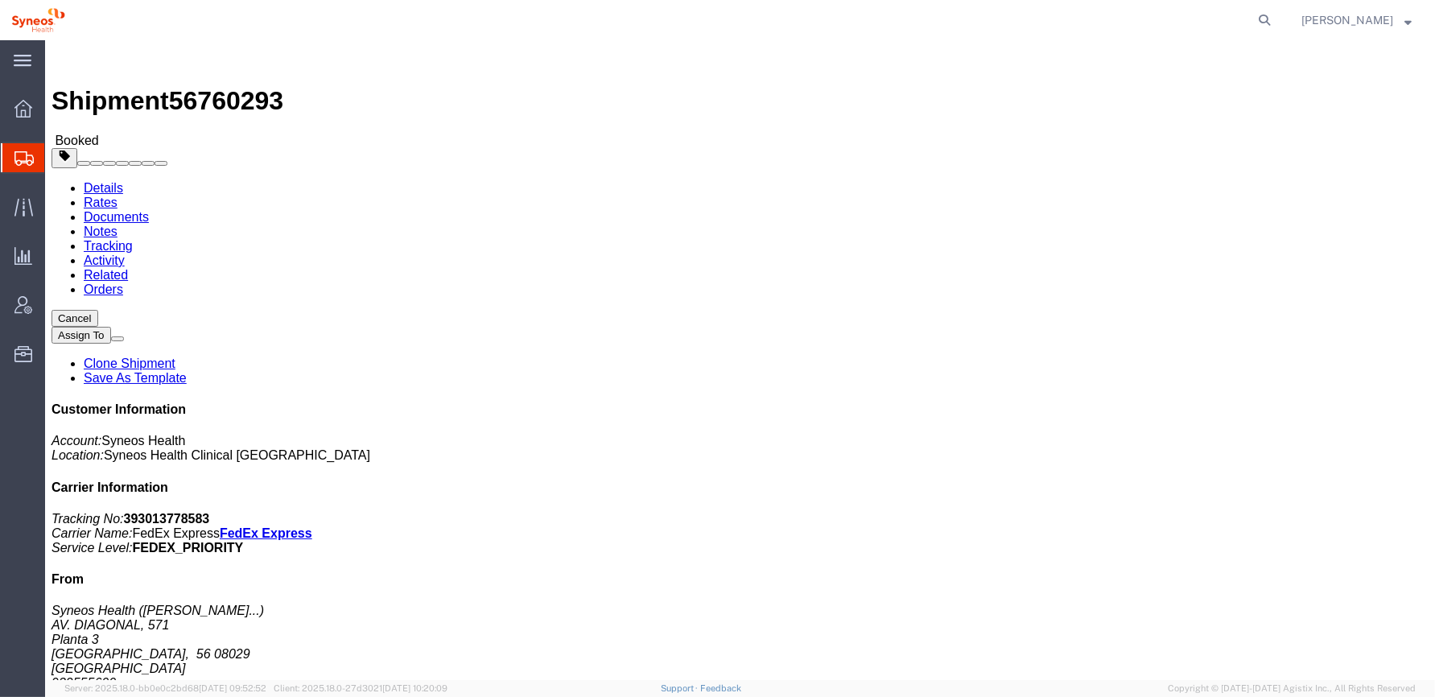
click h4 "Routing & Vehicle Information"
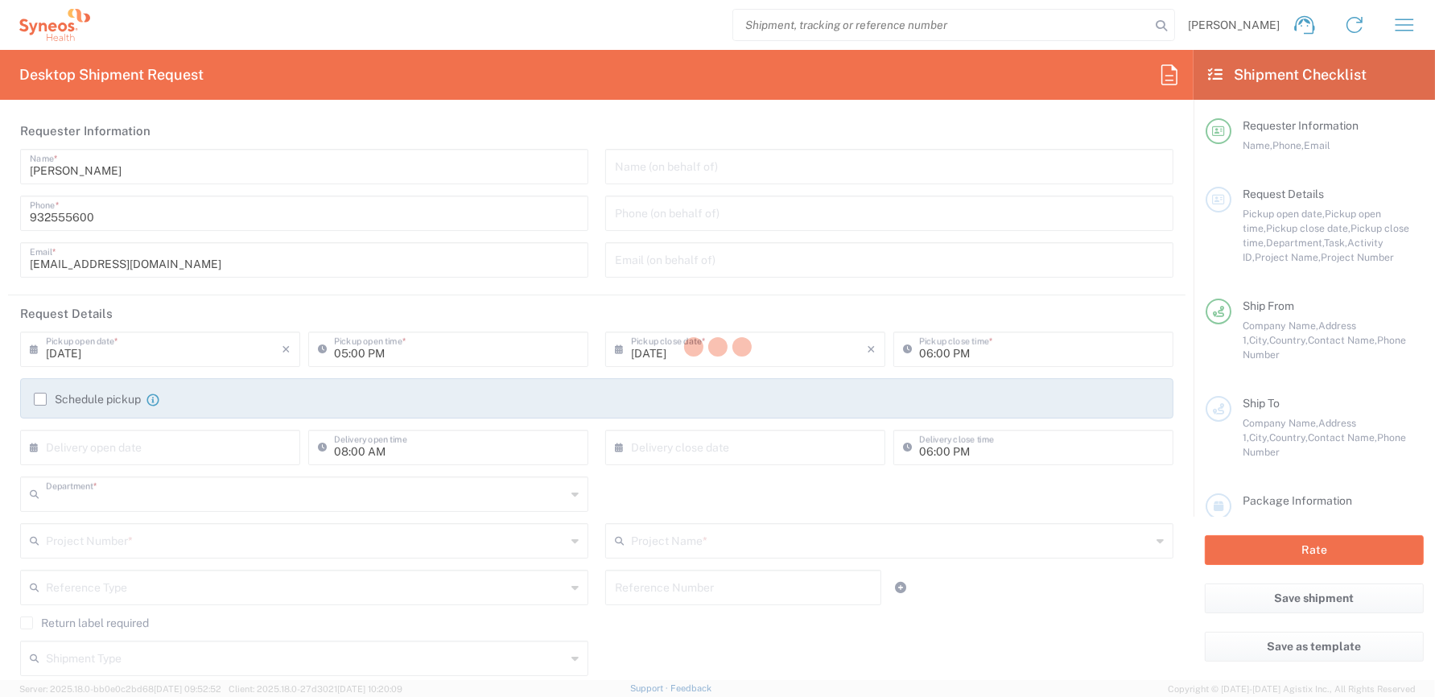
type input "8350"
type input "Syneos Health Clinical [GEOGRAPHIC_DATA]"
type input "[GEOGRAPHIC_DATA]"
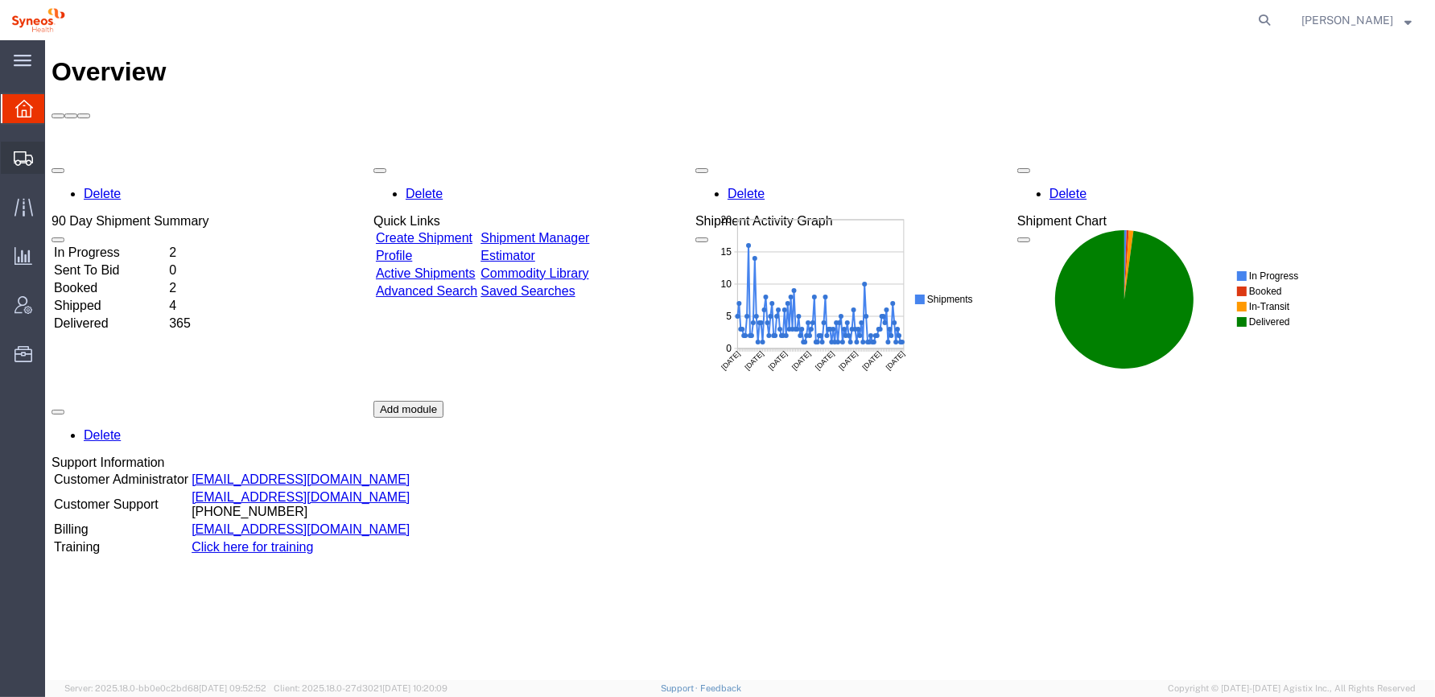
click at [24, 155] on icon at bounding box center [23, 158] width 19 height 14
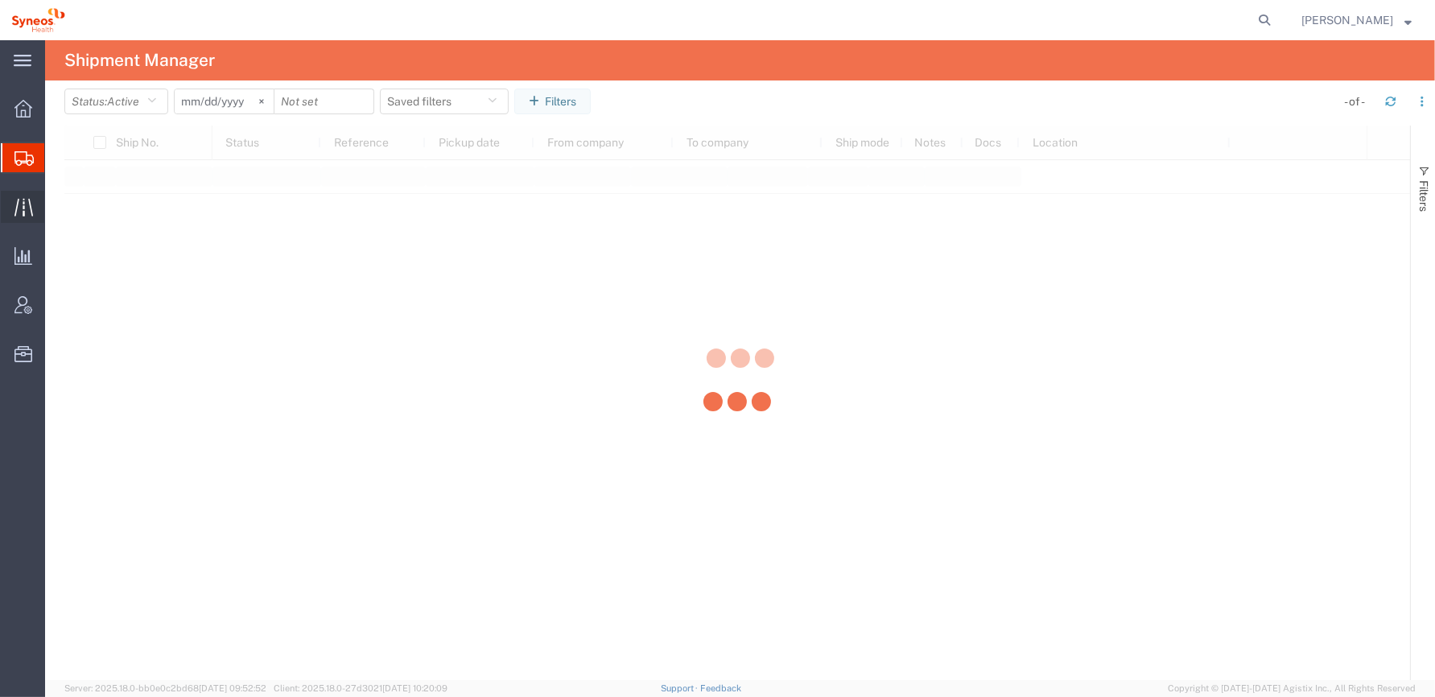
click at [26, 211] on icon at bounding box center [23, 207] width 19 height 19
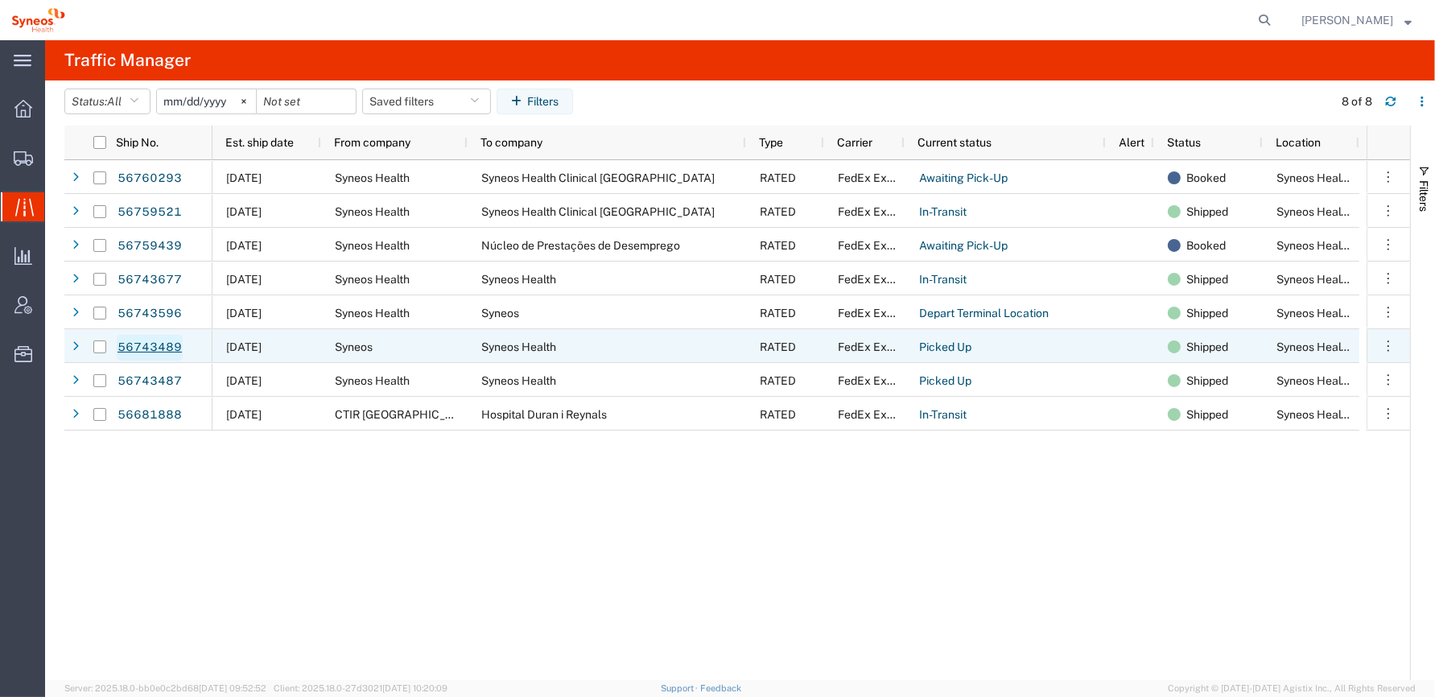
click at [156, 345] on link "56743489" at bounding box center [150, 348] width 66 height 26
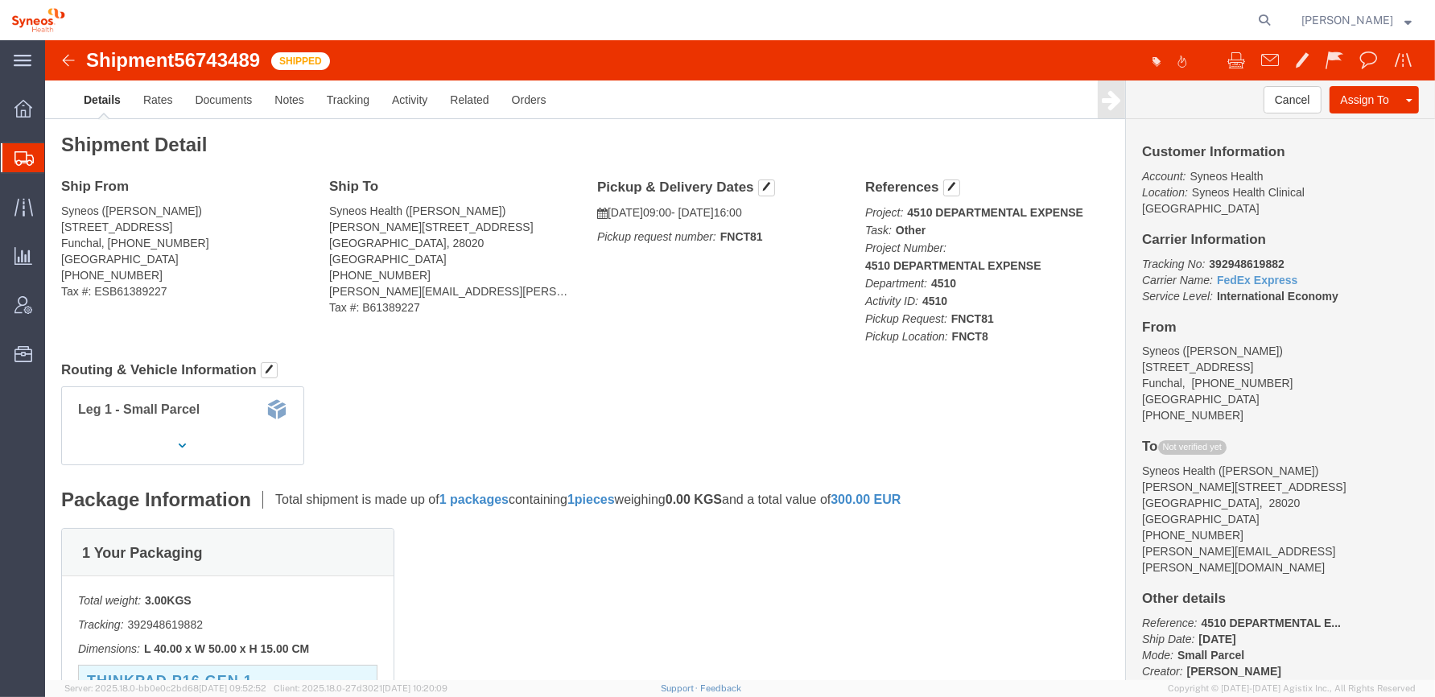
click img
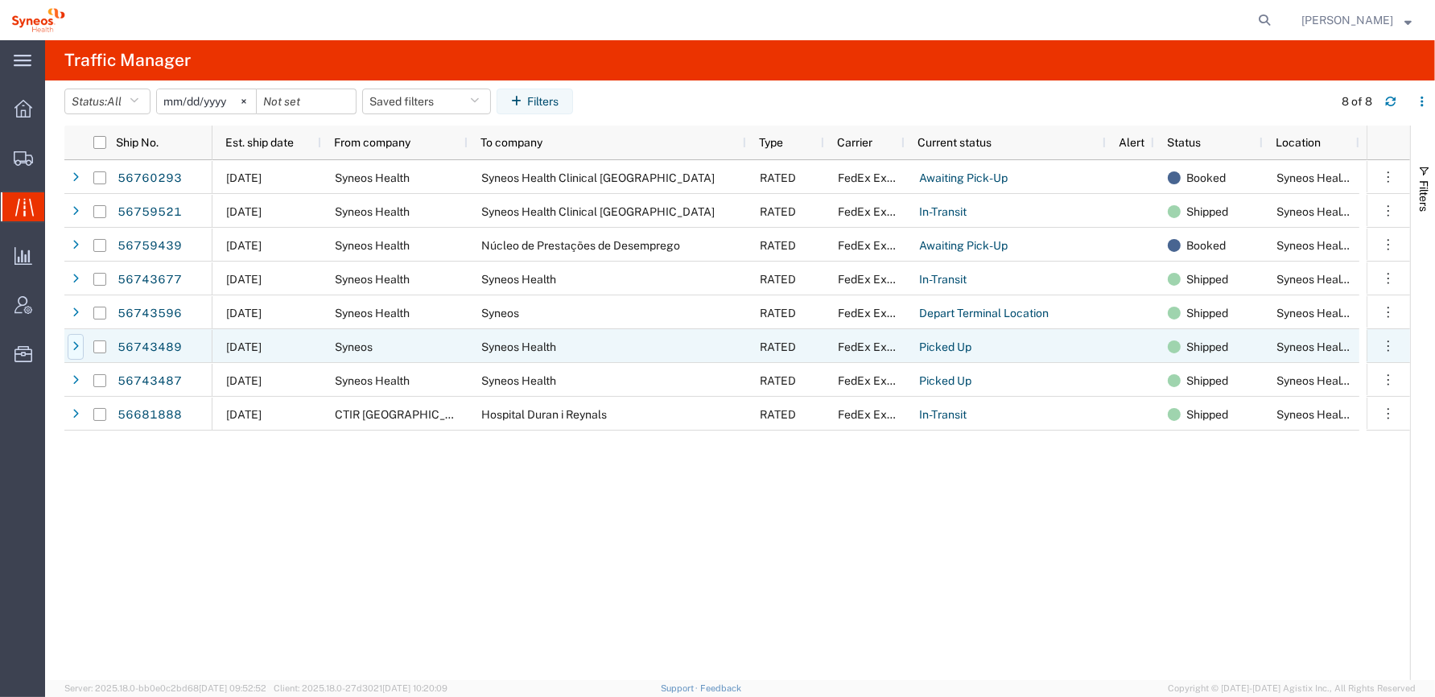
click at [75, 344] on icon at bounding box center [75, 346] width 6 height 11
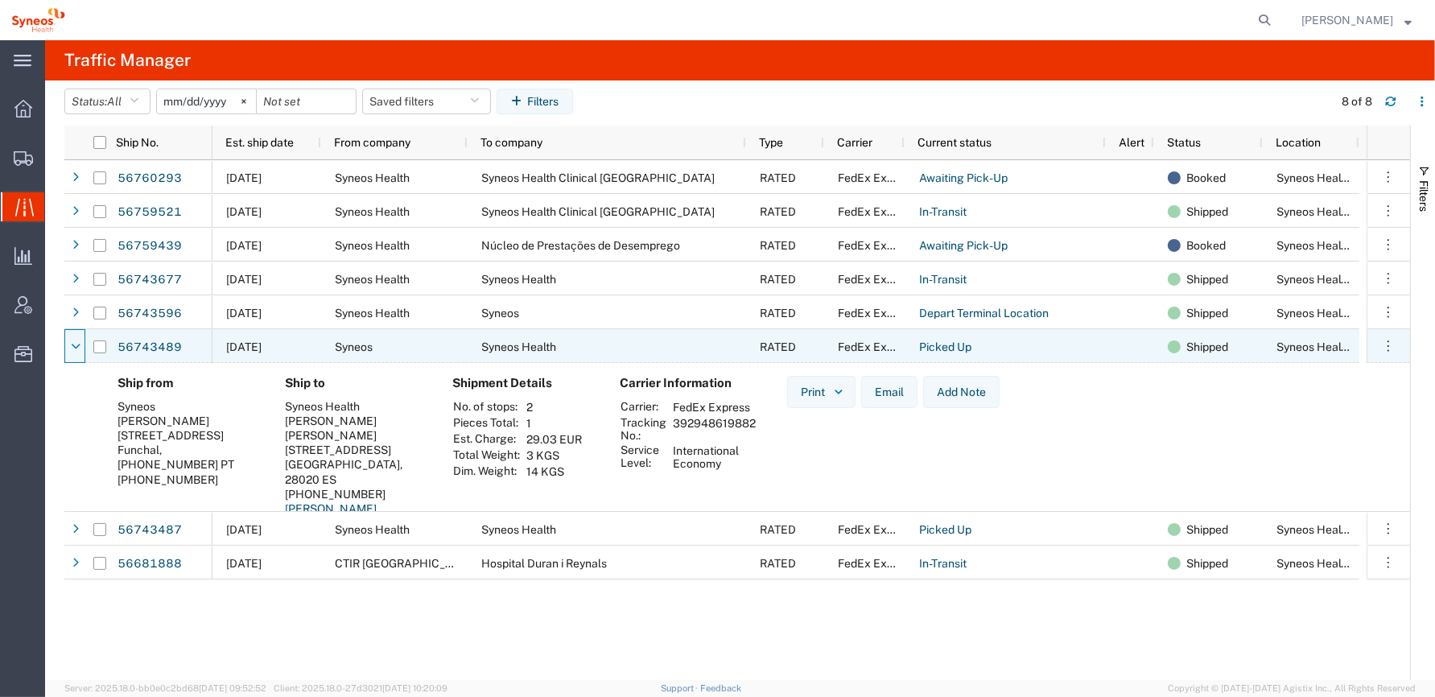
click at [75, 344] on icon at bounding box center [76, 346] width 10 height 11
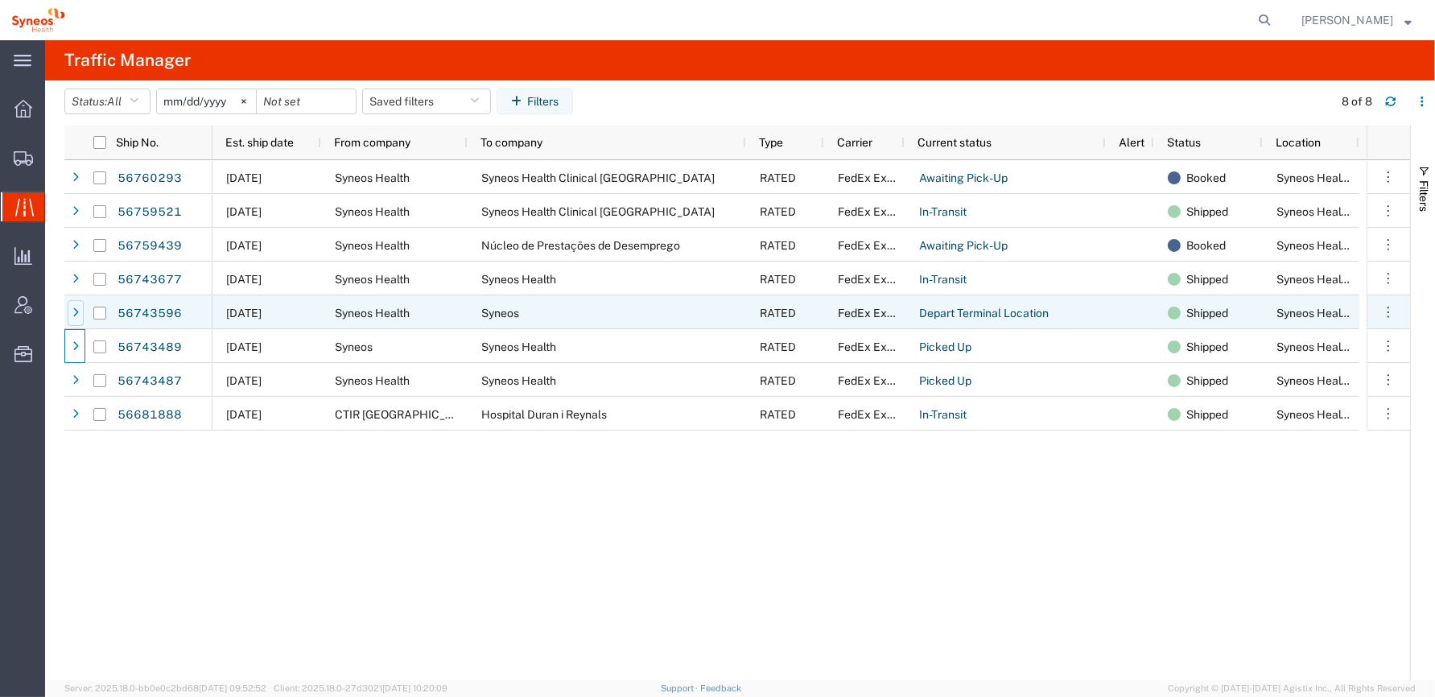
click at [74, 309] on icon at bounding box center [75, 312] width 6 height 11
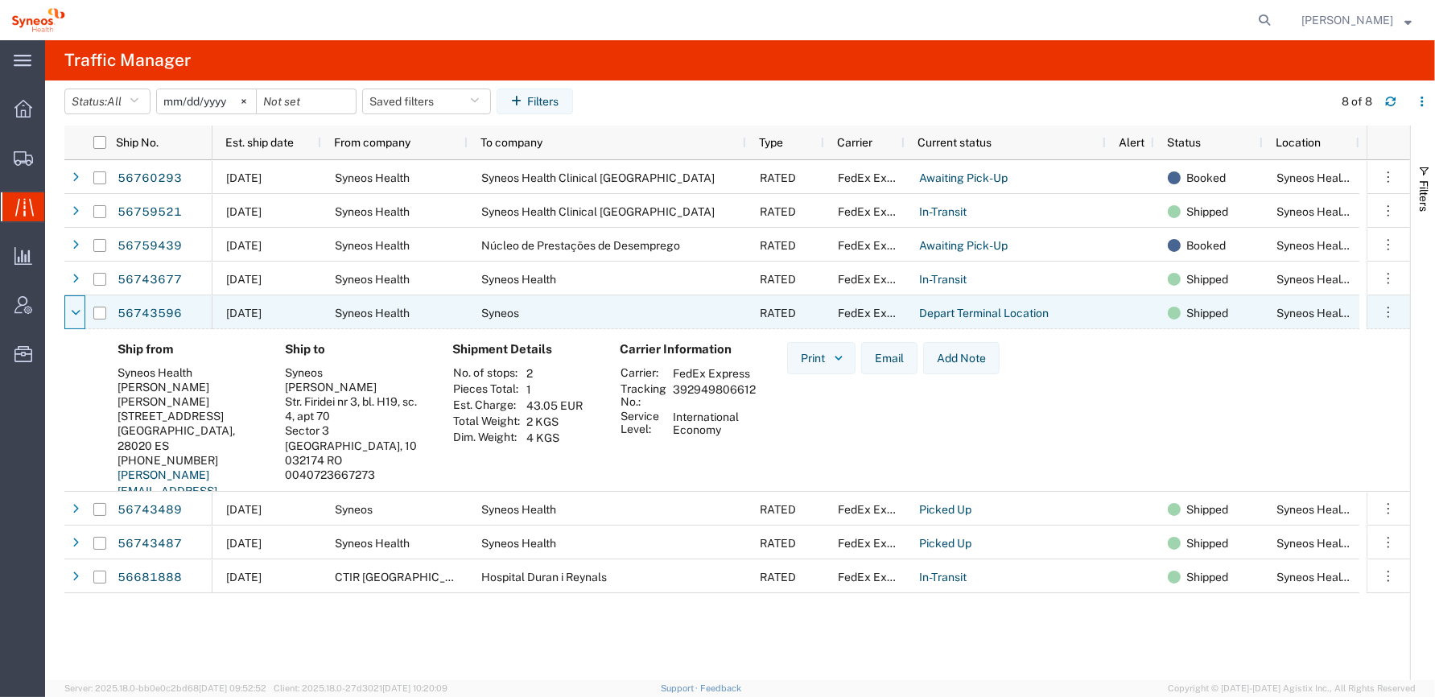
click at [74, 309] on icon at bounding box center [76, 312] width 10 height 11
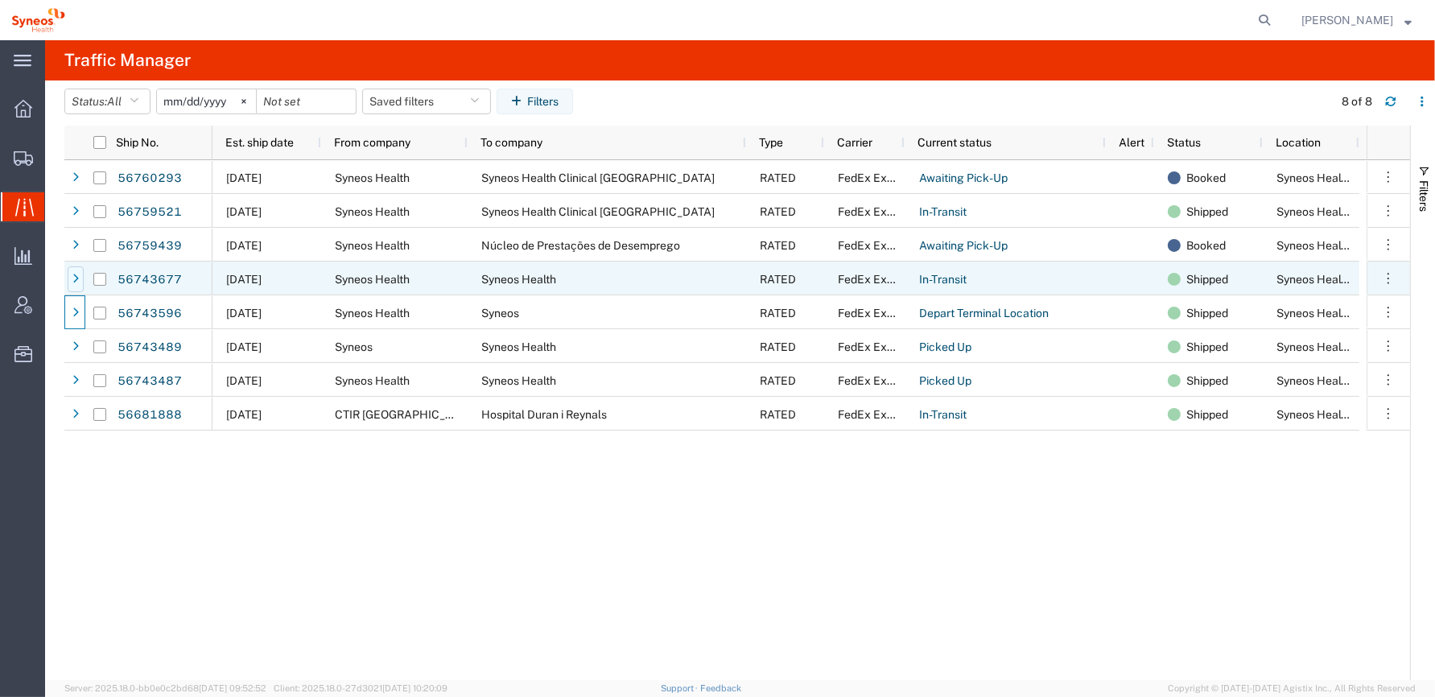
click at [80, 279] on div at bounding box center [76, 279] width 16 height 26
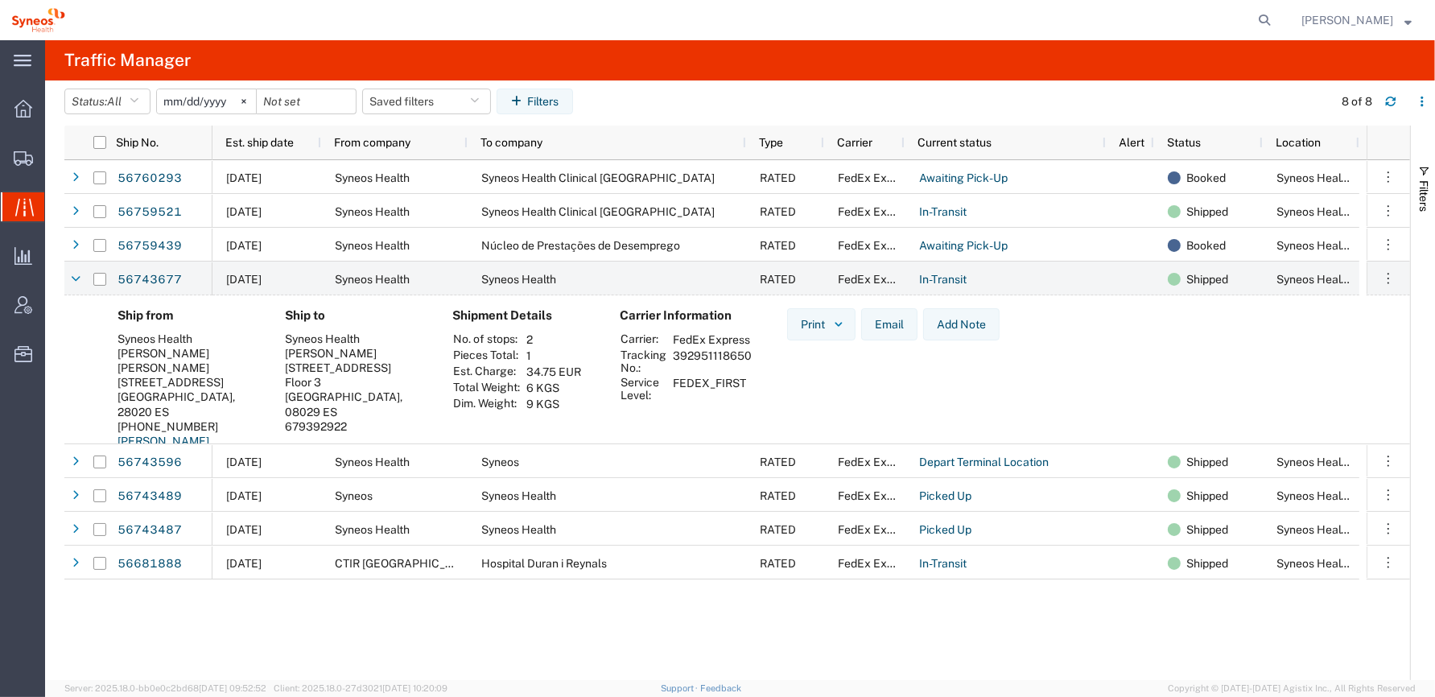
click at [179, 361] on div "Calle Hernani 59" at bounding box center [189, 375] width 142 height 29
drag, startPoint x: 181, startPoint y: 279, endPoint x: 124, endPoint y: 277, distance: 57.2
click at [124, 277] on div "56743677" at bounding box center [164, 279] width 97 height 34
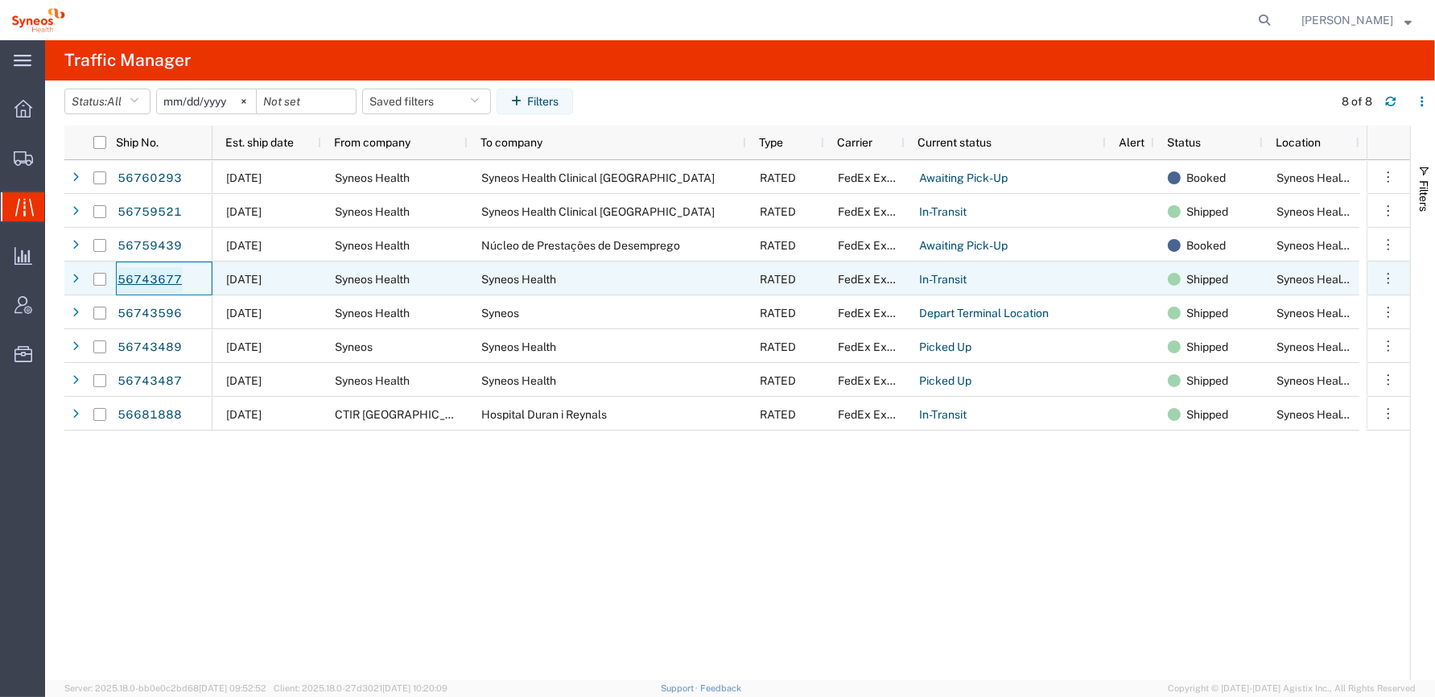
click at [161, 276] on link "56743677" at bounding box center [150, 280] width 66 height 26
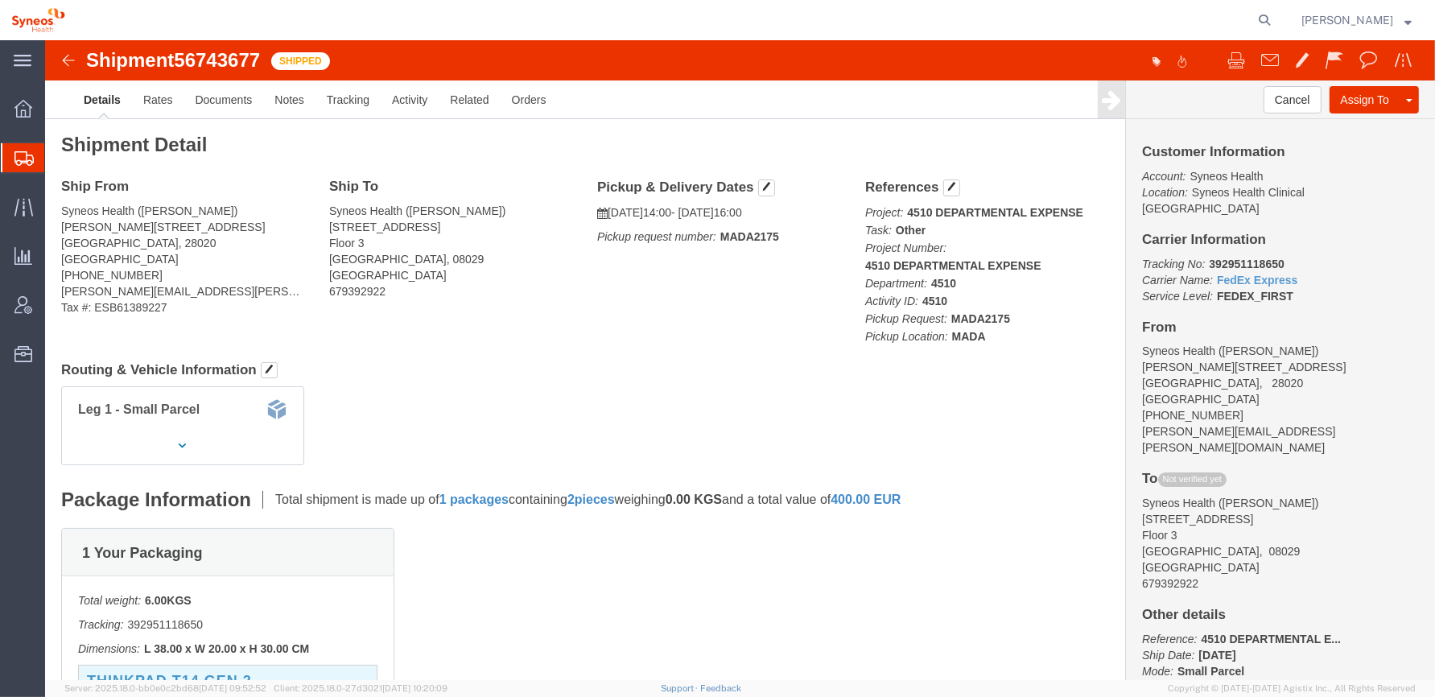
click b "392951118650"
drag, startPoint x: 1198, startPoint y: 205, endPoint x: 1206, endPoint y: 207, distance: 8.2
copy b "392951118650"
